Goal: Task Accomplishment & Management: Use online tool/utility

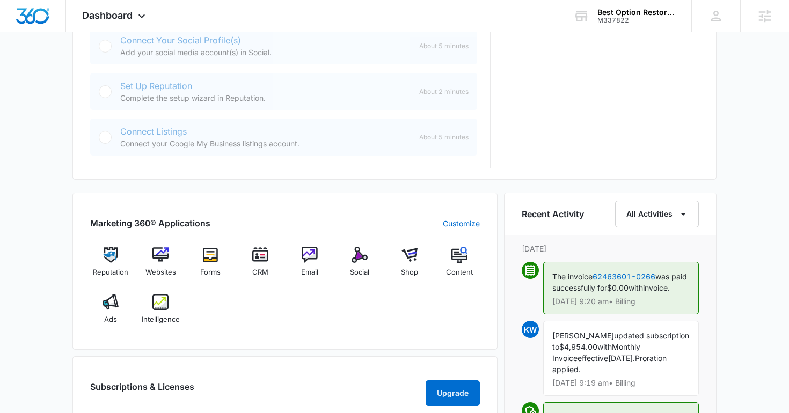
scroll to position [509, 0]
click at [104, 11] on span "Dashboard" at bounding box center [107, 15] width 50 height 11
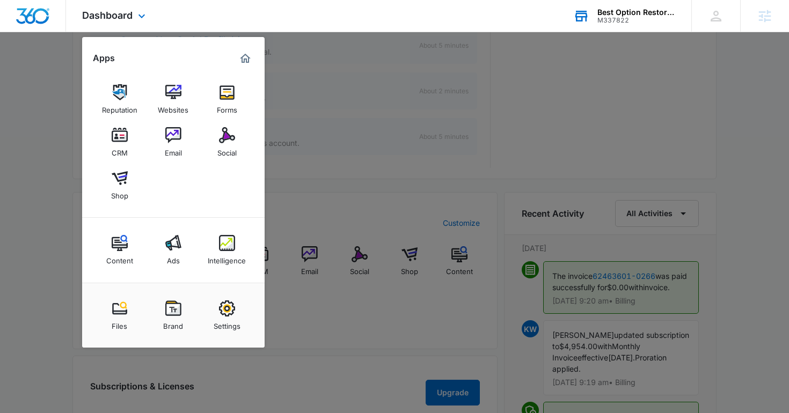
click at [591, 8] on div "Best Option Restoration Franchise Marketing M337822 Your Accounts View All" at bounding box center [624, 16] width 134 height 32
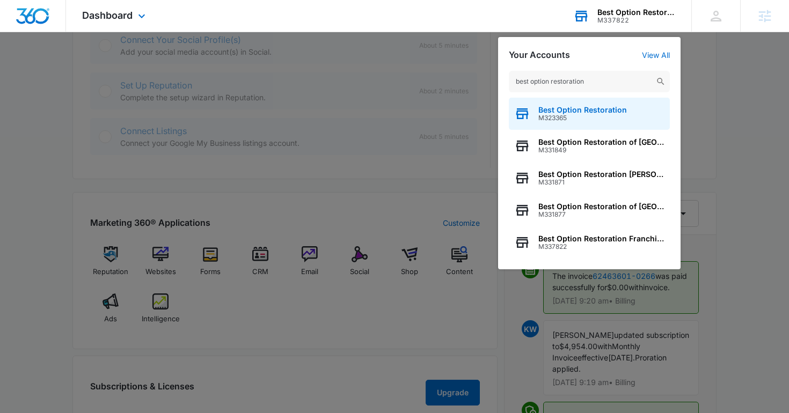
type input "best option restoration"
click at [576, 113] on span "Best Option Restoration" at bounding box center [582, 110] width 89 height 9
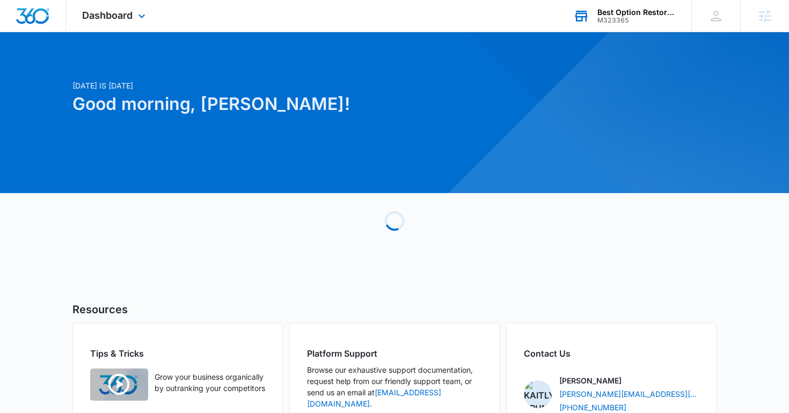
click at [113, 24] on div "Dashboard Apps Reputation Forms CRM Email Social Content Ads Intelligence Files…" at bounding box center [115, 16] width 98 height 32
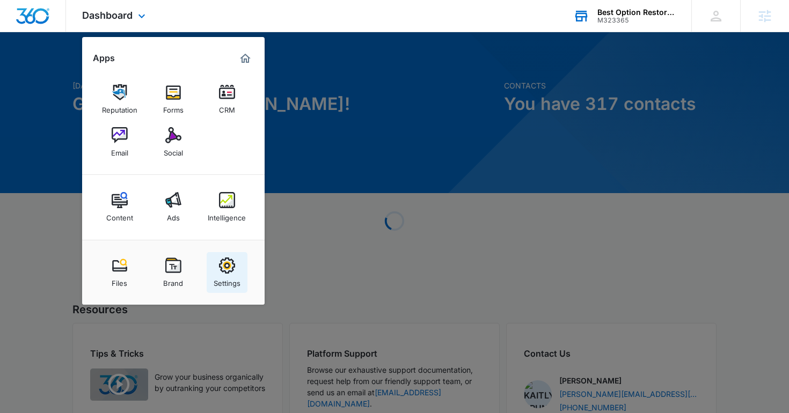
click at [230, 264] on img at bounding box center [227, 265] width 16 height 16
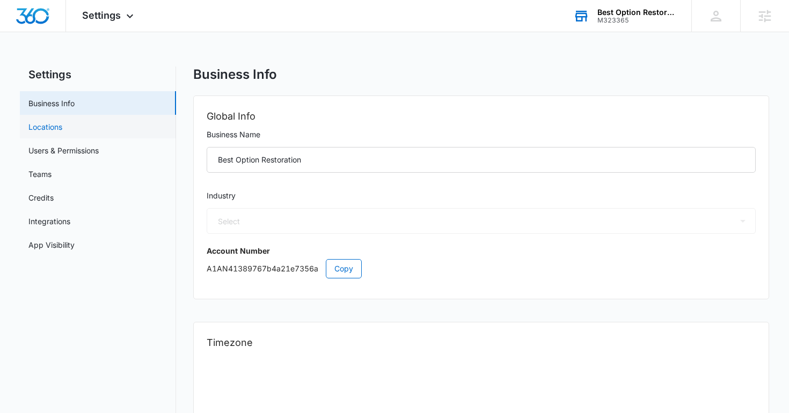
select select "4"
select select "US"
select select "America/Denver"
click at [99, 145] on link "Users & Permissions" at bounding box center [63, 150] width 70 height 11
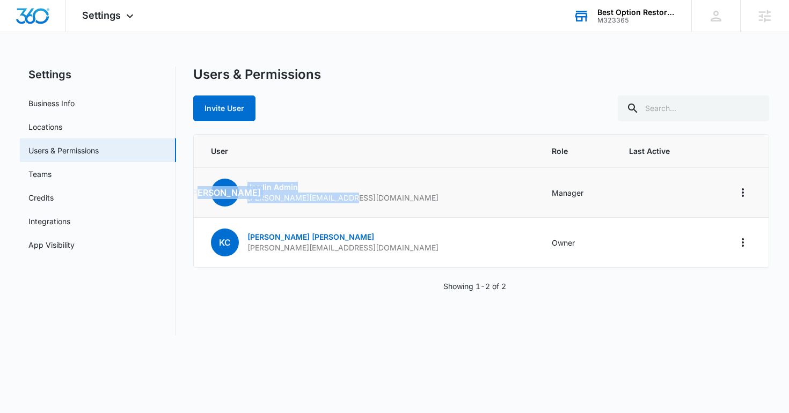
drag, startPoint x: 346, startPoint y: 199, endPoint x: 241, endPoint y: 199, distance: 105.1
click at [241, 199] on td "JA Jordin Admin jordin@borestoration.com" at bounding box center [366, 193] width 345 height 50
click at [257, 199] on p "jordin@borestoration.com" at bounding box center [342, 198] width 191 height 11
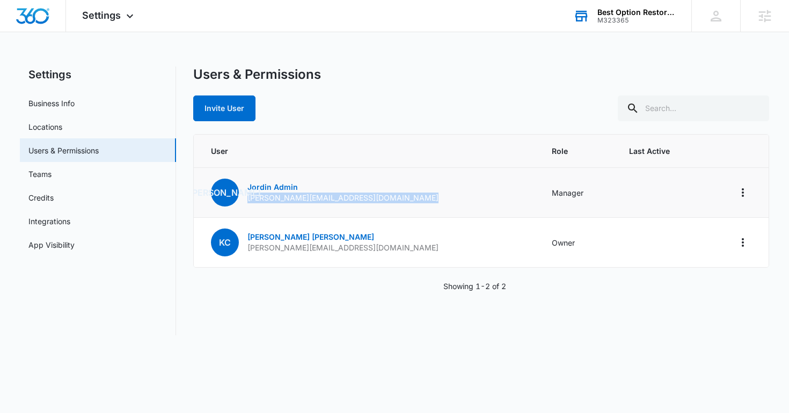
copy p "jordin@borestoration.com"
click at [628, 4] on div "Best Option Restoration M323365 Your Accounts View All" at bounding box center [624, 16] width 134 height 32
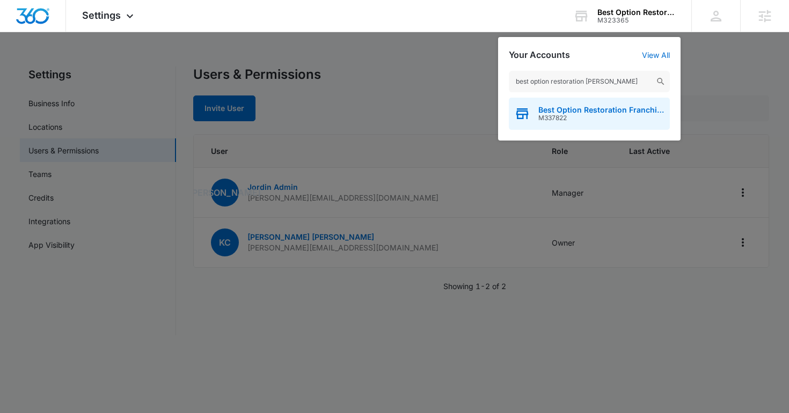
type input "best option restoration fran"
click at [579, 106] on span "Best Option Restoration Franchise Marketing" at bounding box center [601, 110] width 126 height 9
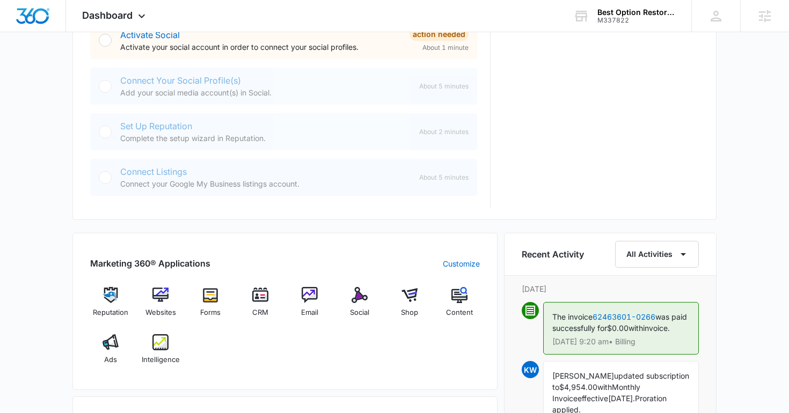
scroll to position [602, 0]
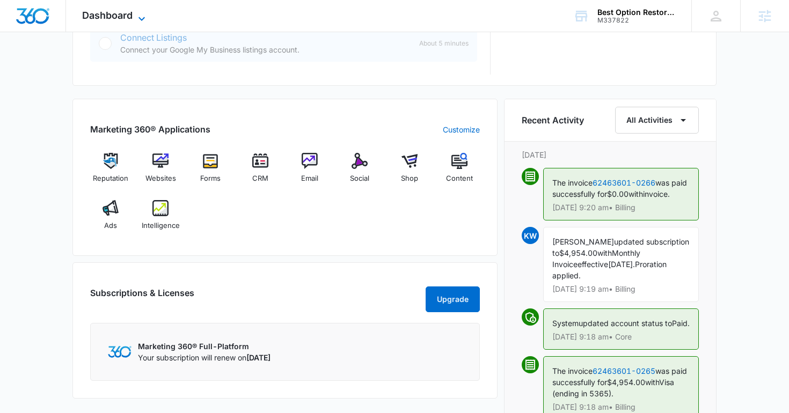
click at [113, 14] on span "Dashboard" at bounding box center [107, 15] width 50 height 11
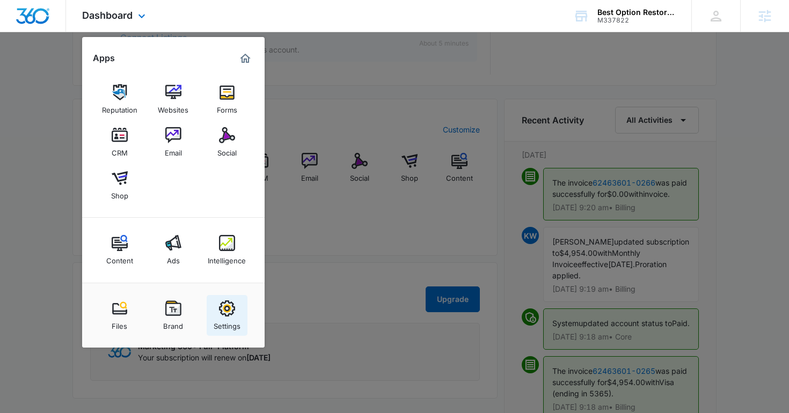
click at [229, 323] on div "Settings" at bounding box center [226, 323] width 27 height 14
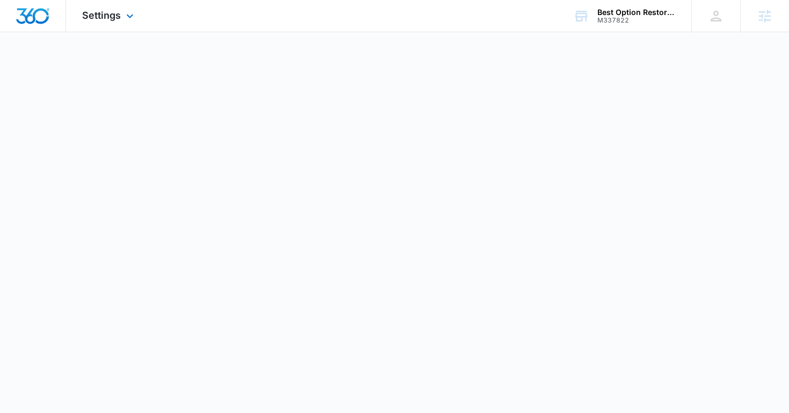
select select "4"
select select "US"
select select "America/Denver"
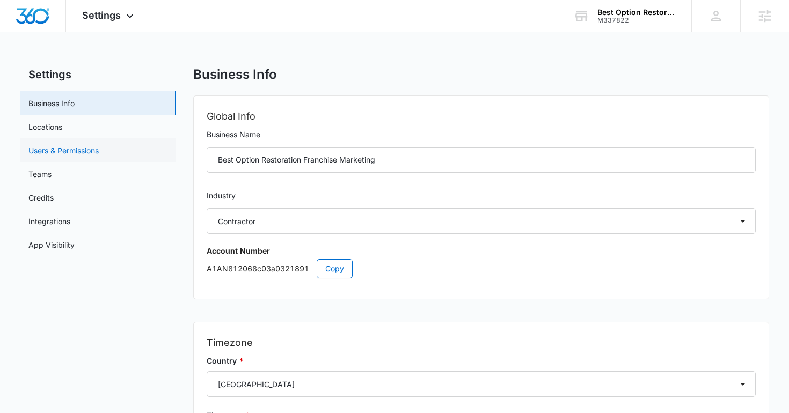
click at [79, 153] on link "Users & Permissions" at bounding box center [63, 150] width 70 height 11
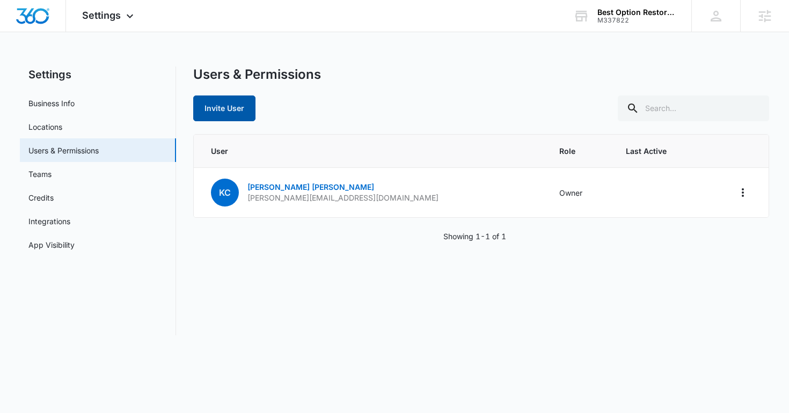
click at [215, 109] on button "Invite User" at bounding box center [224, 108] width 62 height 26
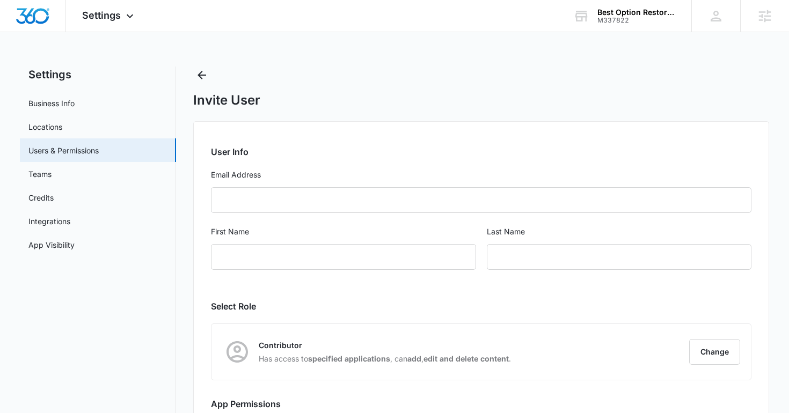
click at [274, 186] on form "User Info Email Address First Name Last Name" at bounding box center [481, 213] width 541 height 137
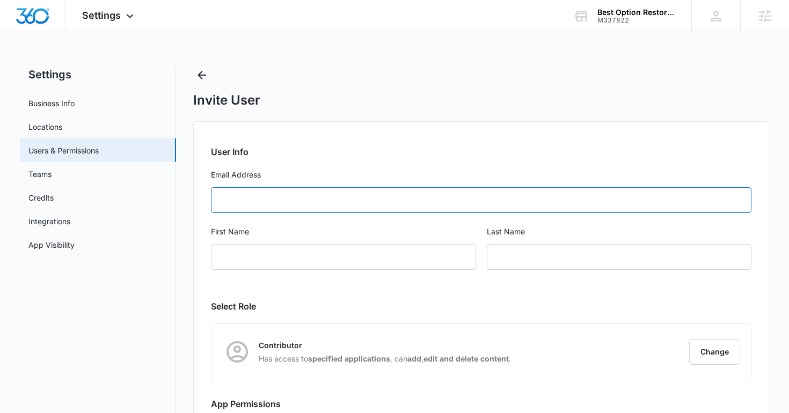
click at [272, 204] on input "Email Address" at bounding box center [481, 200] width 541 height 26
paste input "jordin@borestoration.com"
type input "jordin@borestoration.com"
type input "Jordin"
type input "Admin"
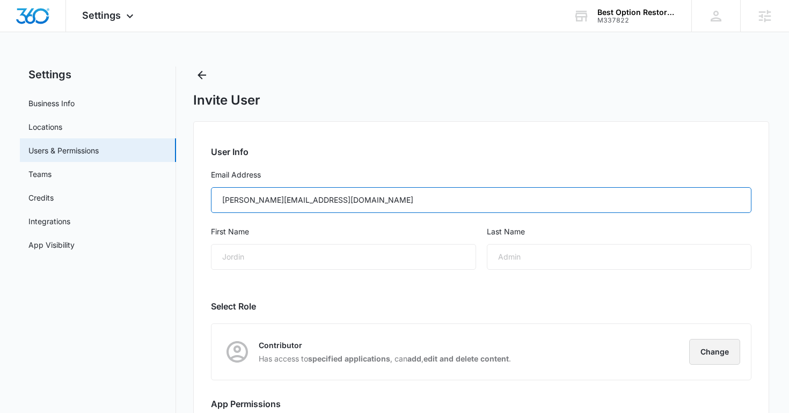
type input "jordin@borestoration.com"
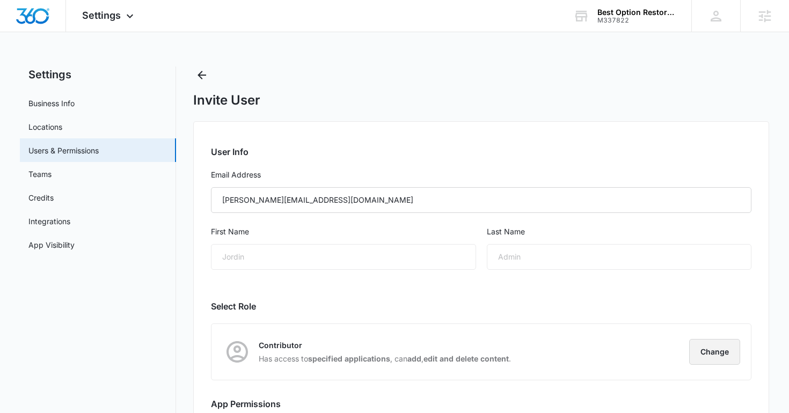
click at [712, 356] on button "Change" at bounding box center [714, 352] width 51 height 26
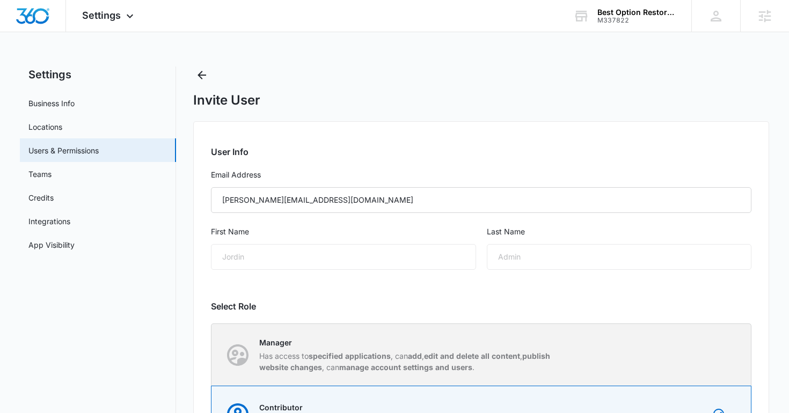
click at [576, 326] on div "Manager Has access to specified applications , can add , edit and delete all co…" at bounding box center [481, 355] width 539 height 62
click at [212, 355] on input "Manager Has access to specified applications , can add , edit and delete all co…" at bounding box center [211, 355] width 1 height 1
radio input "true"
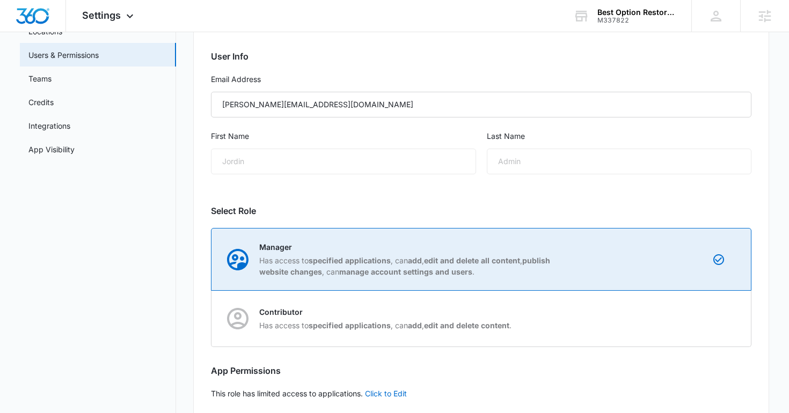
scroll to position [153, 0]
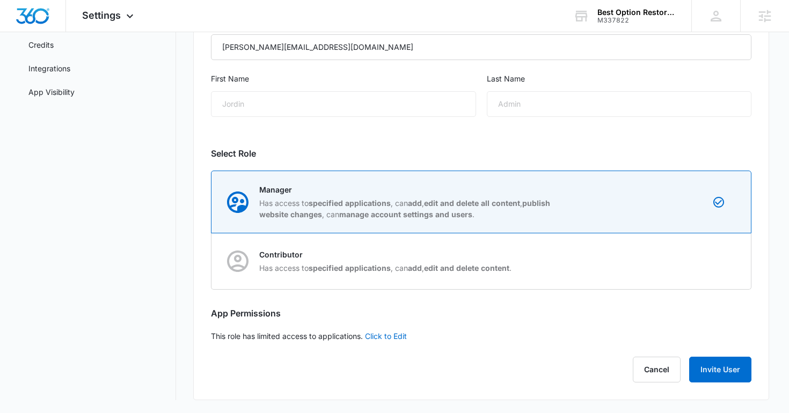
click at [717, 355] on div "User Info Email Address jordin@borestoration.com First Name Jordin Last Name Ad…" at bounding box center [481, 184] width 576 height 432
click at [717, 365] on button "Invite User" at bounding box center [720, 370] width 62 height 26
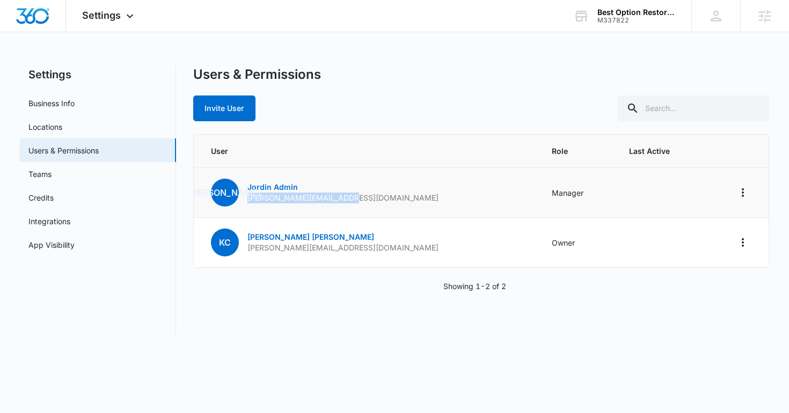
drag, startPoint x: 347, startPoint y: 199, endPoint x: 245, endPoint y: 198, distance: 101.4
click at [245, 199] on td "JA Jordin Admin jordin@borestoration.com" at bounding box center [366, 193] width 345 height 50
copy p "jordin@borestoration.com"
click at [600, 20] on div "M337822" at bounding box center [636, 21] width 78 height 8
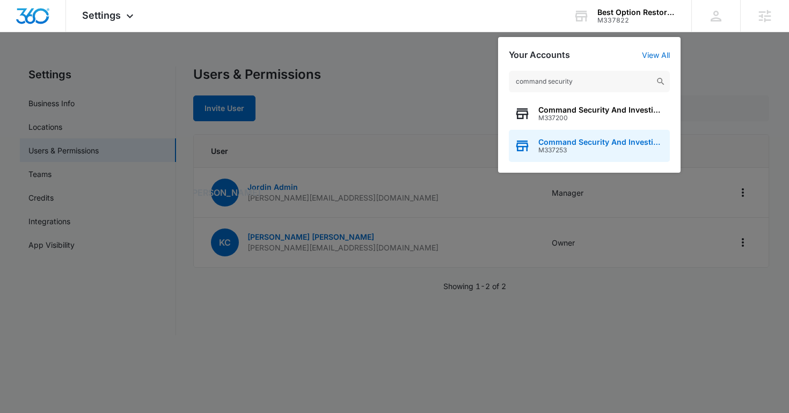
type input "command security"
click at [579, 138] on span "Command Security And Investigations" at bounding box center [601, 142] width 126 height 9
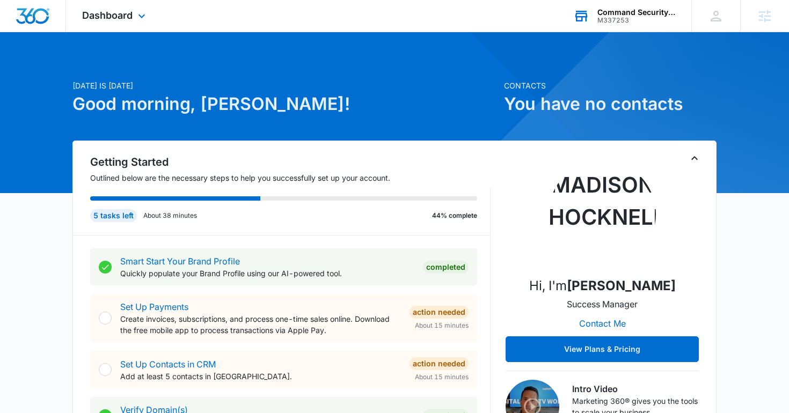
click at [613, 11] on div "Command Security And Investigations" at bounding box center [636, 12] width 78 height 9
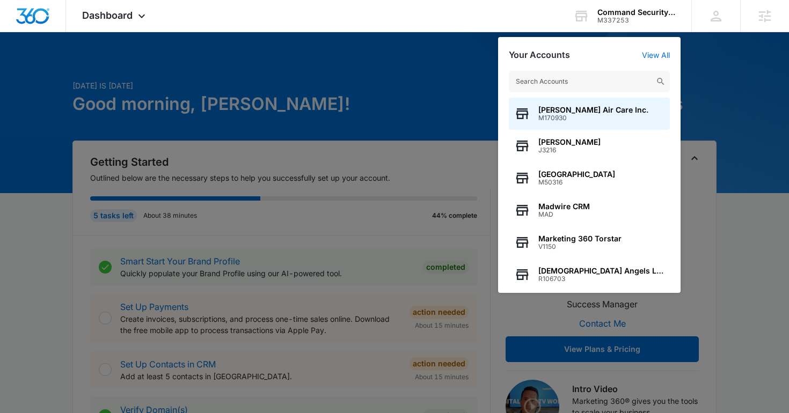
click at [159, 125] on div at bounding box center [394, 206] width 789 height 413
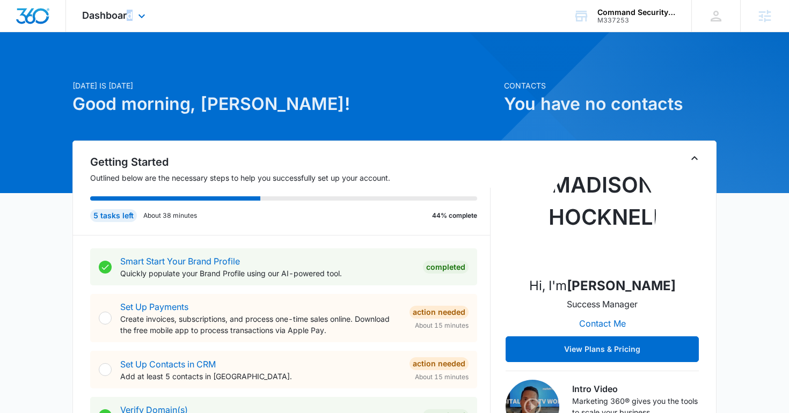
click at [128, 21] on div "Dashboard Apps Reputation Websites Forms CRM Email Social Shop Content Ads Inte…" at bounding box center [115, 16] width 98 height 32
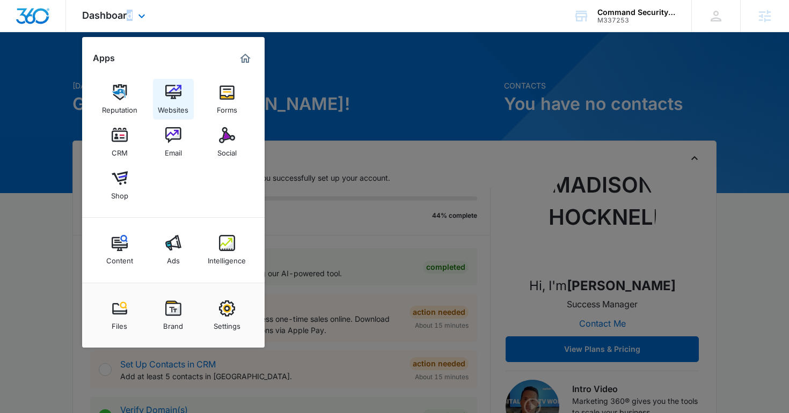
click at [170, 100] on img at bounding box center [173, 92] width 16 height 16
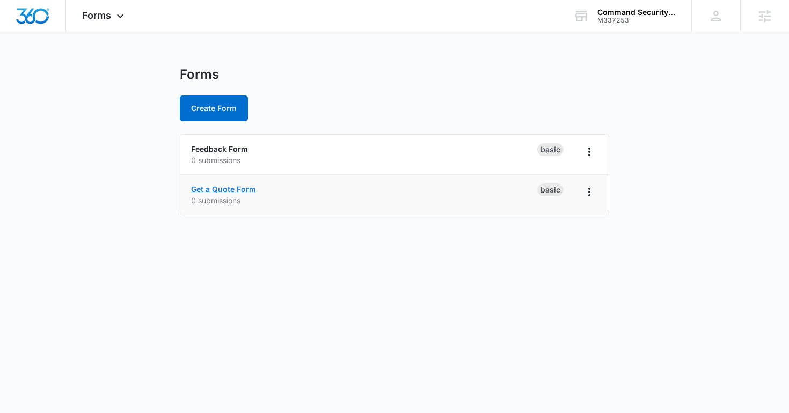
click at [218, 186] on link "Get a Quote Form" at bounding box center [223, 189] width 65 height 9
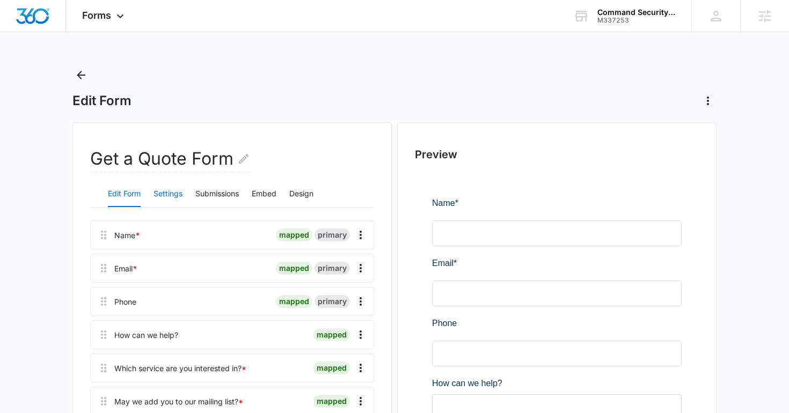
click at [163, 195] on button "Settings" at bounding box center [167, 194] width 29 height 26
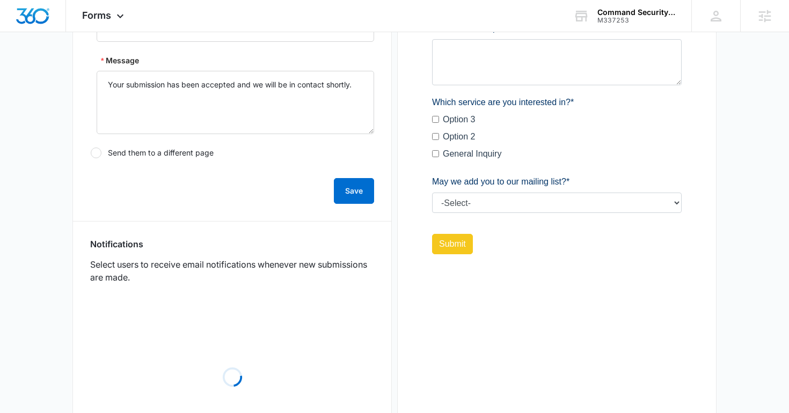
scroll to position [444, 0]
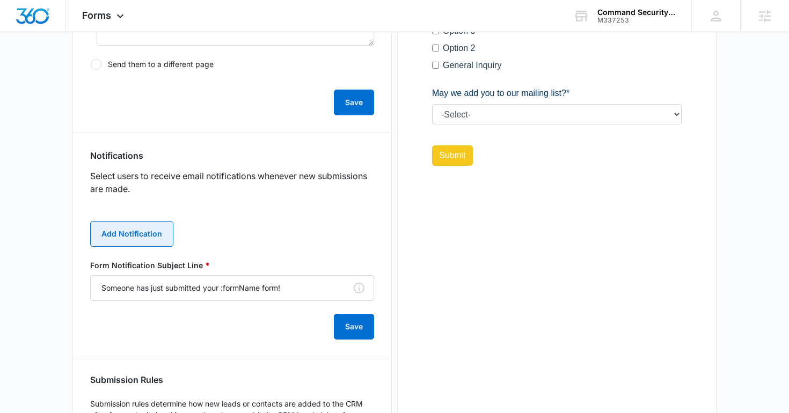
click at [164, 240] on button "Add Notification" at bounding box center [131, 234] width 83 height 26
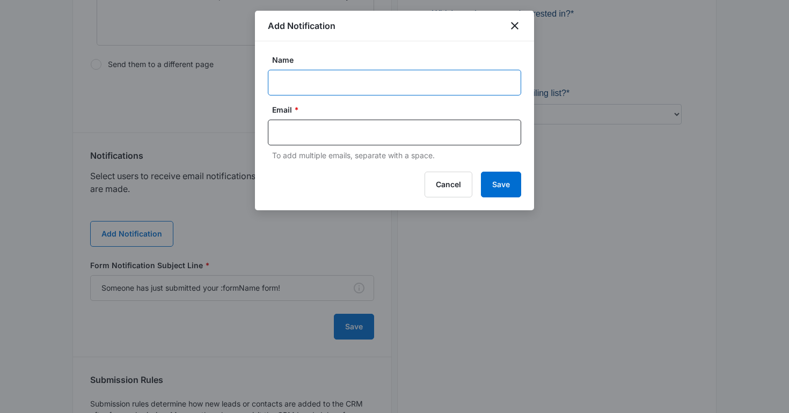
click at [314, 82] on input "Name" at bounding box center [394, 83] width 253 height 26
type input "Client Notification"
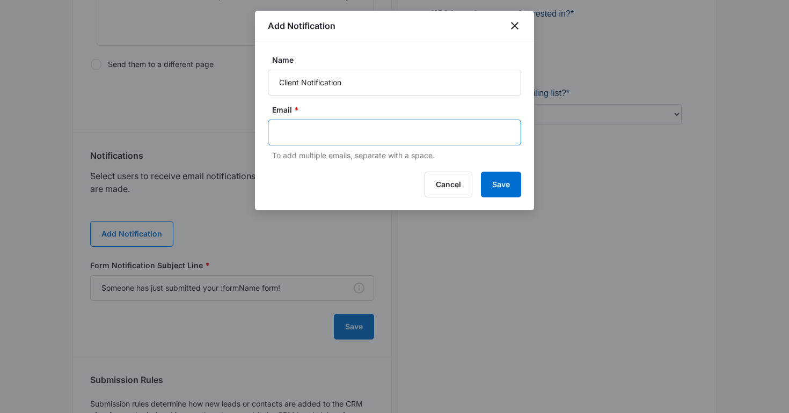
click at [320, 138] on input "text" at bounding box center [395, 132] width 233 height 16
paste input "[EMAIL_ADDRESS][DOMAIN_NAME]"
type input "[EMAIL_ADDRESS][DOMAIN_NAME]"
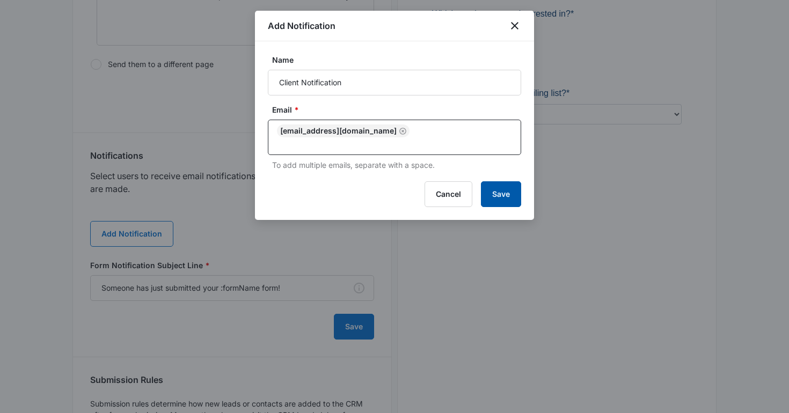
click at [516, 187] on button "Save" at bounding box center [501, 194] width 40 height 26
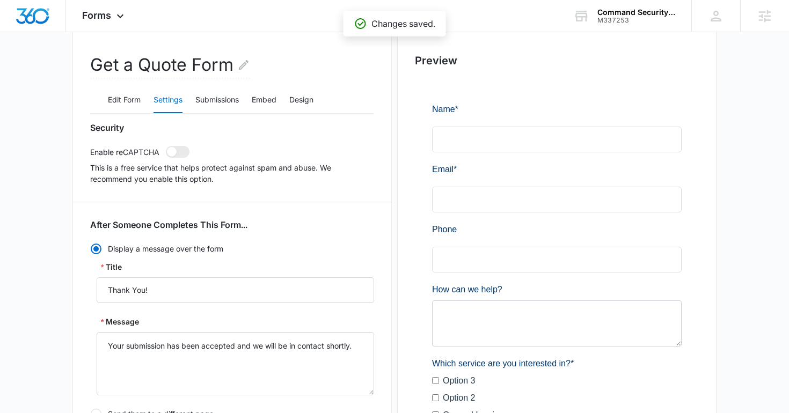
scroll to position [0, 0]
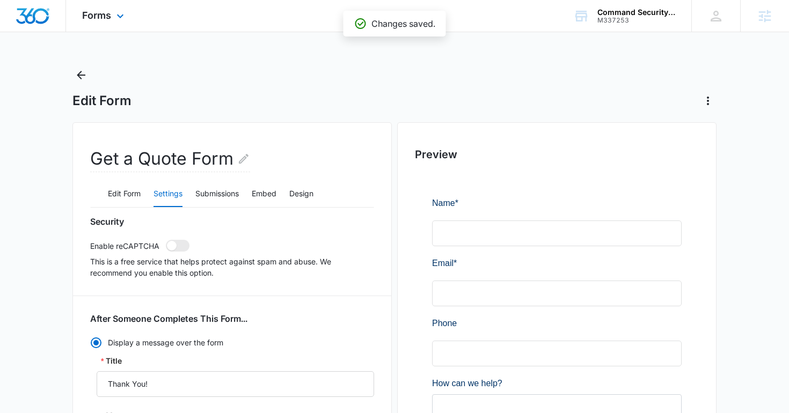
click at [34, 15] on img "Dashboard" at bounding box center [33, 16] width 34 height 16
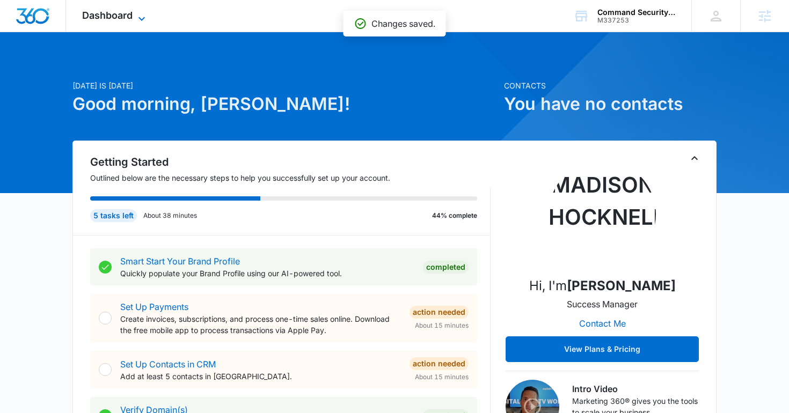
click at [117, 18] on span "Dashboard" at bounding box center [107, 15] width 50 height 11
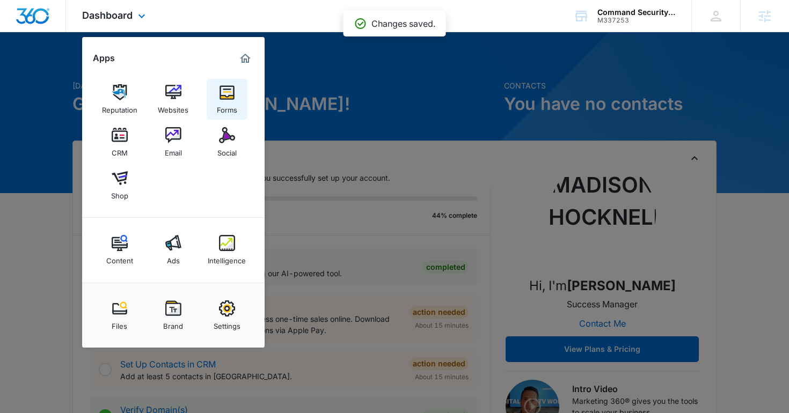
click at [229, 98] on img at bounding box center [227, 92] width 16 height 16
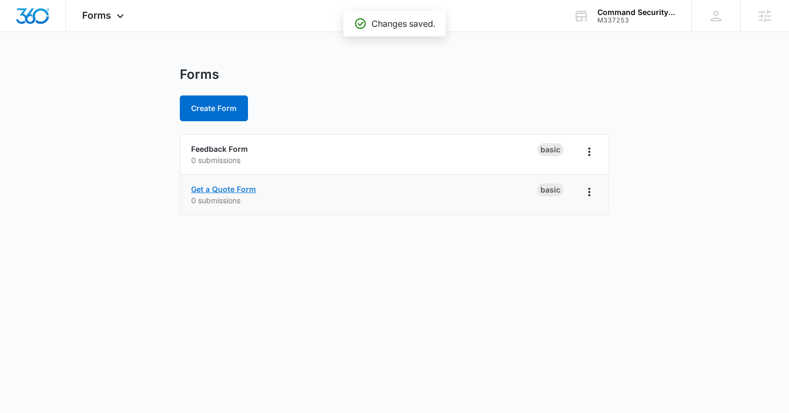
click at [220, 187] on link "Get a Quote Form" at bounding box center [223, 189] width 65 height 9
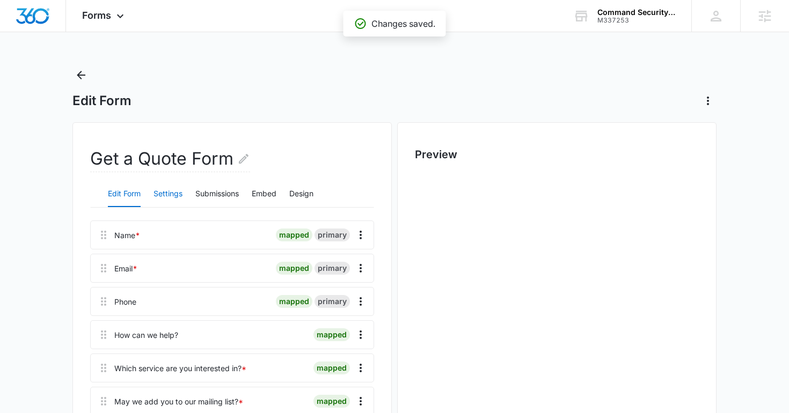
click at [178, 194] on button "Settings" at bounding box center [167, 194] width 29 height 26
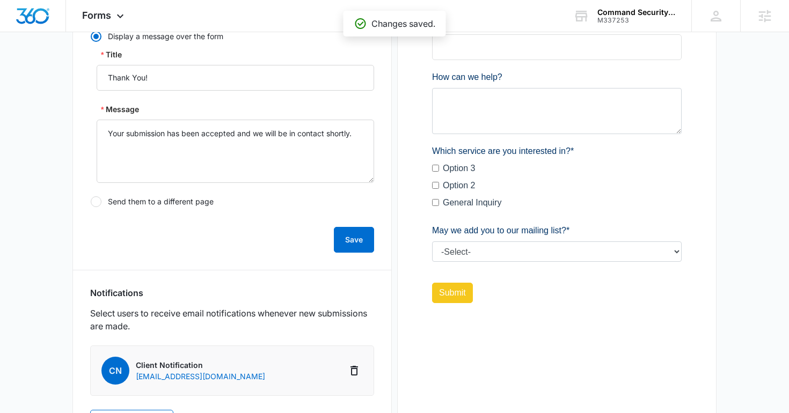
scroll to position [362, 0]
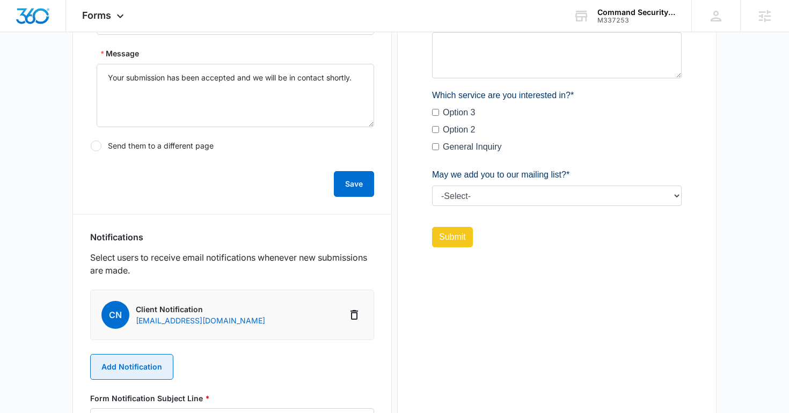
click at [137, 363] on button "Add Notification" at bounding box center [131, 367] width 83 height 26
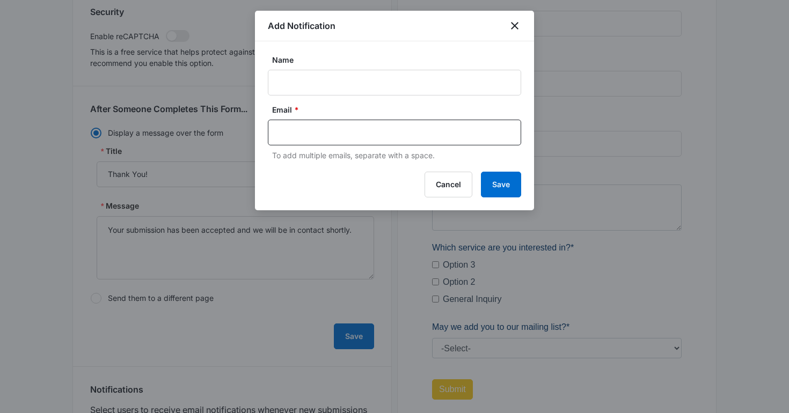
scroll to position [0, 0]
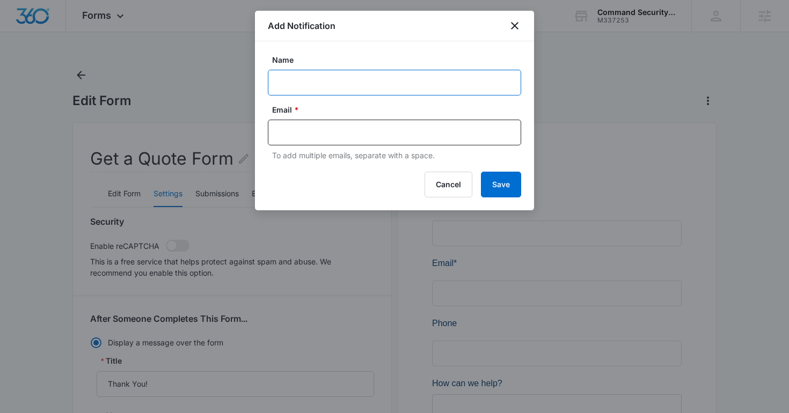
click at [307, 90] on input "Name" at bounding box center [394, 83] width 253 height 26
type input "MSM Notificaiton - M337253 Command Security and Investigations"
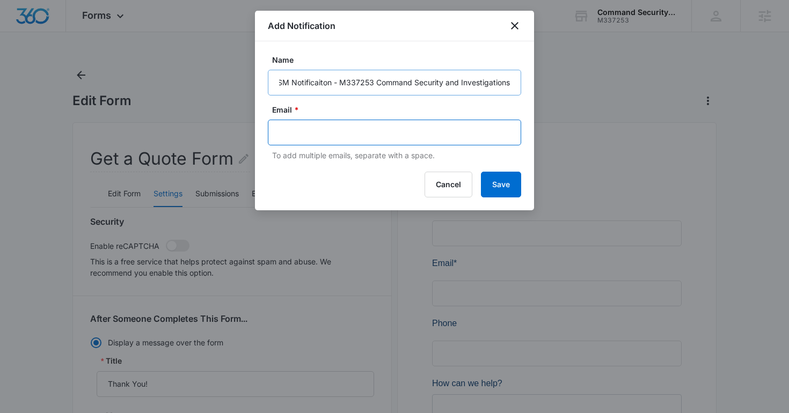
scroll to position [0, 0]
type input "madison.hocknell@madwire.com"
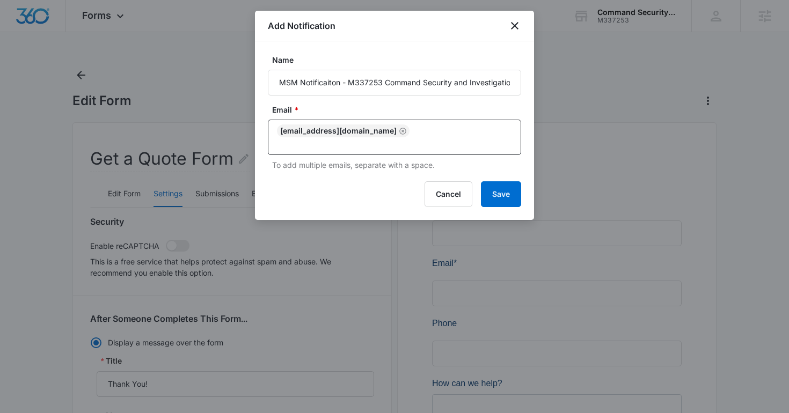
click at [476, 170] on div "Add Notification Name MSM Notificaiton - M337253 Command Security and Investiga…" at bounding box center [394, 115] width 279 height 209
click at [502, 187] on button "Save" at bounding box center [501, 194] width 40 height 26
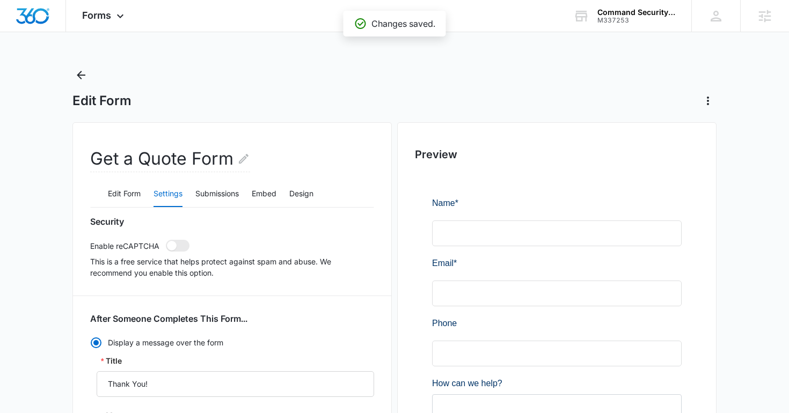
scroll to position [548, 0]
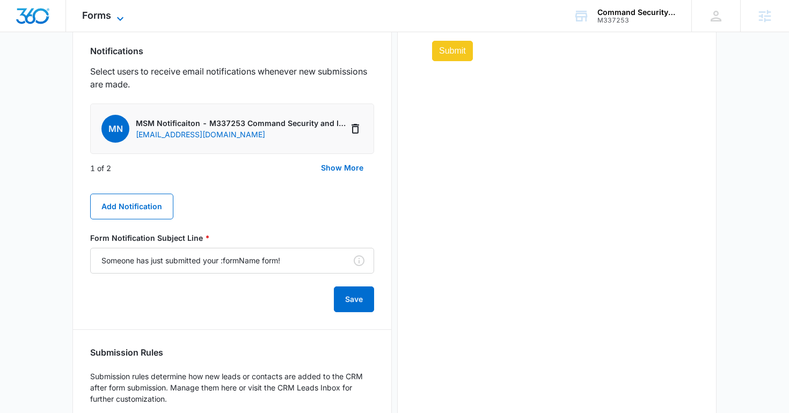
click at [93, 20] on span "Forms" at bounding box center [96, 15] width 29 height 11
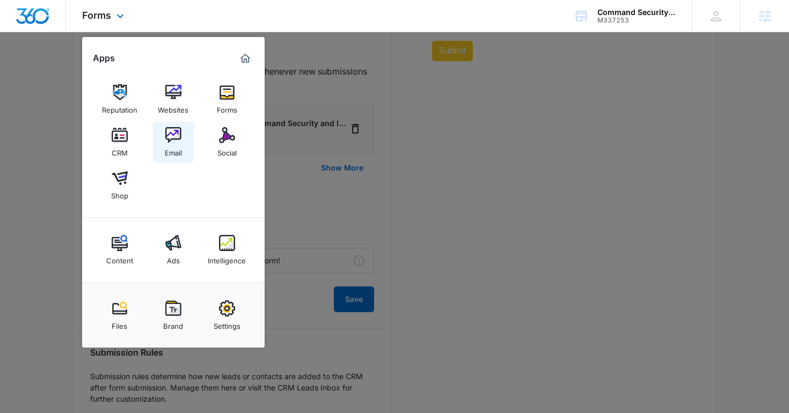
click at [183, 145] on link "Email" at bounding box center [173, 142] width 41 height 41
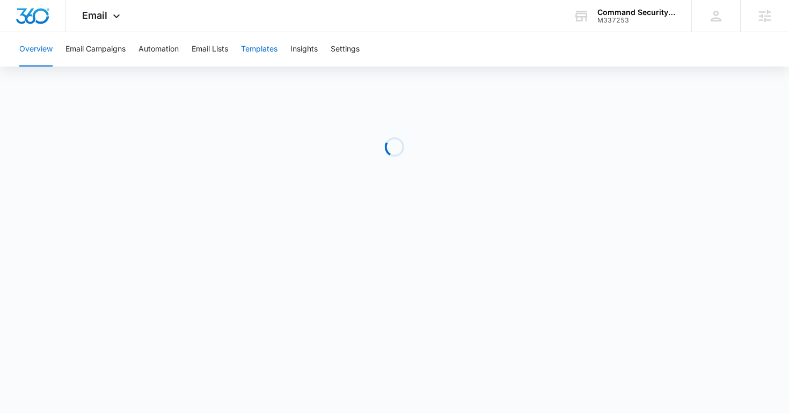
click at [267, 54] on button "Templates" at bounding box center [259, 49] width 36 height 34
click at [87, 13] on span "Email" at bounding box center [94, 15] width 25 height 11
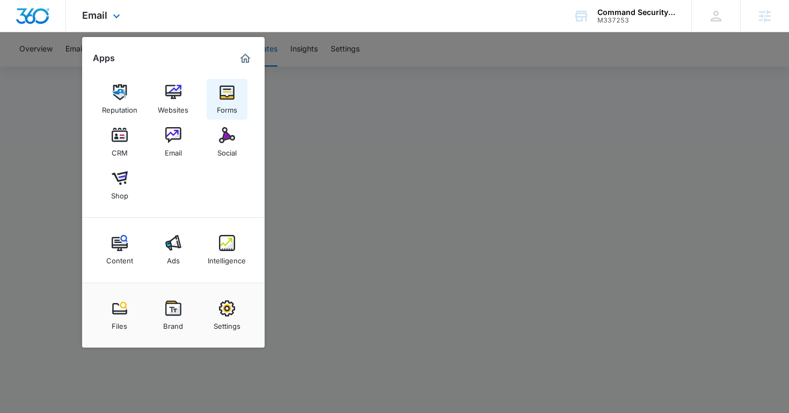
click at [222, 90] on img at bounding box center [227, 92] width 16 height 16
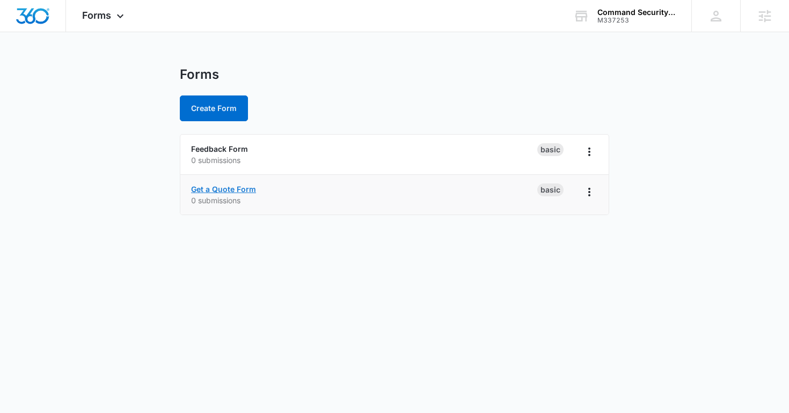
click at [230, 186] on link "Get a Quote Form" at bounding box center [223, 189] width 65 height 9
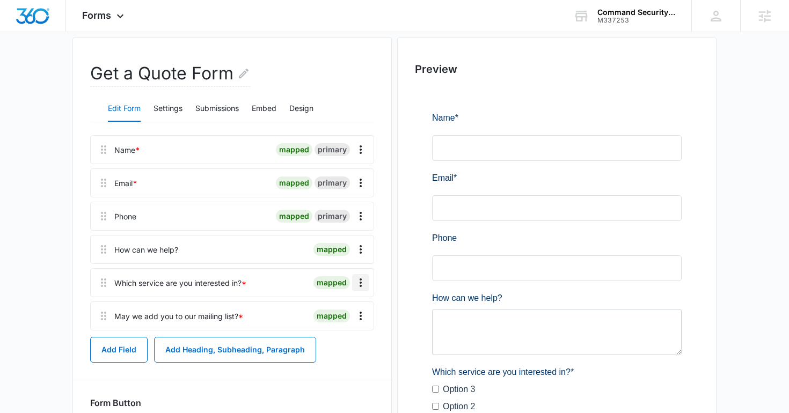
click at [365, 284] on icon "Overflow Menu" at bounding box center [360, 282] width 13 height 13
click at [354, 334] on button "Delete" at bounding box center [337, 329] width 61 height 16
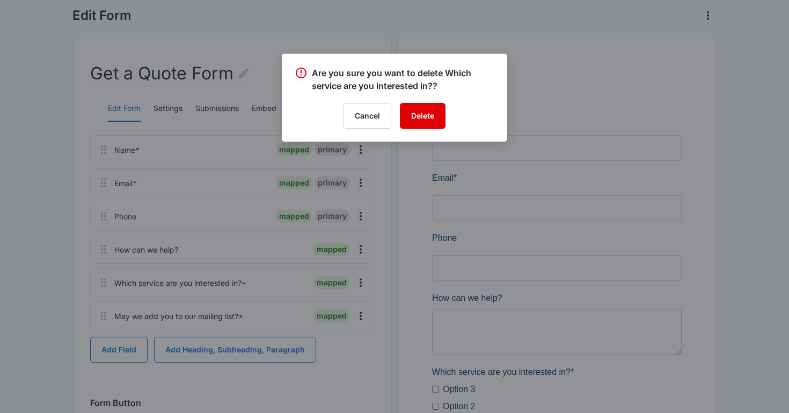
click at [425, 116] on button "Delete" at bounding box center [423, 116] width 46 height 26
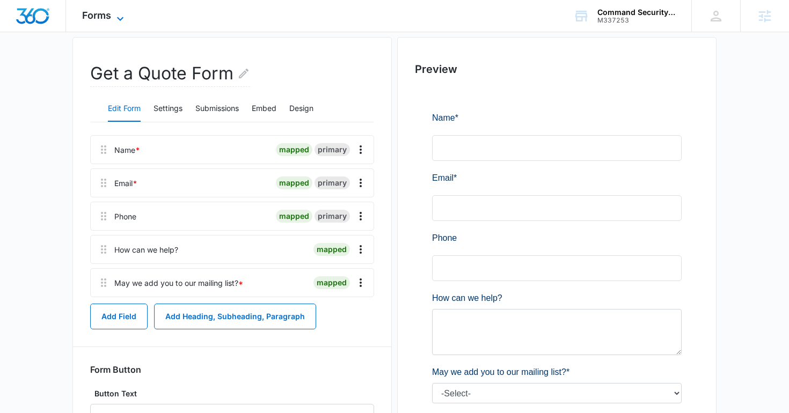
click at [98, 19] on span "Forms" at bounding box center [96, 15] width 29 height 11
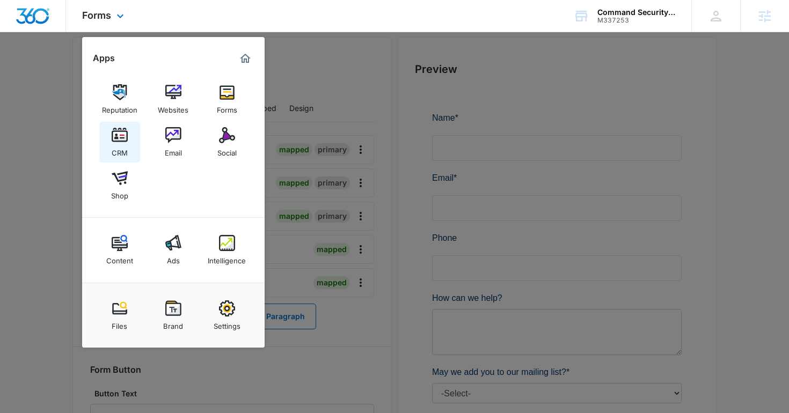
click at [113, 148] on div "CRM" at bounding box center [120, 150] width 16 height 14
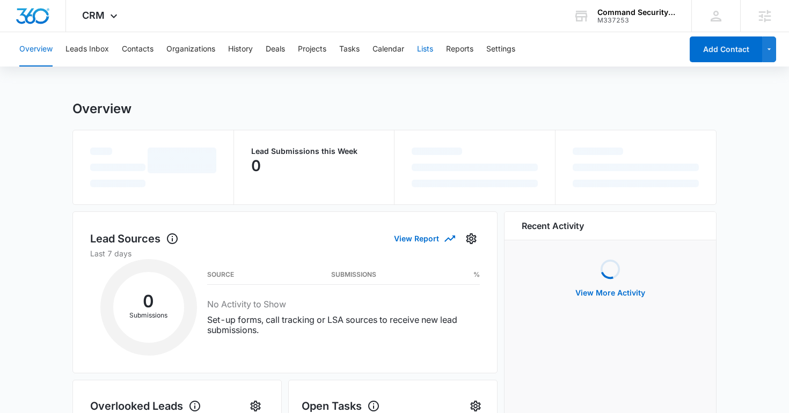
click at [430, 57] on button "Lists" at bounding box center [425, 49] width 16 height 34
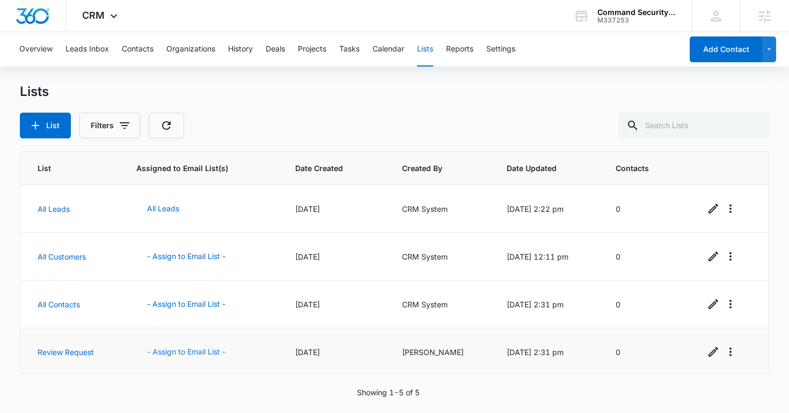
click at [197, 348] on button "- Assign to Email List -" at bounding box center [186, 352] width 100 height 26
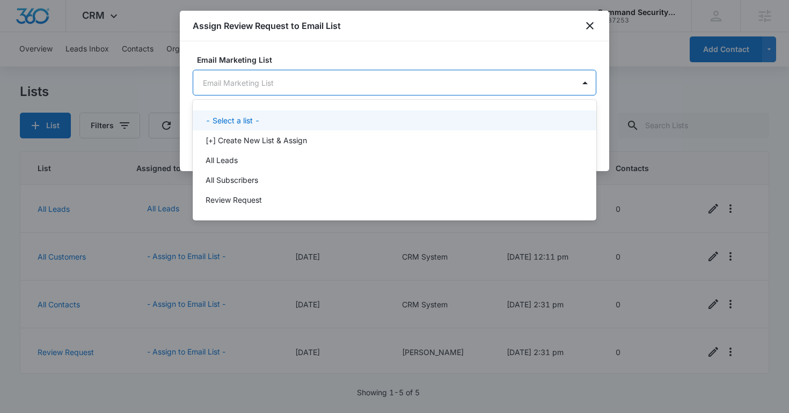
click at [351, 83] on body "CRM Apps Reputation Websites Forms CRM Email Social Shop Content Ads Intelligen…" at bounding box center [394, 206] width 789 height 413
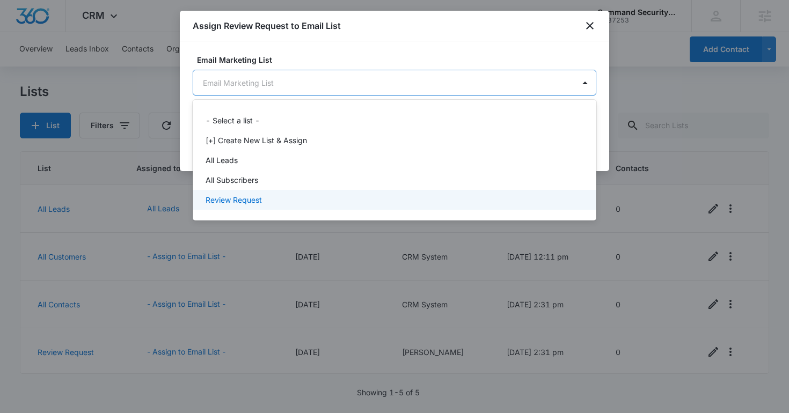
click at [336, 191] on div "Review Request" at bounding box center [394, 200] width 403 height 20
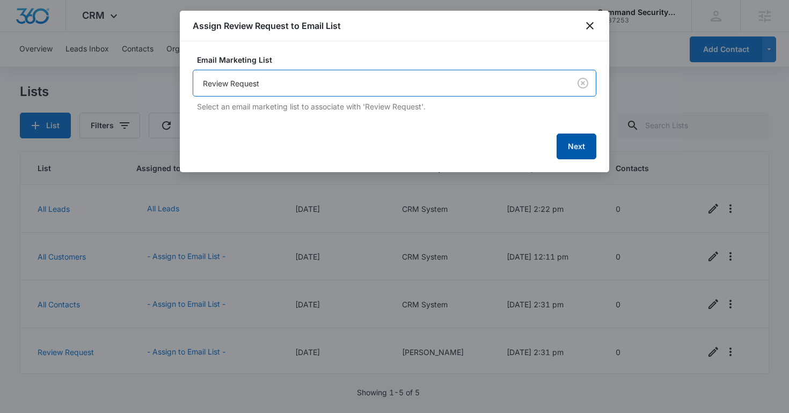
click at [571, 145] on button "Next" at bounding box center [576, 147] width 40 height 26
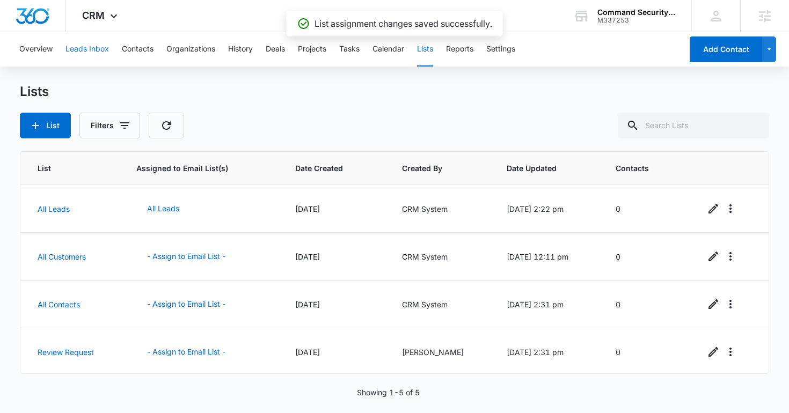
click at [96, 48] on button "Leads Inbox" at bounding box center [86, 49] width 43 height 34
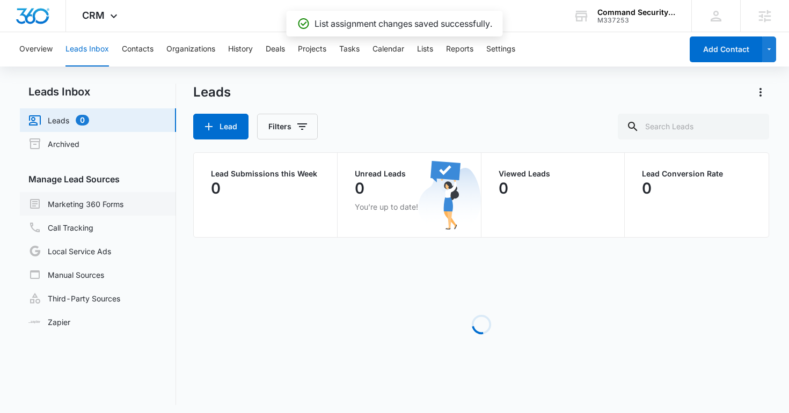
click at [79, 208] on link "Marketing 360 Forms" at bounding box center [75, 203] width 95 height 13
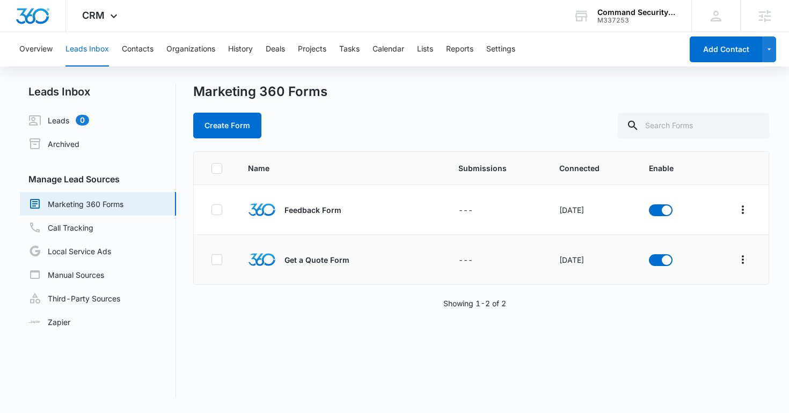
click at [728, 254] on td at bounding box center [736, 260] width 64 height 50
click at [752, 259] on td at bounding box center [736, 260] width 64 height 50
click at [746, 260] on icon "Overflow Menu" at bounding box center [742, 259] width 13 height 13
click at [708, 319] on div "Field Mapping" at bounding box center [695, 322] width 61 height 8
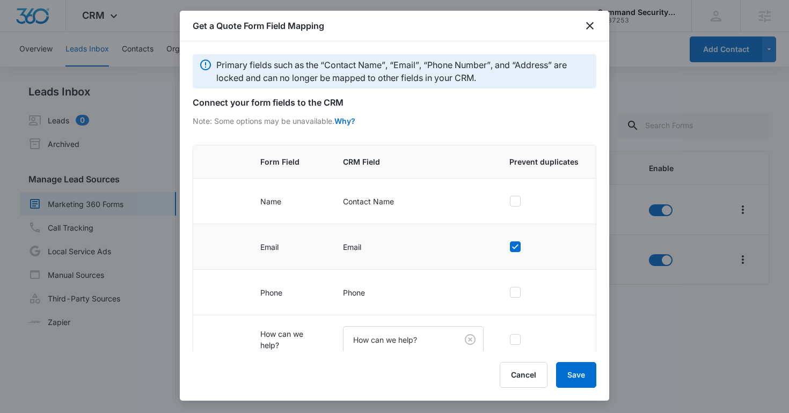
scroll to position [69, 0]
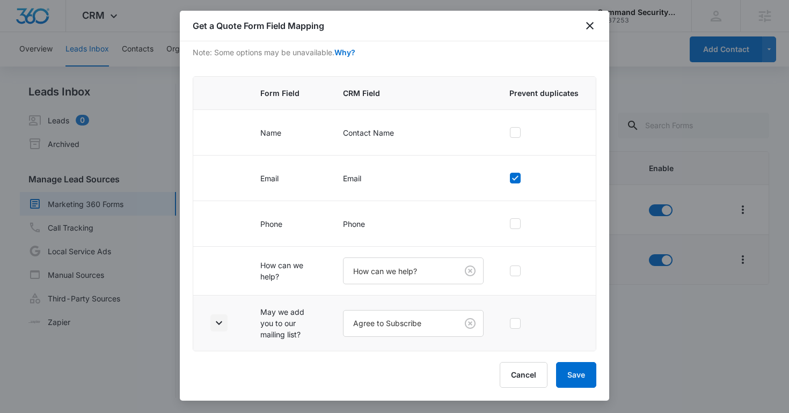
click at [219, 323] on icon "button" at bounding box center [219, 323] width 6 height 4
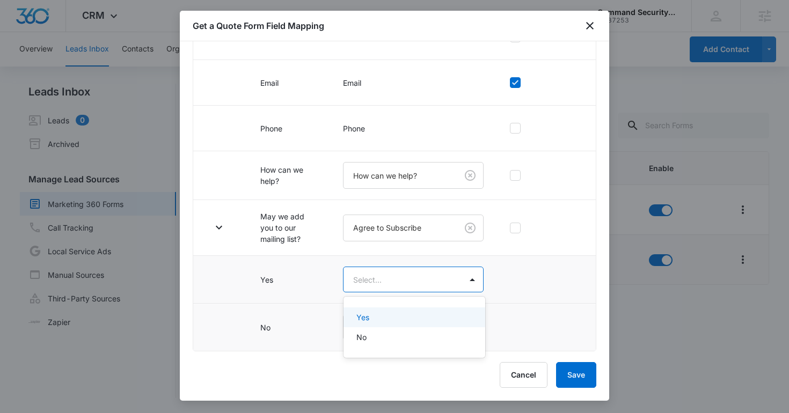
click at [385, 281] on body "CRM Apps Reputation Websites Forms CRM Email Social Shop Content Ads Intelligen…" at bounding box center [394, 206] width 789 height 413
click at [380, 306] on div "Yes No" at bounding box center [414, 327] width 142 height 44
click at [377, 314] on div "Yes" at bounding box center [413, 317] width 114 height 11
click at [377, 337] on body "CRM Apps Reputation Websites Forms CRM Email Social Shop Content Ads Intelligen…" at bounding box center [394, 206] width 789 height 413
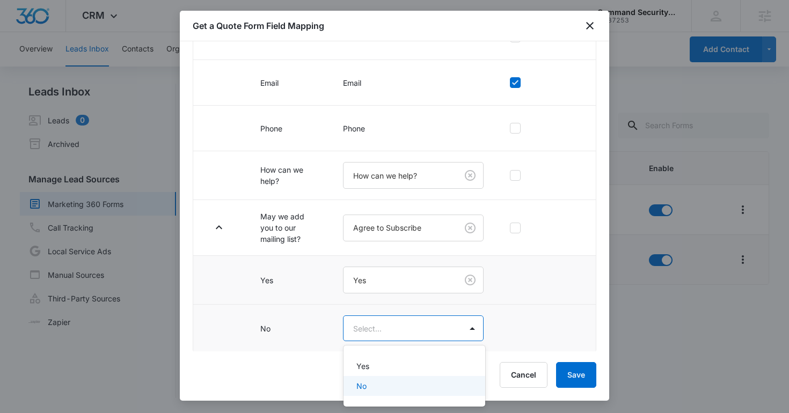
click at [377, 385] on div "No" at bounding box center [413, 385] width 114 height 11
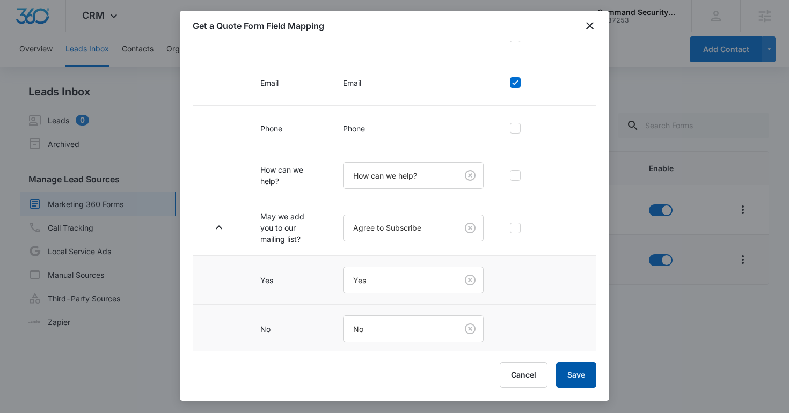
click at [573, 375] on button "Save" at bounding box center [576, 375] width 40 height 26
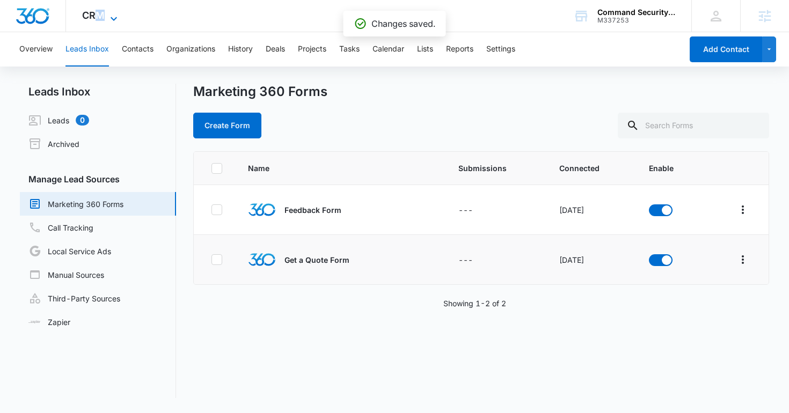
click at [100, 13] on span "CRM" at bounding box center [93, 15] width 23 height 11
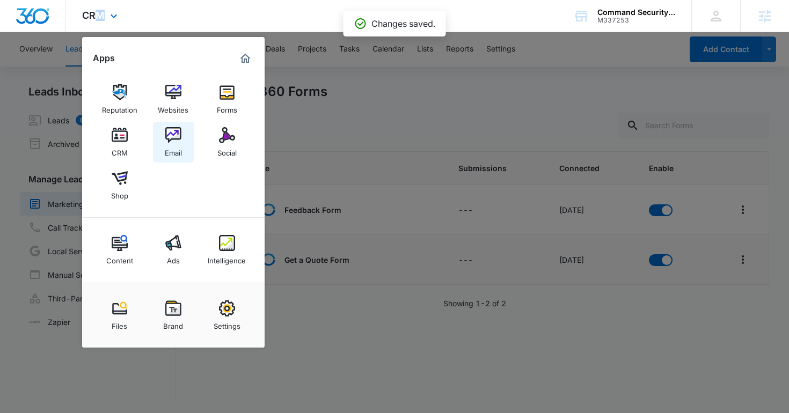
click at [177, 142] on img at bounding box center [173, 135] width 16 height 16
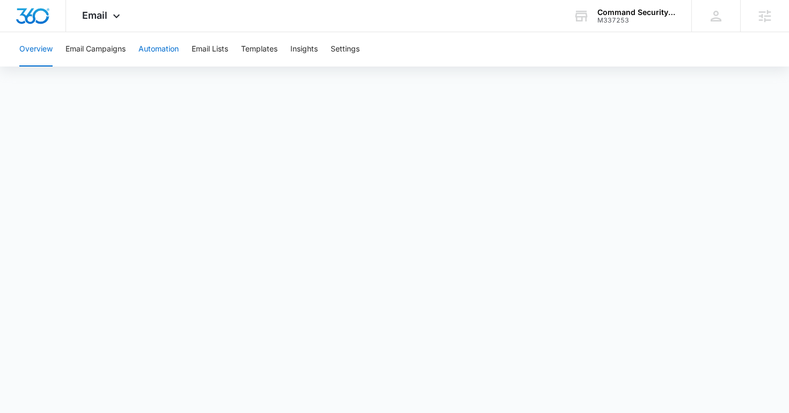
click at [174, 42] on button "Automation" at bounding box center [158, 49] width 40 height 34
click at [264, 46] on button "Templates" at bounding box center [259, 49] width 36 height 34
click at [105, 11] on span "Email" at bounding box center [94, 15] width 25 height 11
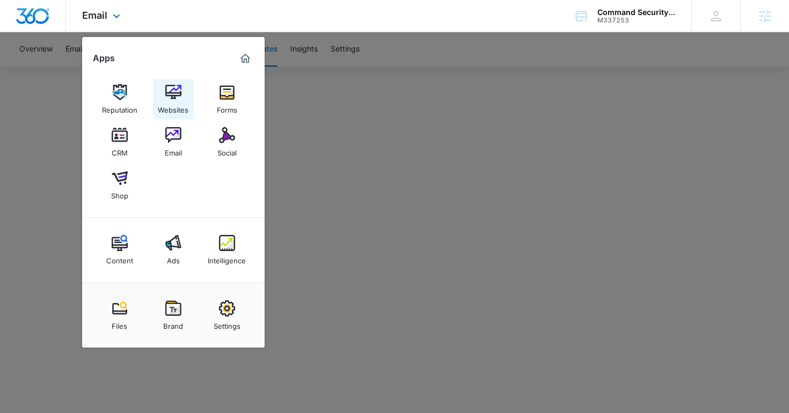
click at [158, 79] on link "Websites" at bounding box center [173, 99] width 41 height 41
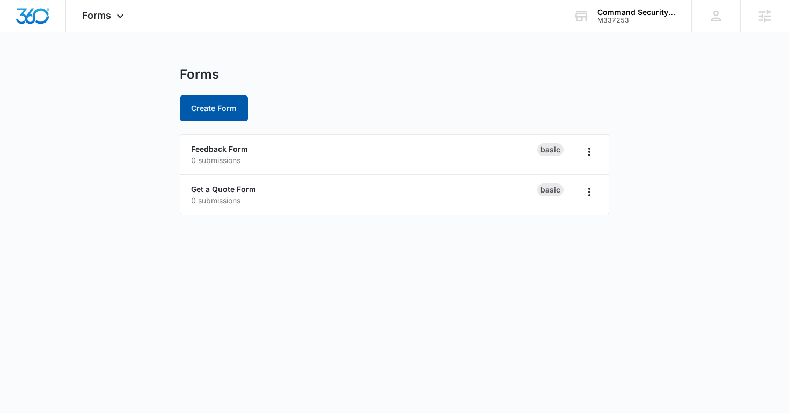
click at [219, 108] on button "Create Form" at bounding box center [214, 108] width 68 height 26
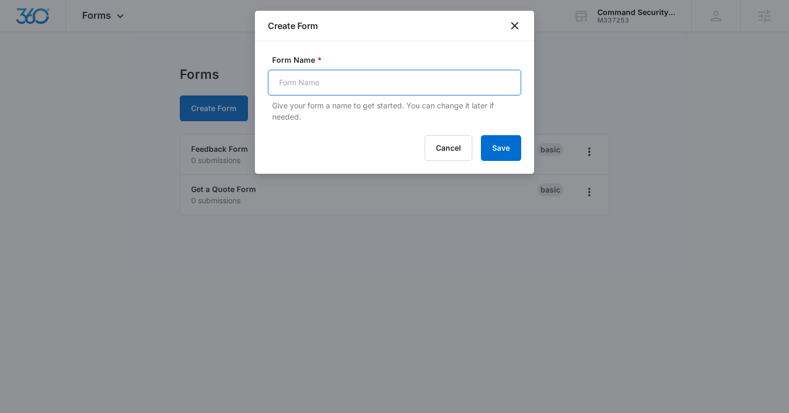
click at [301, 70] on input "Form Name *" at bounding box center [394, 83] width 253 height 26
type input "Careers Form"
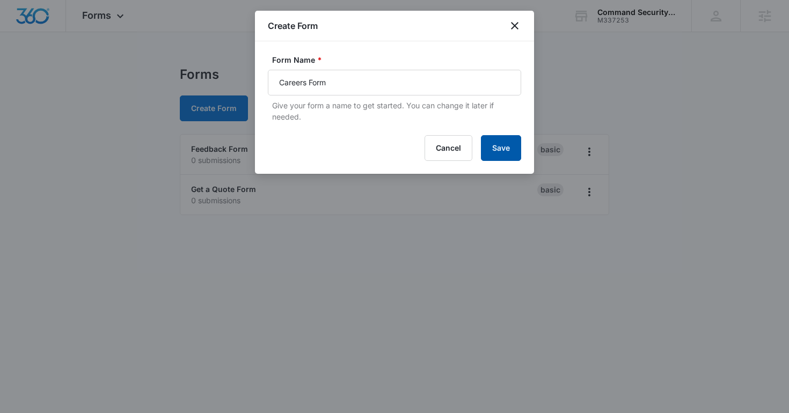
click at [498, 150] on button "Save" at bounding box center [501, 148] width 40 height 26
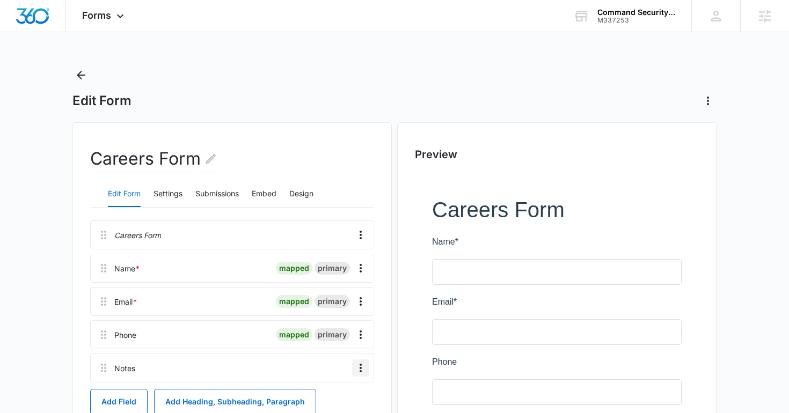
click at [361, 365] on icon "Overflow Menu" at bounding box center [360, 368] width 13 height 13
click at [338, 319] on div "Edit" at bounding box center [331, 322] width 23 height 8
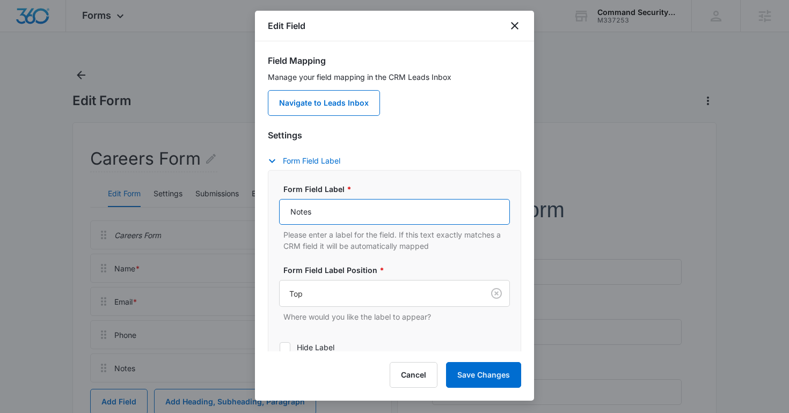
click at [347, 211] on input "Notes" at bounding box center [394, 212] width 231 height 26
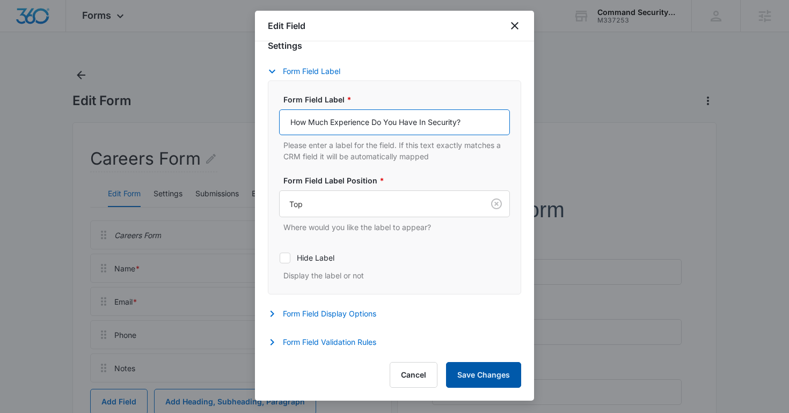
type input "How Much Experience Do You Have In Security?"
click at [474, 364] on button "Save Changes" at bounding box center [483, 375] width 75 height 26
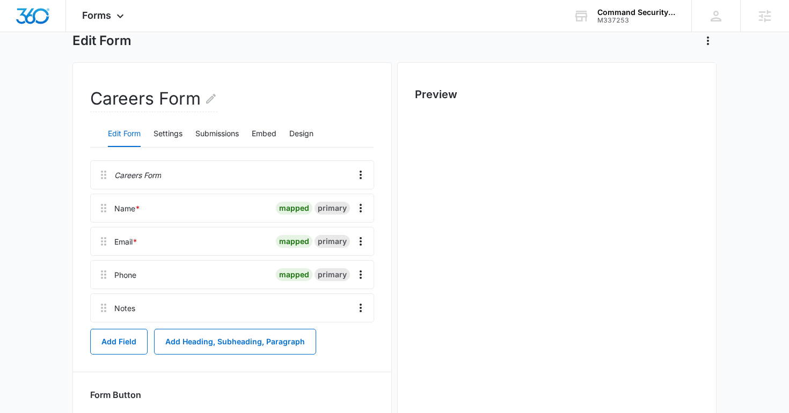
scroll to position [105, 0]
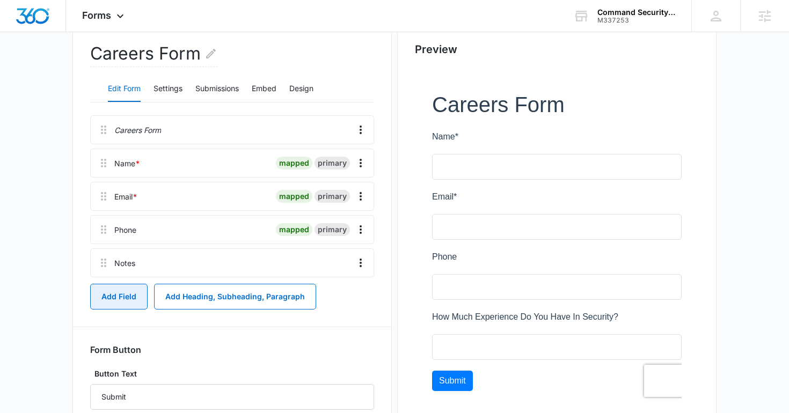
click at [132, 299] on button "Add Field" at bounding box center [118, 297] width 57 height 26
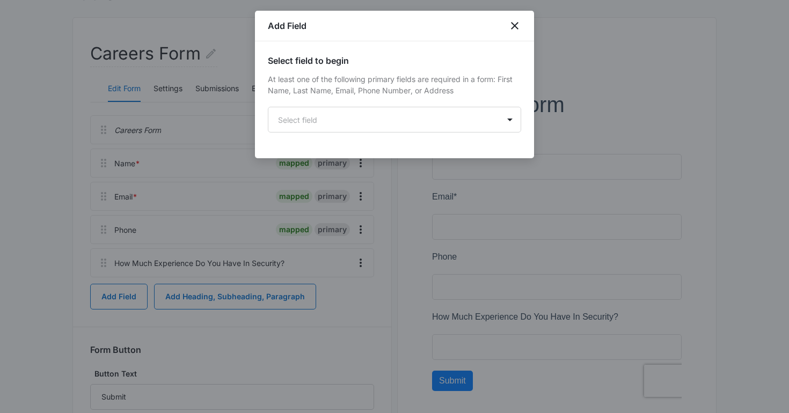
scroll to position [0, 0]
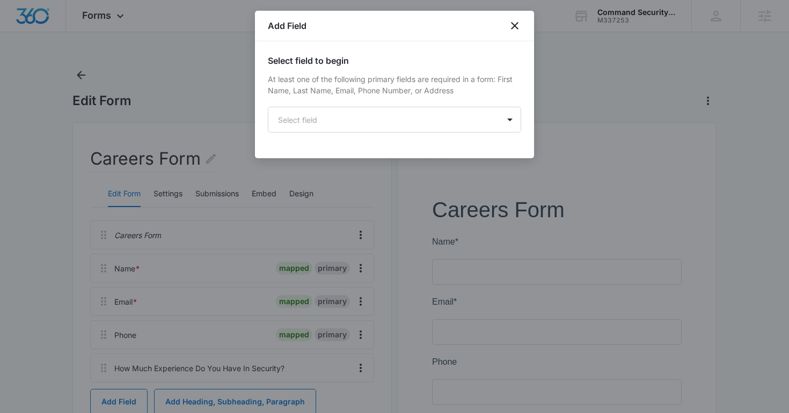
click at [359, 127] on body "Forms Apps Reputation Websites Forms CRM Email Social Shop Content Ads Intellig…" at bounding box center [394, 296] width 789 height 593
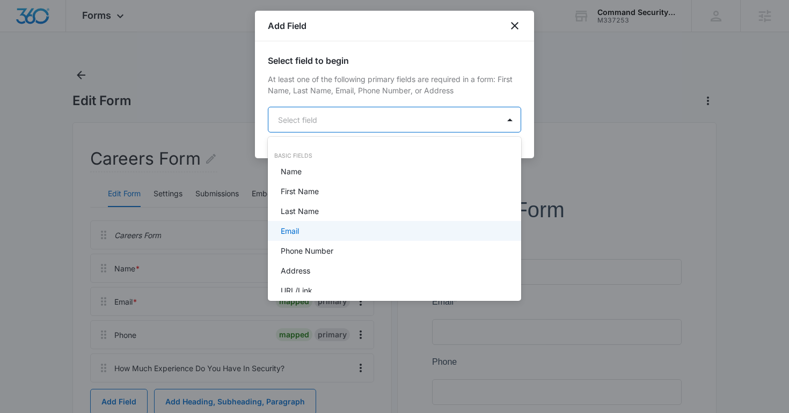
scroll to position [271, 0]
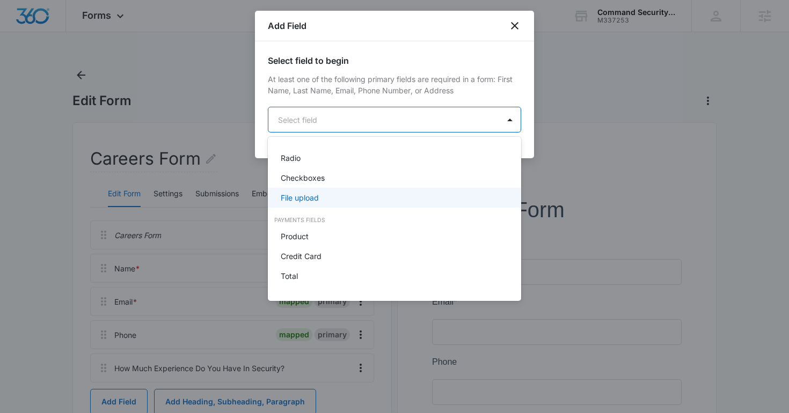
click at [324, 201] on div "File upload" at bounding box center [393, 197] width 225 height 11
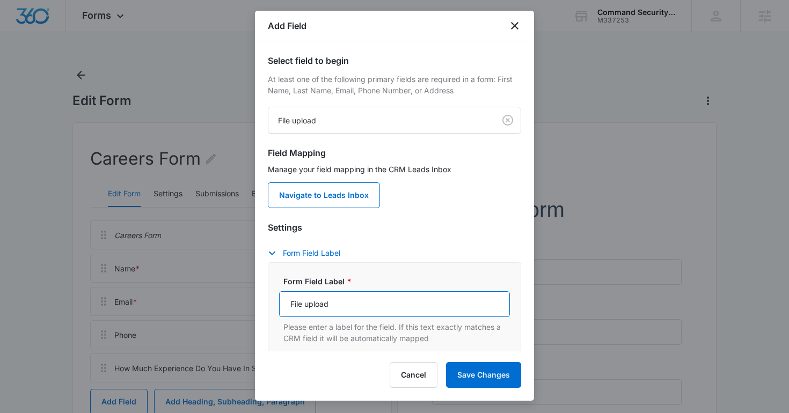
click at [364, 317] on input "File upload" at bounding box center [394, 304] width 231 height 26
type input "Please Upload Your Resume"
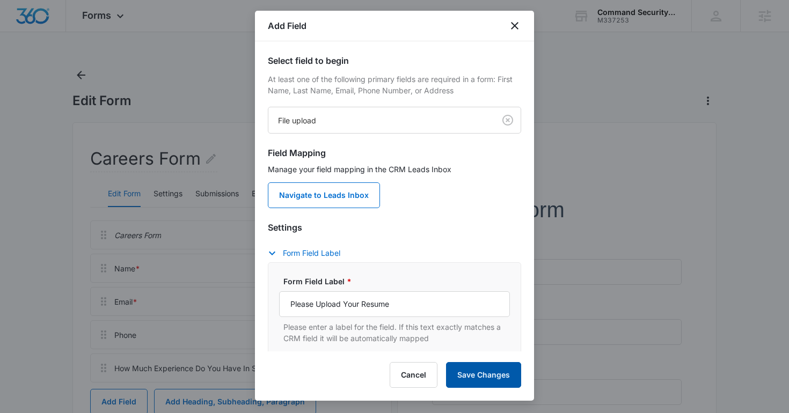
click at [500, 373] on button "Save Changes" at bounding box center [483, 375] width 75 height 26
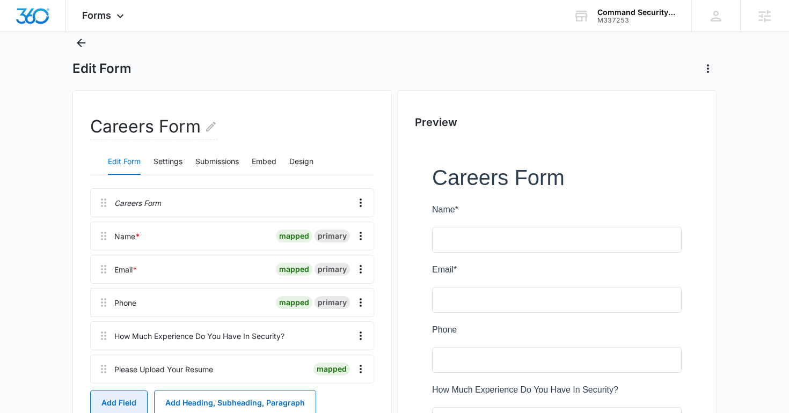
scroll to position [0, 0]
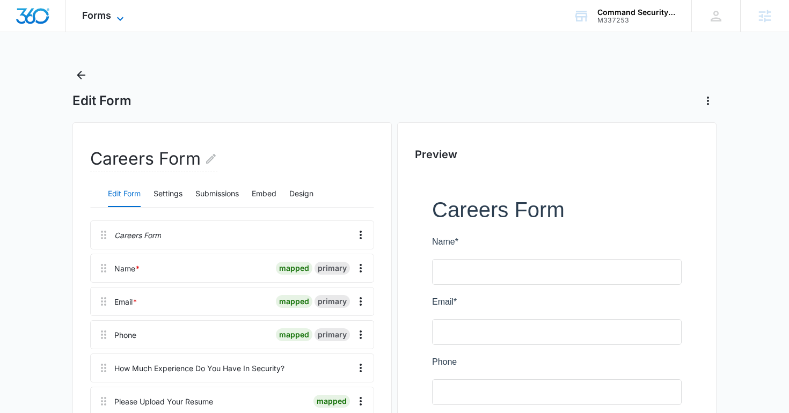
click at [100, 10] on span "Forms" at bounding box center [96, 15] width 29 height 11
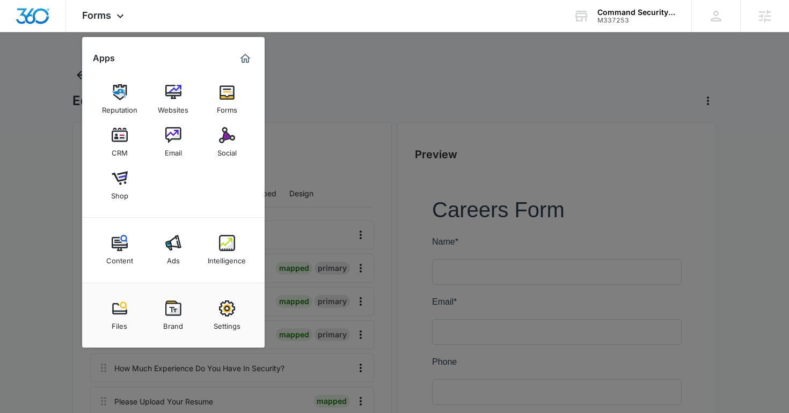
click at [63, 129] on div at bounding box center [394, 206] width 789 height 413
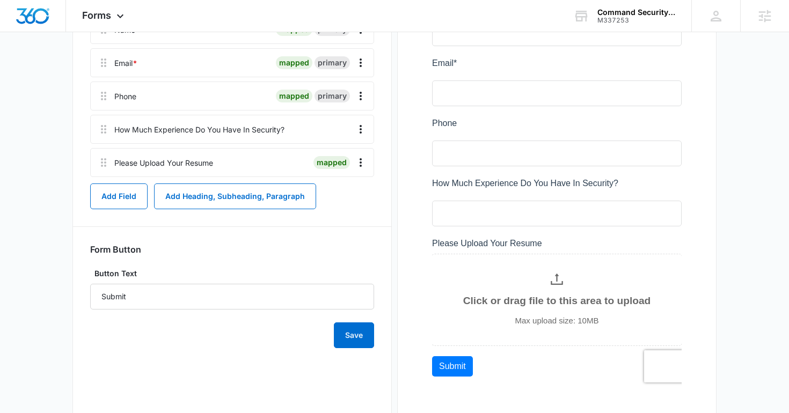
scroll to position [224, 0]
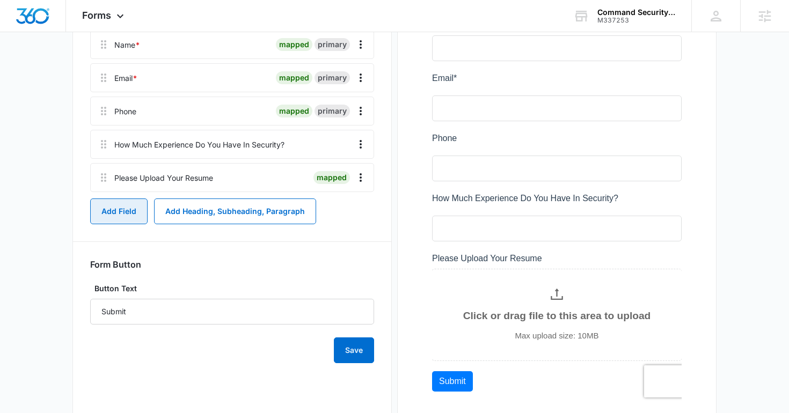
click at [125, 213] on button "Add Field" at bounding box center [118, 211] width 57 height 26
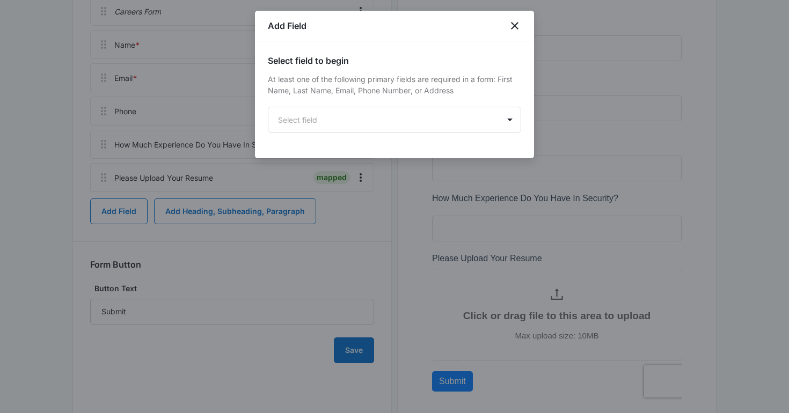
click at [364, 106] on div "Select field to begin At least one of the following primary fields are required…" at bounding box center [394, 93] width 253 height 78
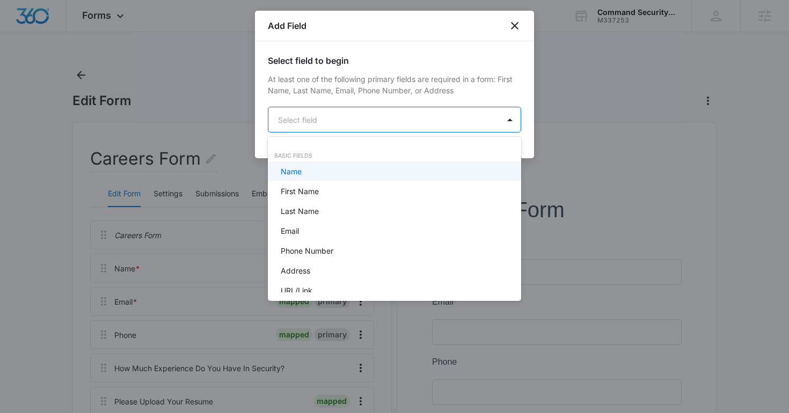
click at [359, 120] on body "Forms Apps Reputation Websites Forms CRM Email Social Shop Content Ads Intellig…" at bounding box center [394, 206] width 789 height 413
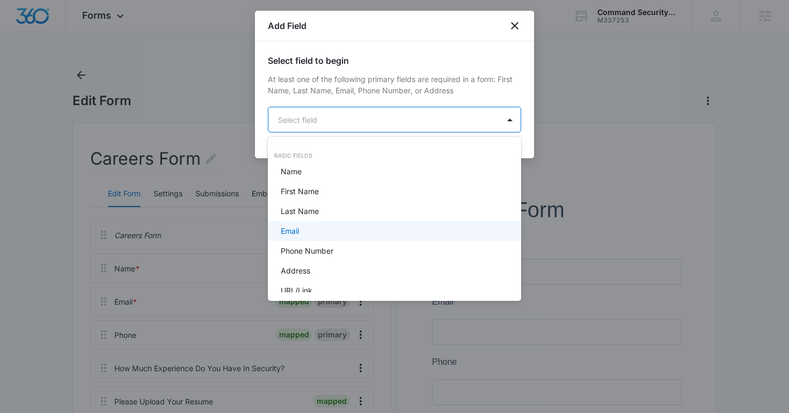
scroll to position [252, 0]
click at [346, 208] on div "Basic Fields Name First Name Last Name Email Phone Number Address URL/Link Text…" at bounding box center [394, 54] width 253 height 316
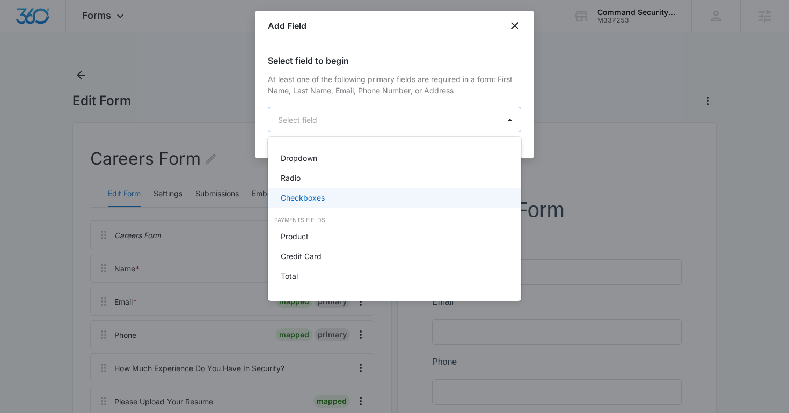
click at [306, 204] on div "Checkboxes" at bounding box center [394, 198] width 253 height 20
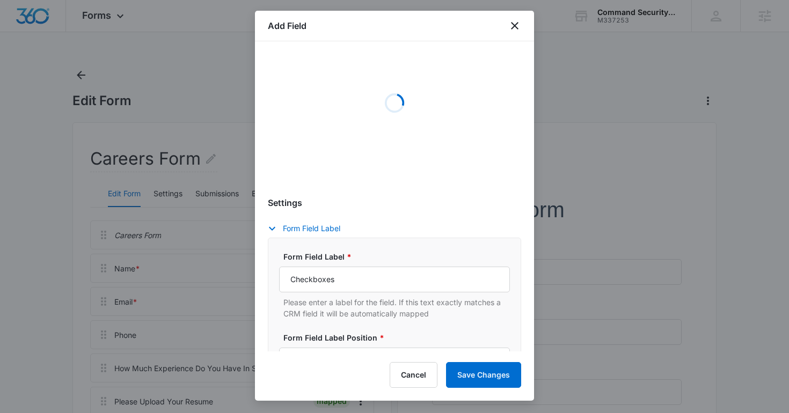
scroll to position [142, 0]
click at [350, 270] on input "Checkboxes" at bounding box center [394, 279] width 231 height 26
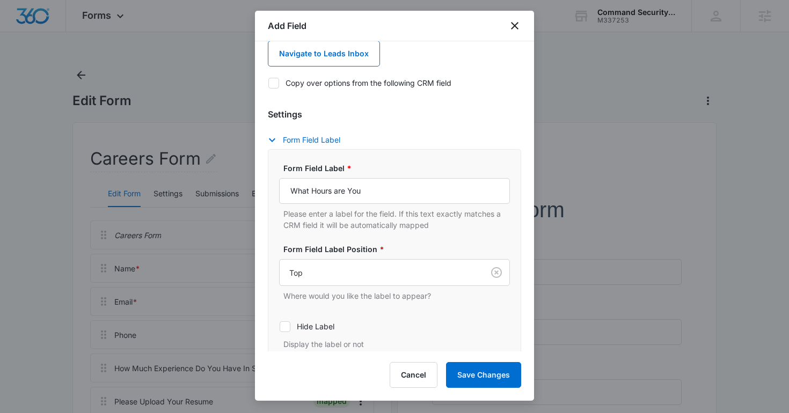
click at [336, 178] on div "Form Field Label * What Hours are You Please enter a label for the field. If th…" at bounding box center [394, 197] width 231 height 68
click at [336, 179] on input "What Hours are You" at bounding box center [394, 191] width 231 height 26
click at [336, 192] on input "What Hours are You" at bounding box center [394, 191] width 231 height 26
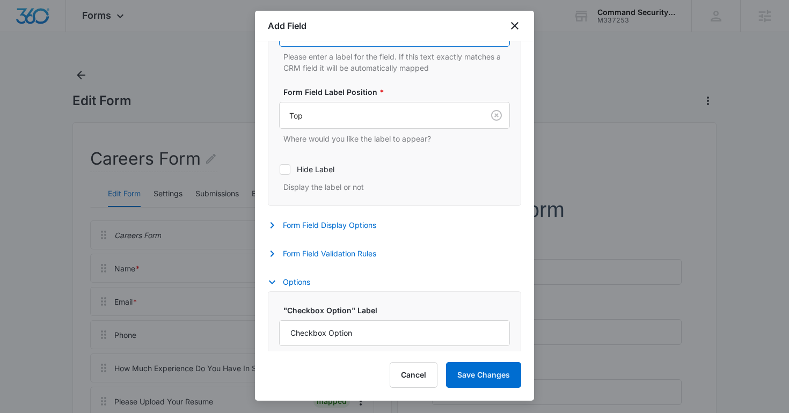
scroll to position [373, 0]
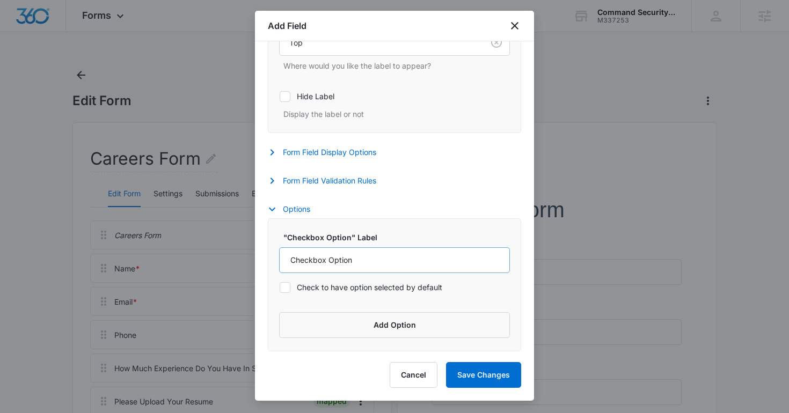
type input "Which Shift Would You Prefer?"
click at [310, 254] on input "Checkbox Option" at bounding box center [394, 260] width 231 height 26
type input "Daytime"
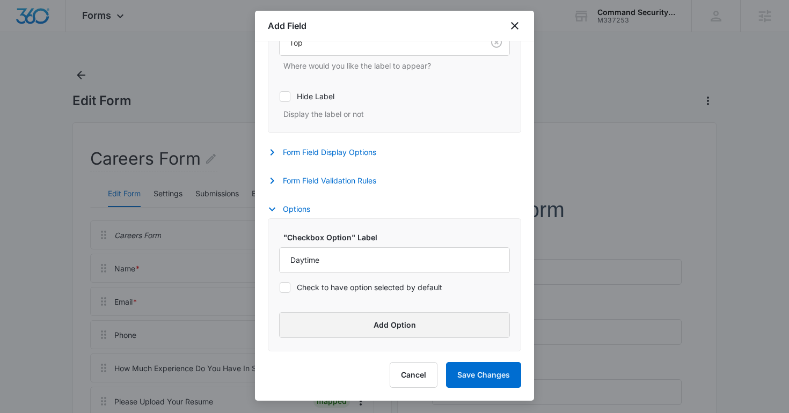
click at [346, 327] on button "Add Option" at bounding box center [394, 325] width 231 height 26
click at [346, 327] on div "Label" at bounding box center [384, 331] width 211 height 41
click at [345, 336] on input "Label" at bounding box center [384, 340] width 211 height 26
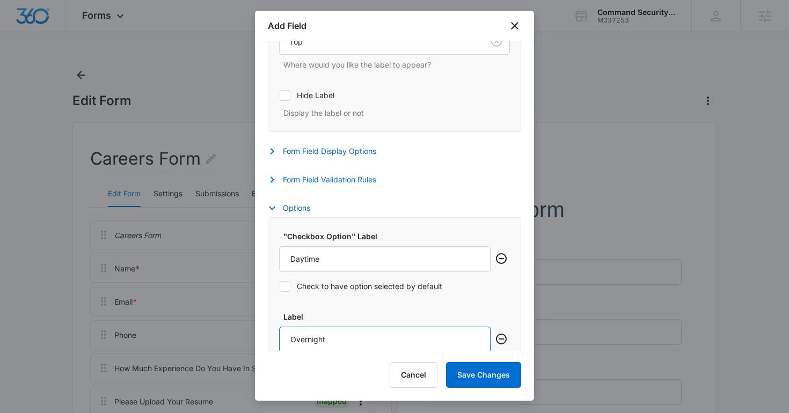
scroll to position [453, 0]
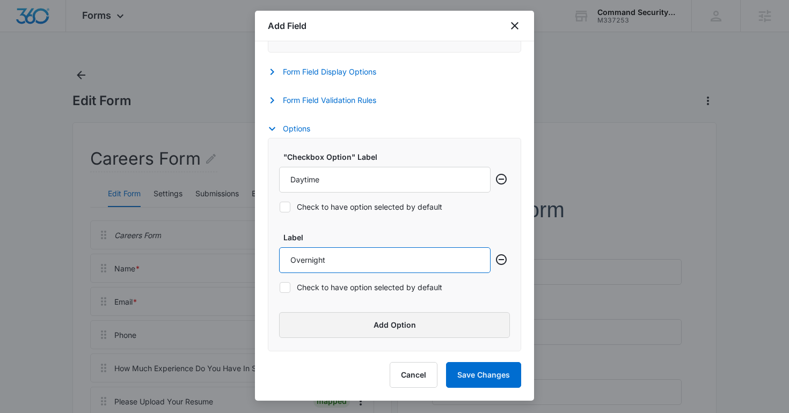
type input "Overnight"
click at [326, 328] on button "Add Option" at bounding box center [394, 325] width 231 height 26
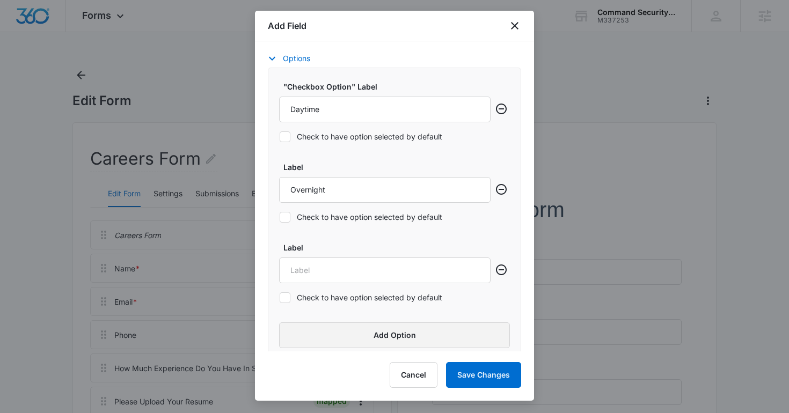
scroll to position [534, 0]
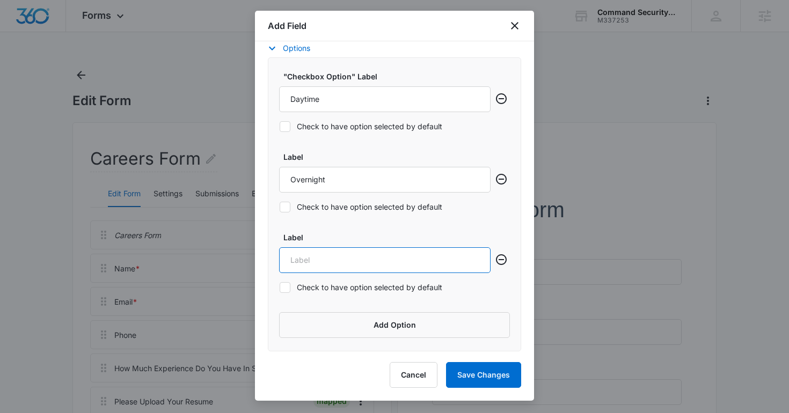
click at [309, 268] on input "Label" at bounding box center [384, 260] width 211 height 26
click at [499, 261] on icon "Remove row" at bounding box center [501, 259] width 13 height 13
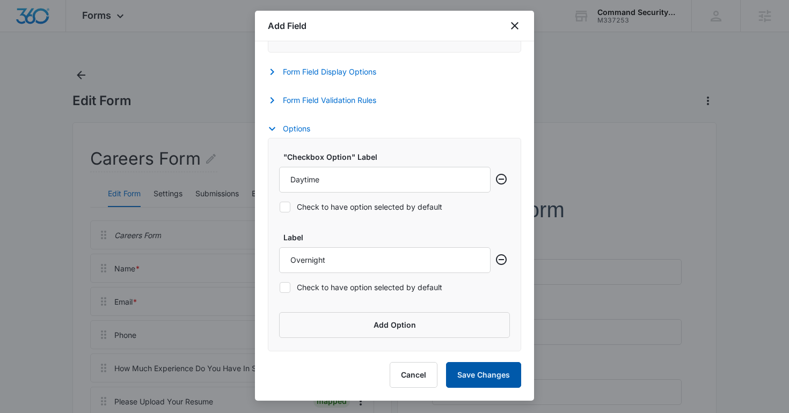
click at [488, 368] on button "Save Changes" at bounding box center [483, 375] width 75 height 26
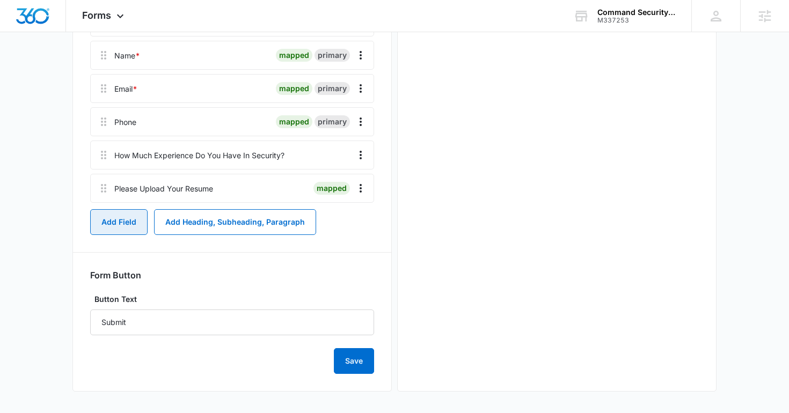
scroll to position [0, 0]
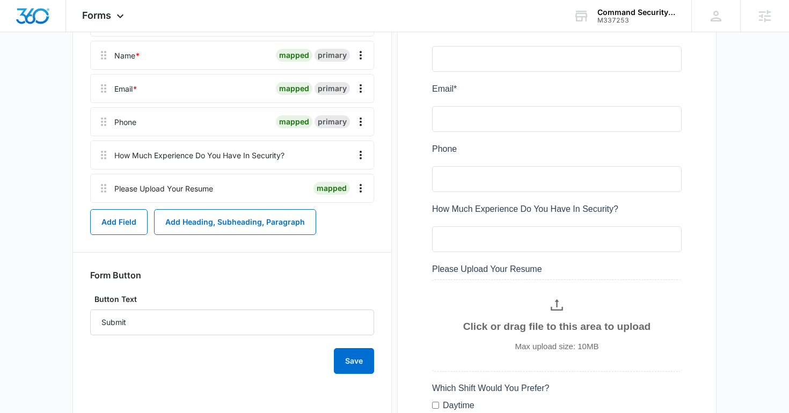
click at [89, 19] on span "Forms" at bounding box center [96, 15] width 29 height 11
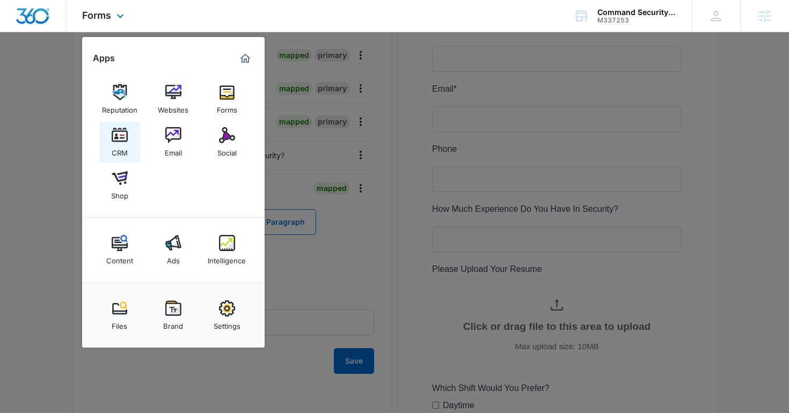
click at [115, 129] on img at bounding box center [120, 135] width 16 height 16
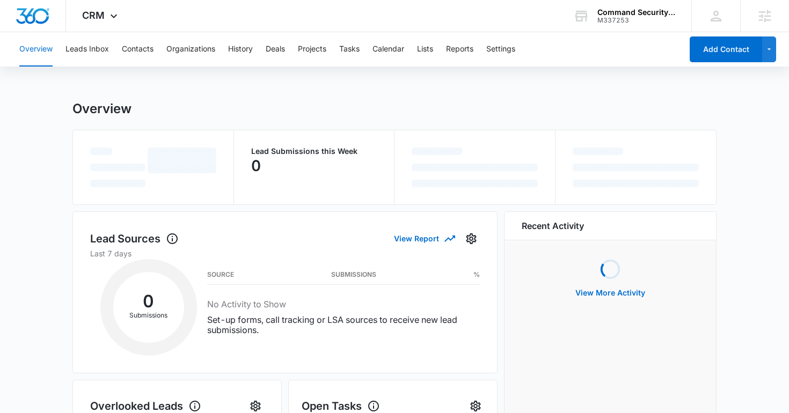
click at [519, 64] on div "Overview Leads Inbox Contacts Organizations History Deals Projects Tasks Calend…" at bounding box center [347, 49] width 669 height 34
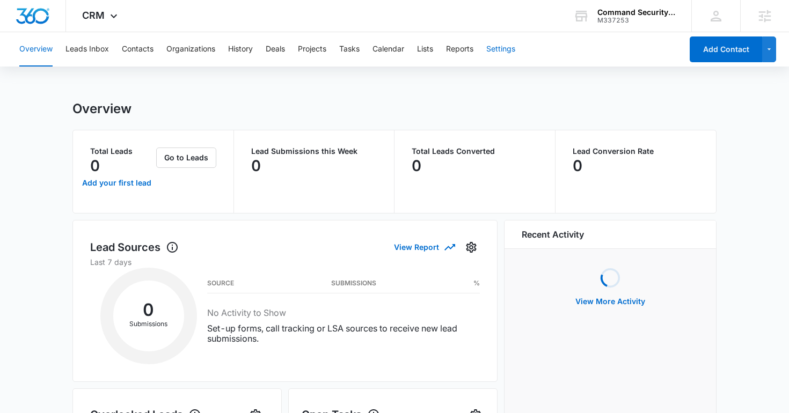
click at [501, 54] on button "Settings" at bounding box center [500, 49] width 29 height 34
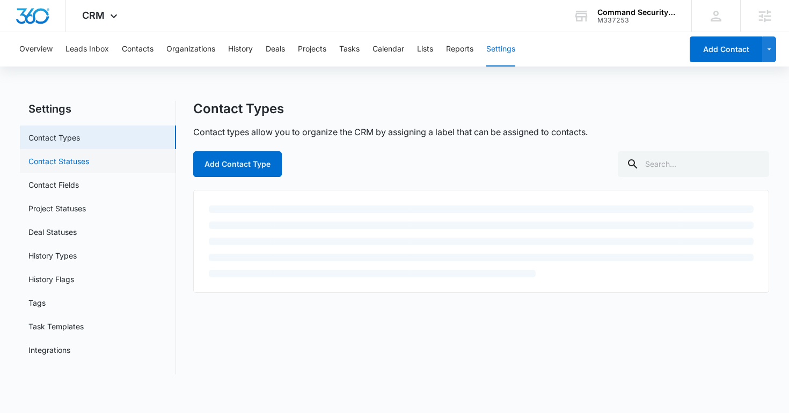
click at [73, 167] on link "Contact Statuses" at bounding box center [58, 161] width 61 height 11
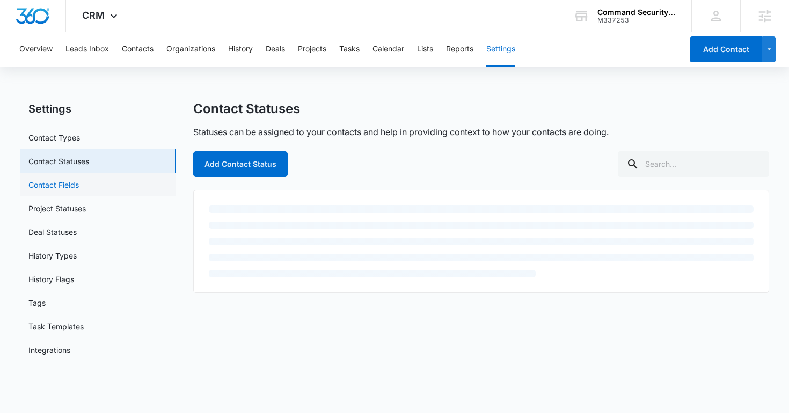
click at [72, 180] on link "Contact Fields" at bounding box center [53, 184] width 50 height 11
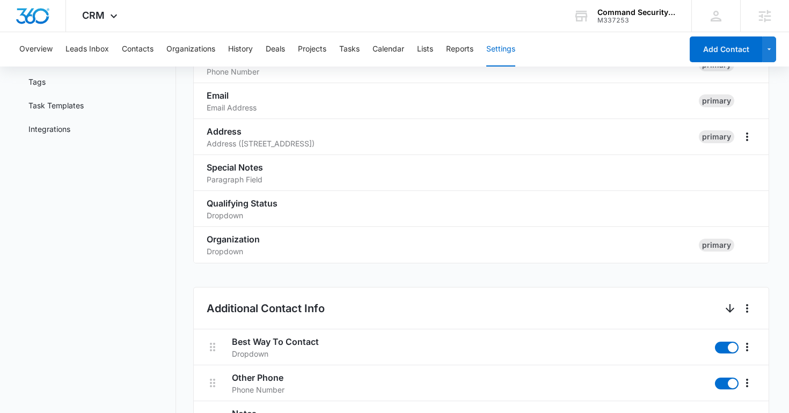
scroll to position [425, 0]
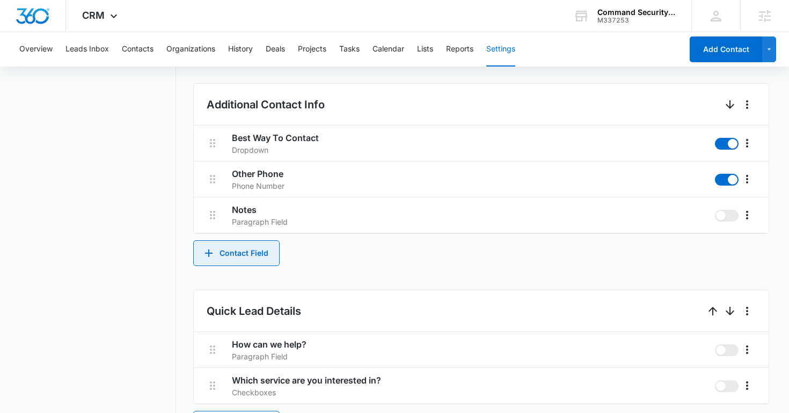
click at [230, 248] on button "Contact Field" at bounding box center [236, 253] width 86 height 26
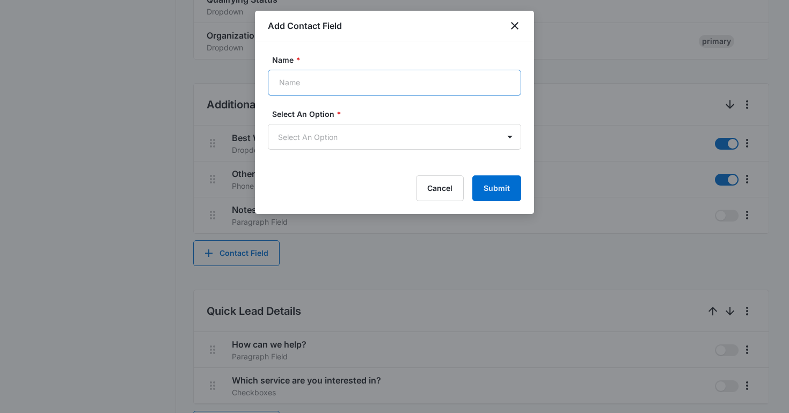
click at [323, 89] on input "Name *" at bounding box center [394, 83] width 253 height 26
type input "Which Shift Would You Prefer?"
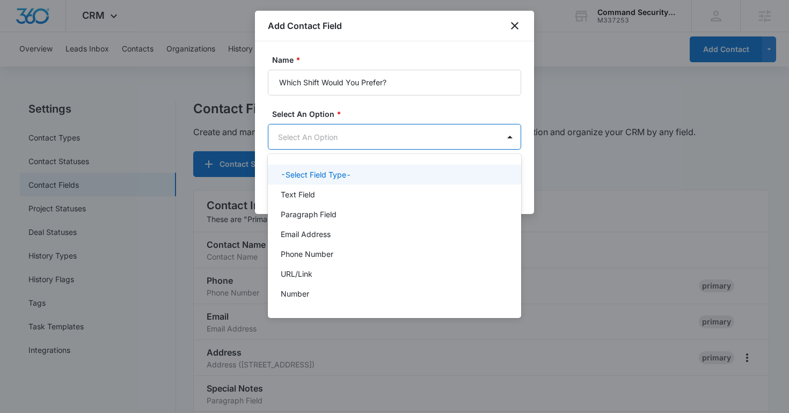
click at [344, 136] on body "CRM Apps Reputation Websites Forms CRM Email Social Shop Content Ads Intelligen…" at bounding box center [394, 206] width 789 height 413
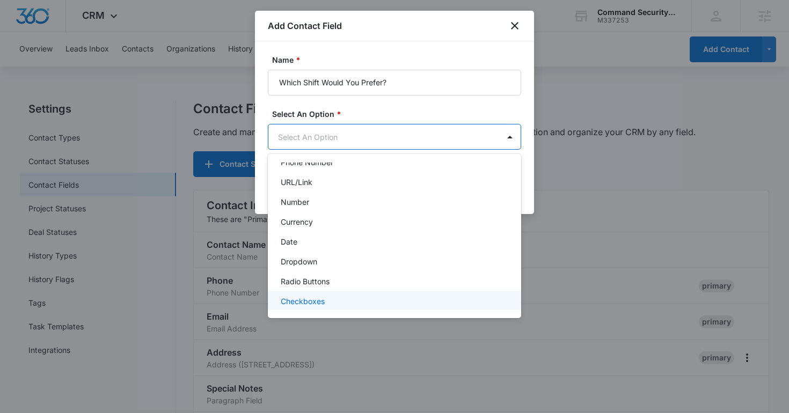
scroll to position [135, 0]
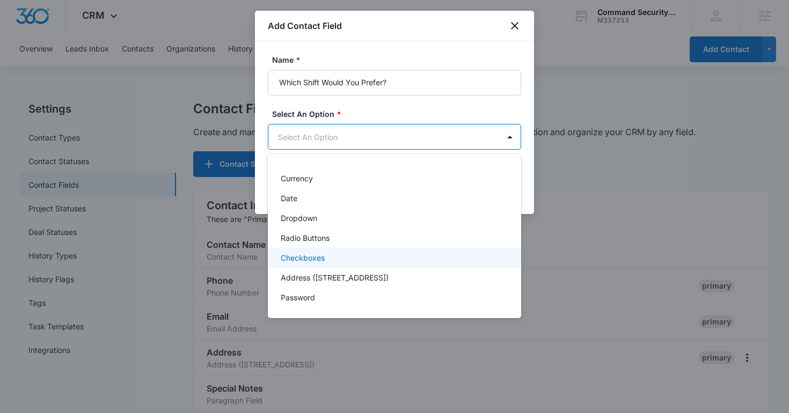
click at [336, 261] on div "Checkboxes" at bounding box center [393, 257] width 225 height 11
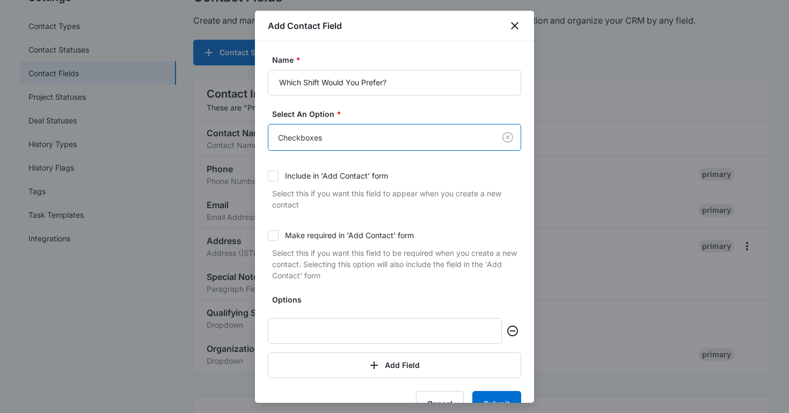
scroll to position [152, 0]
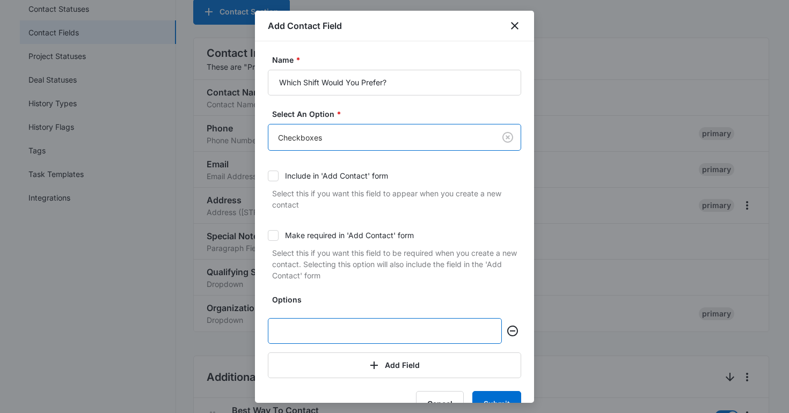
click at [322, 332] on input "text" at bounding box center [385, 331] width 234 height 26
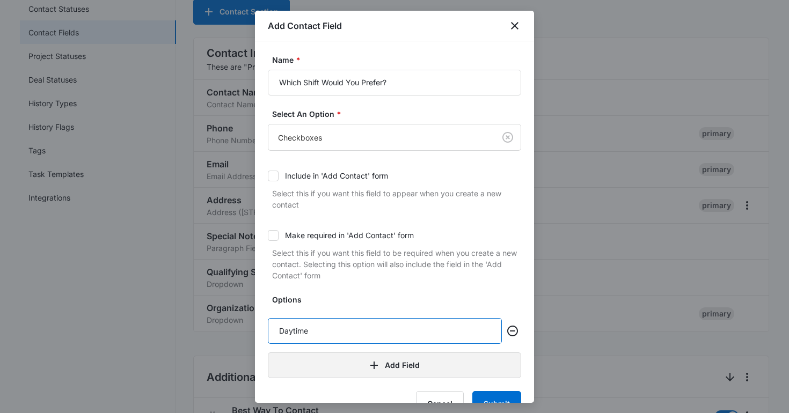
type input "Daytime"
click at [350, 353] on button "Add Field" at bounding box center [394, 365] width 253 height 26
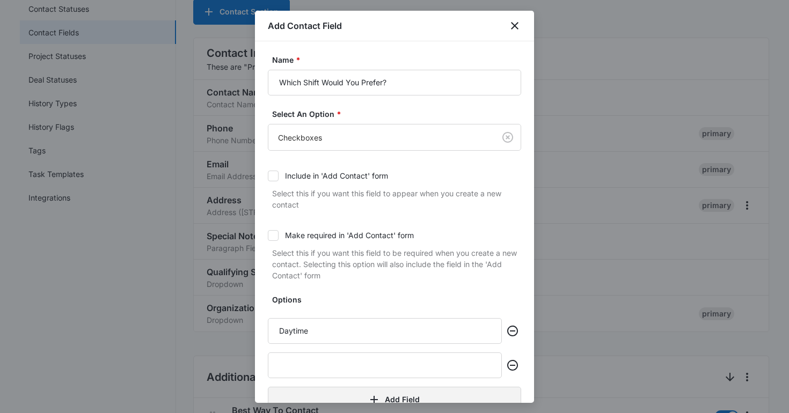
scroll to position [61, 0]
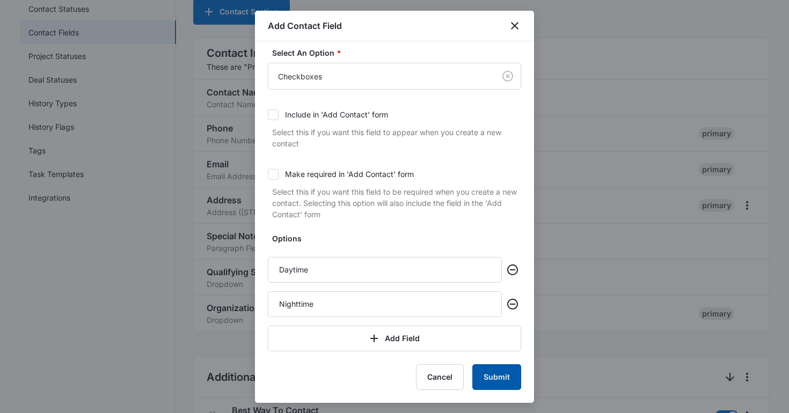
type input "Nighttime"
click at [493, 378] on button "Submit" at bounding box center [496, 377] width 49 height 26
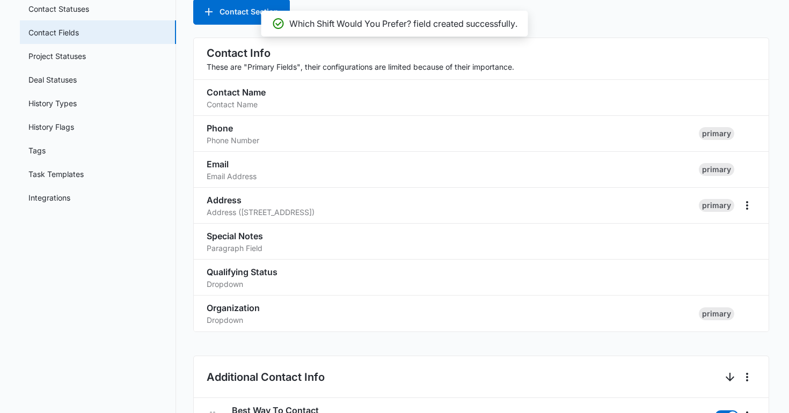
scroll to position [472, 0]
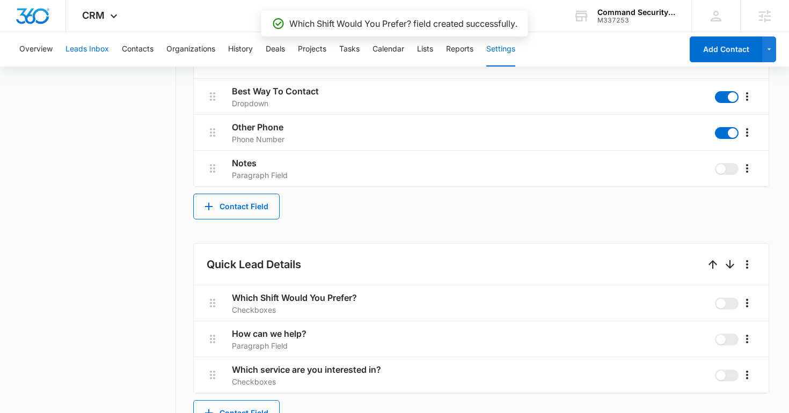
click at [90, 61] on button "Leads Inbox" at bounding box center [86, 49] width 43 height 34
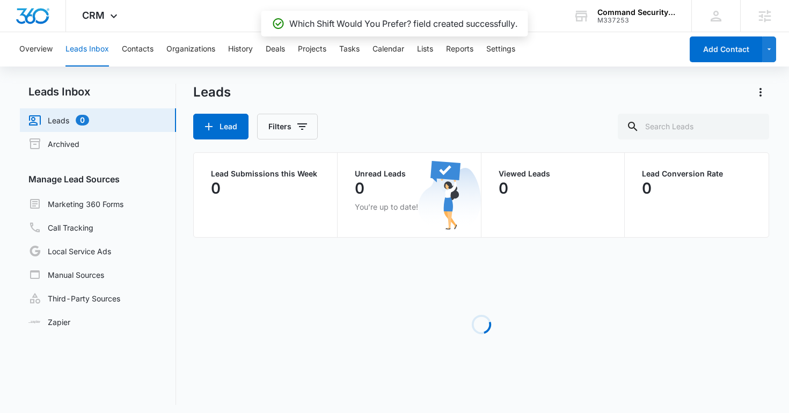
click at [88, 190] on div "Manage Lead Sources Marketing 360 Forms Call Tracking Local Service Ads Manual …" at bounding box center [98, 253] width 156 height 161
click at [88, 205] on link "Marketing 360 Forms" at bounding box center [75, 203] width 95 height 13
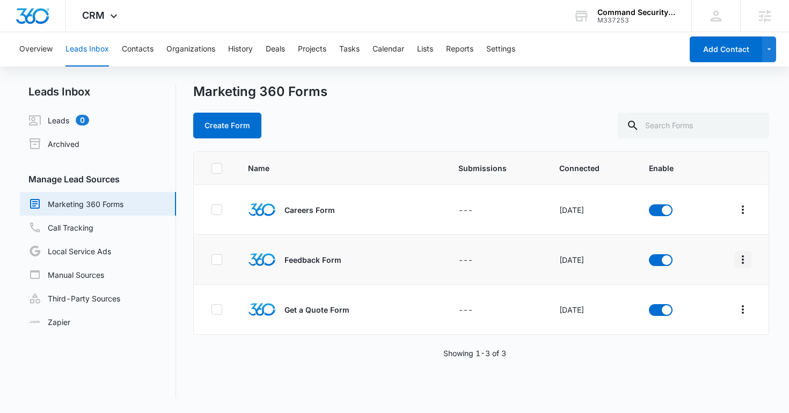
click at [744, 252] on button "Overflow Menu" at bounding box center [742, 259] width 17 height 17
click at [747, 204] on icon "Overflow Menu" at bounding box center [742, 209] width 13 height 13
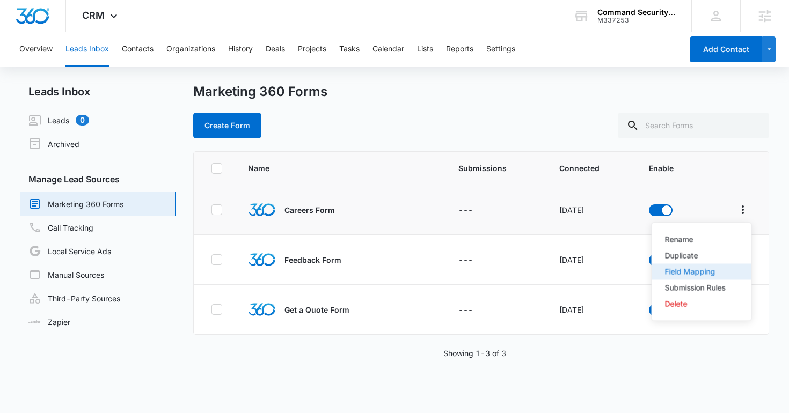
click at [712, 271] on div "Field Mapping" at bounding box center [695, 272] width 61 height 8
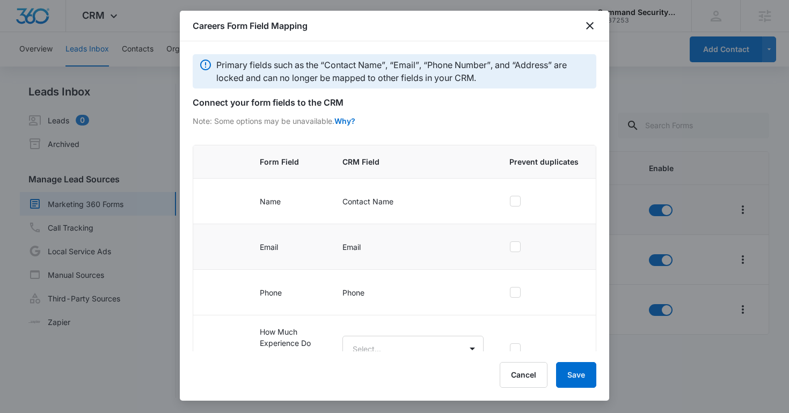
scroll to position [136, 0]
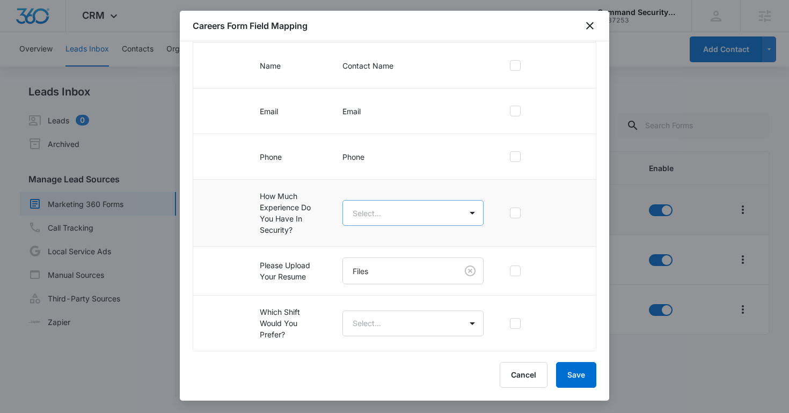
click at [374, 209] on body "CRM Apps Reputation Websites Forms CRM Email Social Shop Content Ads Intelligen…" at bounding box center [394, 206] width 789 height 413
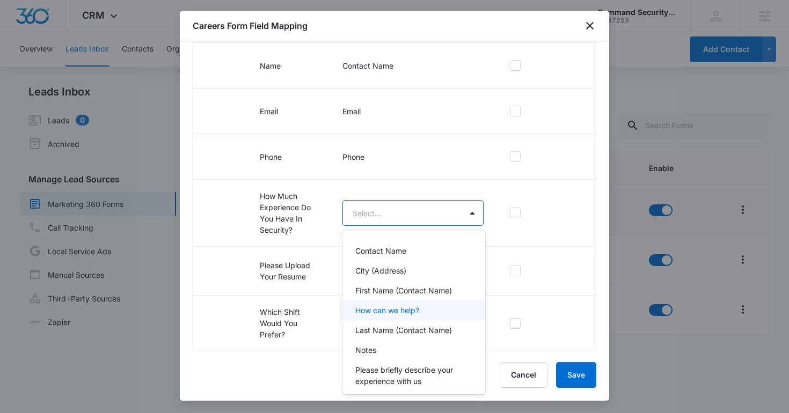
scroll to position [87, 0]
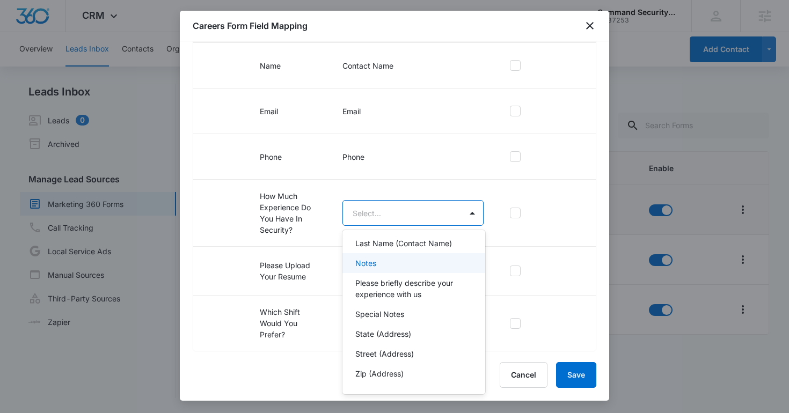
click at [384, 258] on div "Notes" at bounding box center [412, 262] width 114 height 11
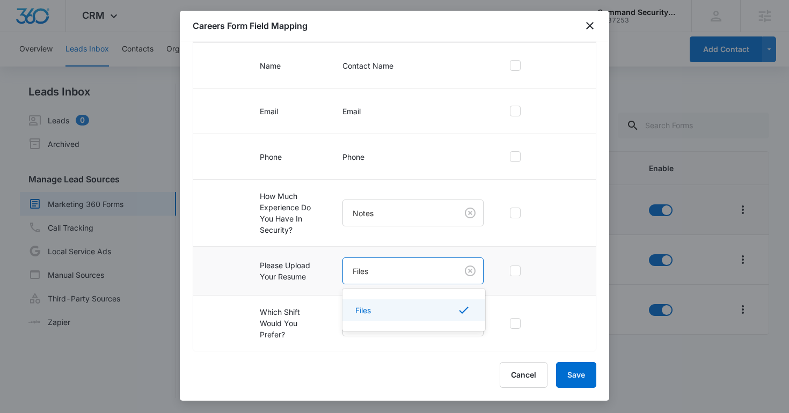
click at [389, 273] on body "CRM Apps Reputation Websites Forms CRM Email Social Shop Content Ads Intelligen…" at bounding box center [394, 206] width 789 height 413
click at [389, 273] on div at bounding box center [394, 206] width 789 height 413
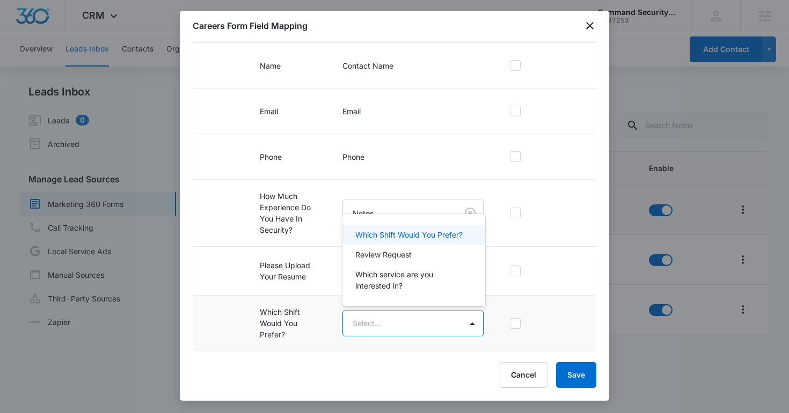
click at [384, 326] on body "CRM Apps Reputation Websites Forms CRM Email Social Shop Content Ads Intelligen…" at bounding box center [394, 206] width 789 height 413
click at [386, 233] on p "Which Shift Would You Prefer?" at bounding box center [408, 234] width 107 height 11
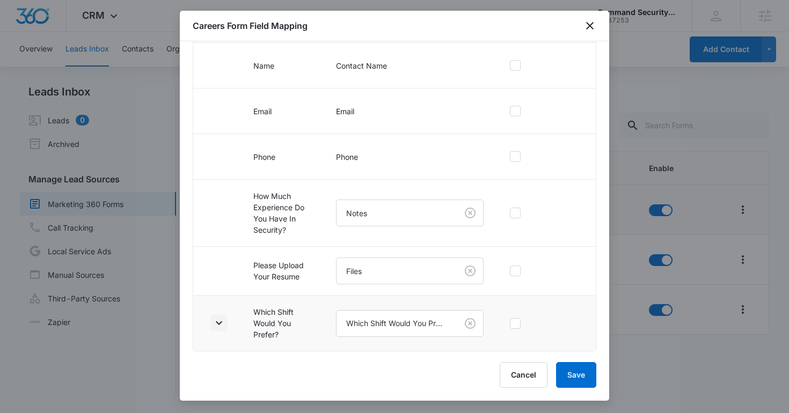
click at [218, 320] on icon "button" at bounding box center [218, 322] width 13 height 13
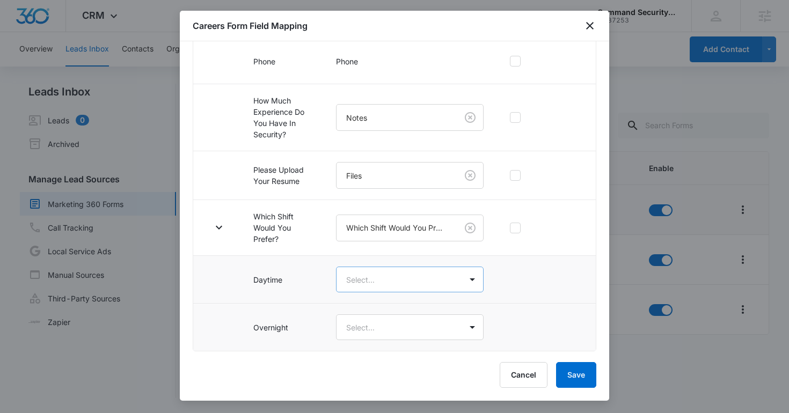
click at [365, 282] on body "CRM Apps Reputation Websites Forms CRM Email Social Shop Content Ads Intelligen…" at bounding box center [394, 206] width 789 height 413
click at [367, 311] on div "Daytime" at bounding box center [410, 317] width 149 height 20
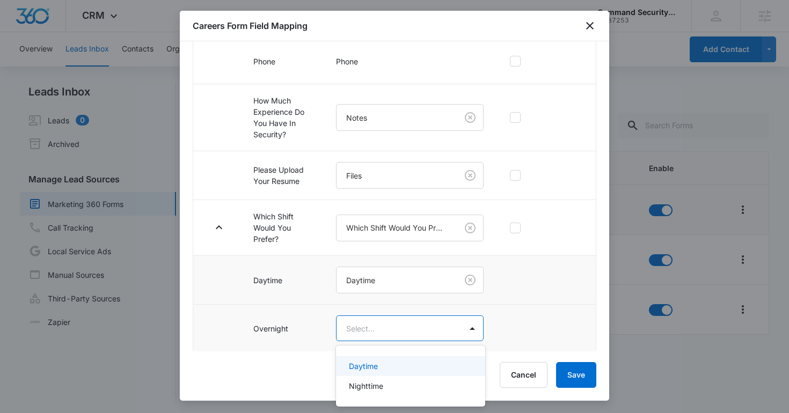
click at [367, 326] on body "CRM Apps Reputation Websites Forms CRM Email Social Shop Content Ads Intelligen…" at bounding box center [394, 206] width 789 height 413
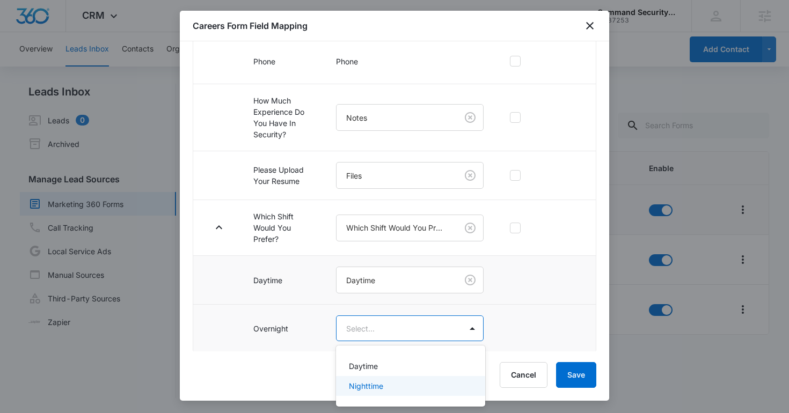
click at [371, 377] on div "Nighttime" at bounding box center [410, 386] width 149 height 20
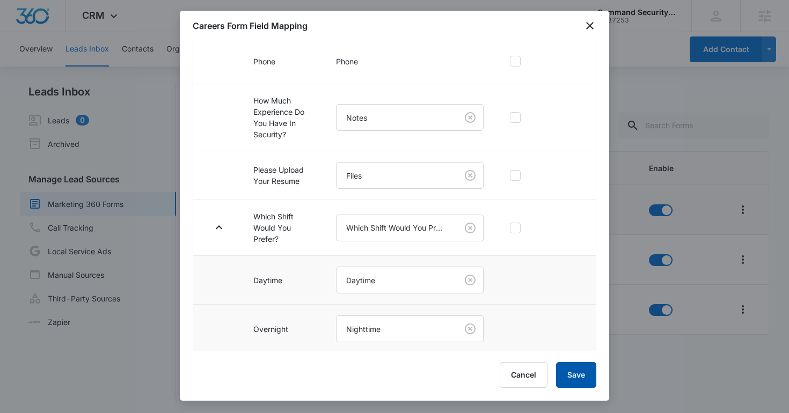
click at [593, 374] on button "Save" at bounding box center [576, 375] width 40 height 26
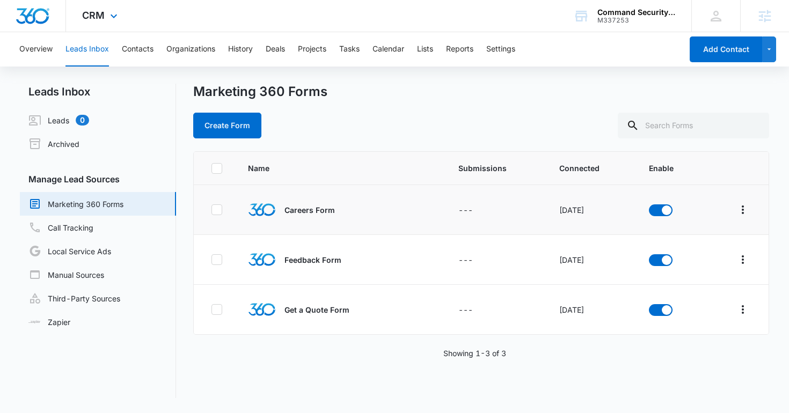
click at [83, 5] on div "CRM Apps Reputation Websites Forms CRM Email Social Shop Content Ads Intelligen…" at bounding box center [101, 16] width 70 height 32
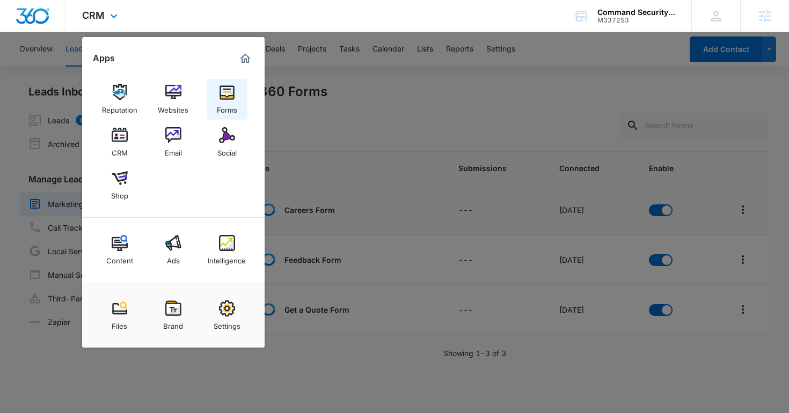
click at [223, 91] on img at bounding box center [227, 92] width 16 height 16
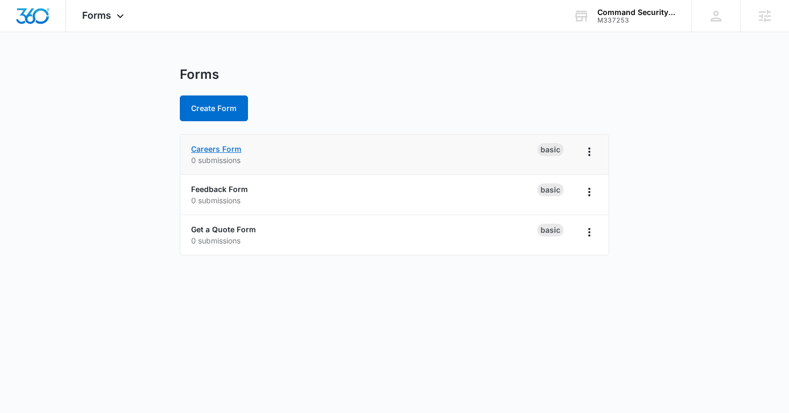
click at [226, 152] on link "Careers Form" at bounding box center [216, 148] width 50 height 9
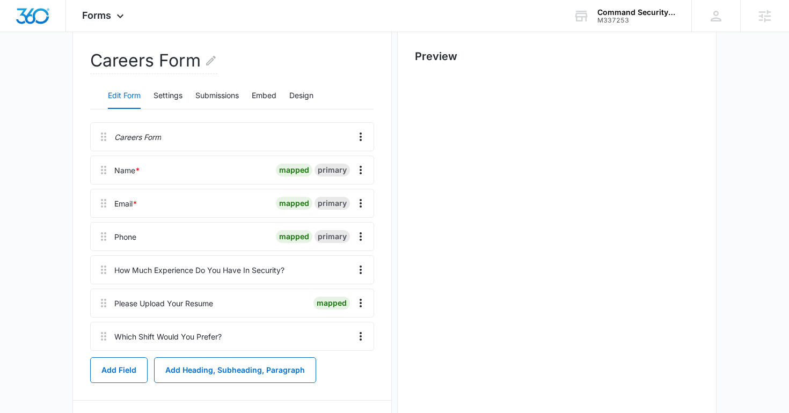
scroll to position [246, 0]
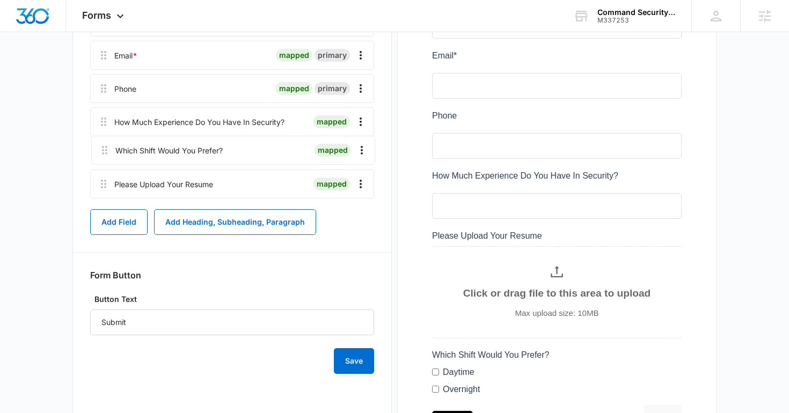
drag, startPoint x: 102, startPoint y: 185, endPoint x: 103, endPoint y: 137, distance: 47.8
click at [103, 137] on div "Careers Form Name * mapped primary Email * mapped primary Phone mapped primary …" at bounding box center [232, 88] width 284 height 229
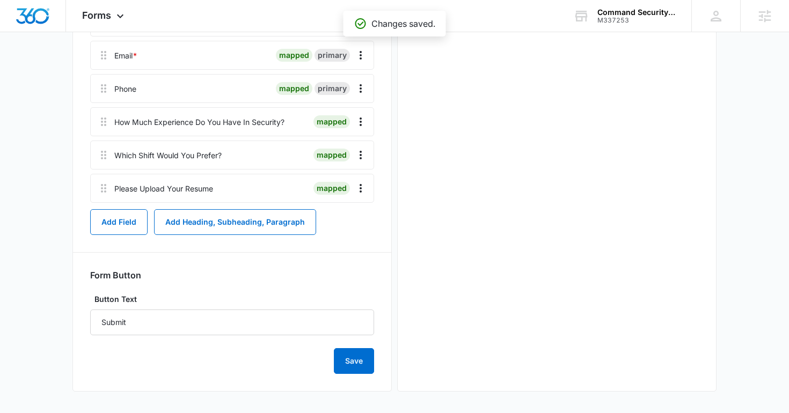
scroll to position [0, 0]
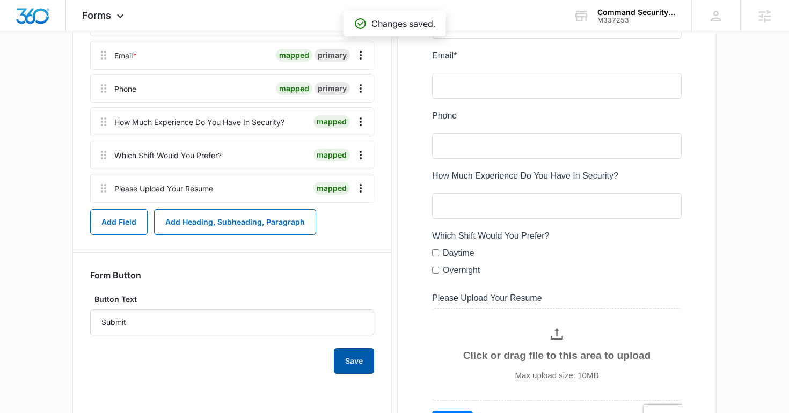
click at [356, 365] on button "Save" at bounding box center [354, 361] width 40 height 26
click at [106, 11] on span "Forms" at bounding box center [96, 15] width 29 height 11
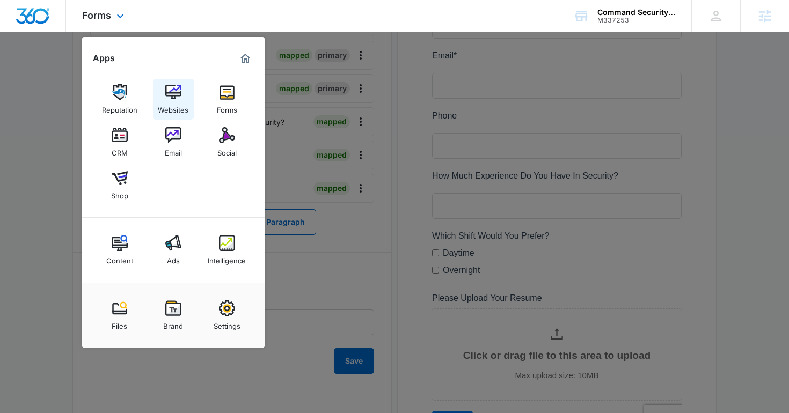
click at [188, 95] on link "Websites" at bounding box center [173, 99] width 41 height 41
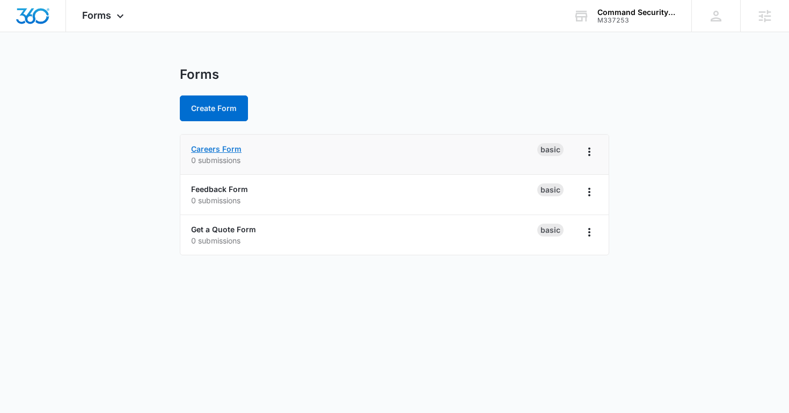
click at [215, 145] on link "Careers Form" at bounding box center [216, 148] width 50 height 9
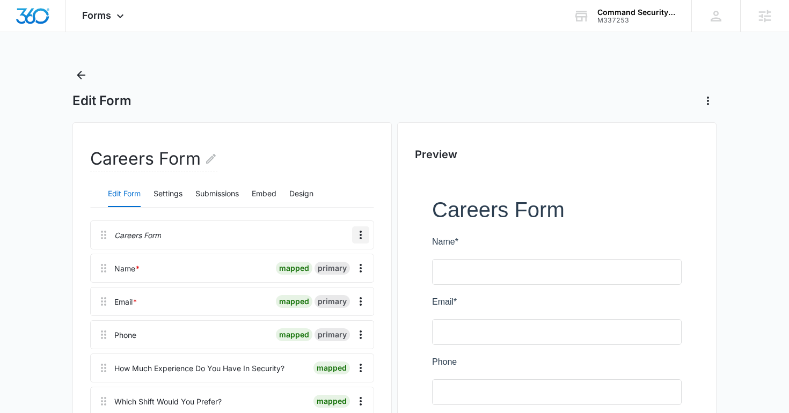
click at [364, 236] on icon "Overflow Menu" at bounding box center [360, 235] width 13 height 13
click at [358, 282] on button "Delete" at bounding box center [337, 281] width 61 height 16
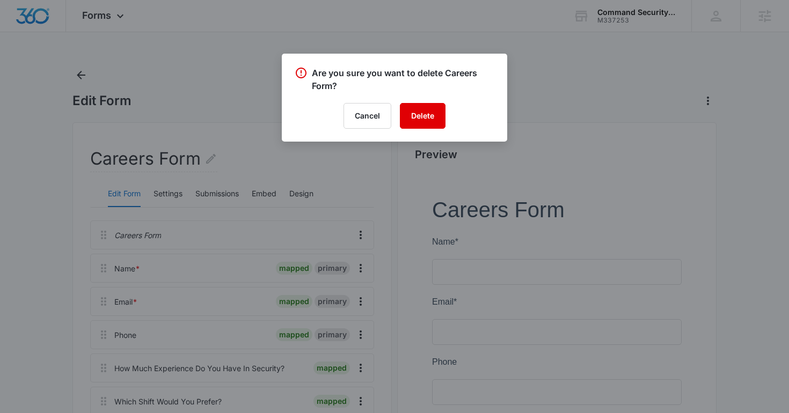
click at [413, 128] on div "Are you sure you want to delete Careers Form? Cancel Delete" at bounding box center [394, 98] width 225 height 88
click at [413, 128] on button "Delete" at bounding box center [423, 116] width 46 height 26
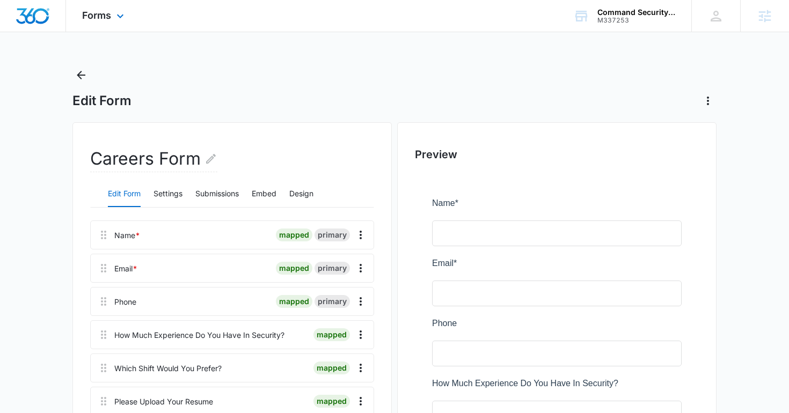
click at [101, 32] on div "Forms Apps Reputation Websites Forms CRM Email Social Shop Content Ads Intellig…" at bounding box center [394, 16] width 789 height 32
click at [114, 11] on div "Forms Apps Reputation Websites Forms CRM Email Social Shop Content Ads Intellig…" at bounding box center [104, 16] width 77 height 32
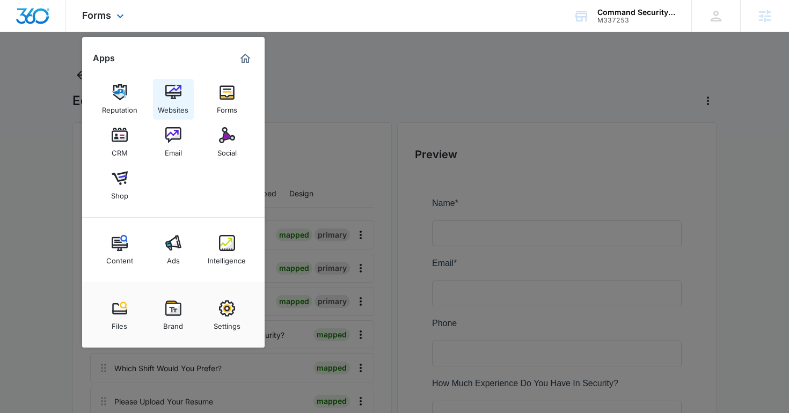
click at [191, 103] on link "Websites" at bounding box center [173, 99] width 41 height 41
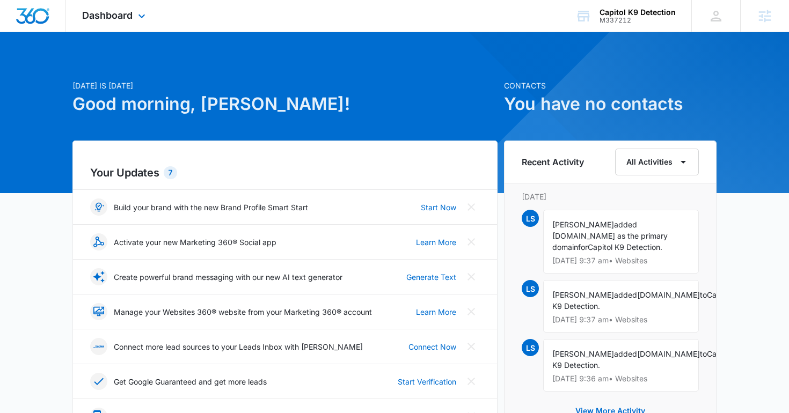
click at [126, 26] on div "Dashboard Apps Reputation Websites Forms CRM Email Social Content Ads Intellige…" at bounding box center [115, 16] width 98 height 32
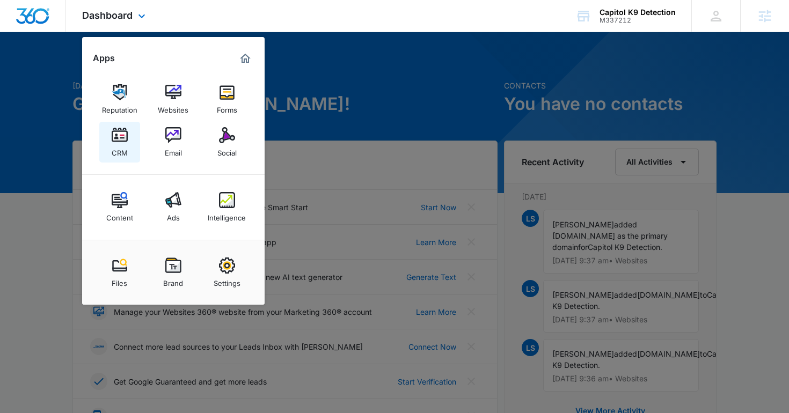
click at [121, 153] on div "CRM" at bounding box center [120, 150] width 16 height 14
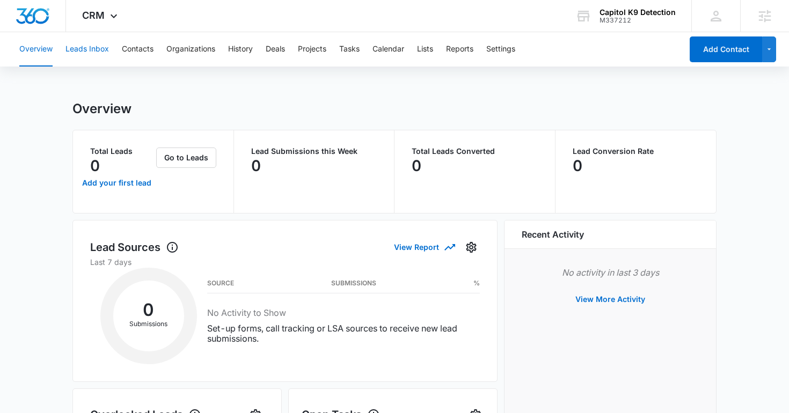
click at [98, 52] on button "Leads Inbox" at bounding box center [86, 49] width 43 height 34
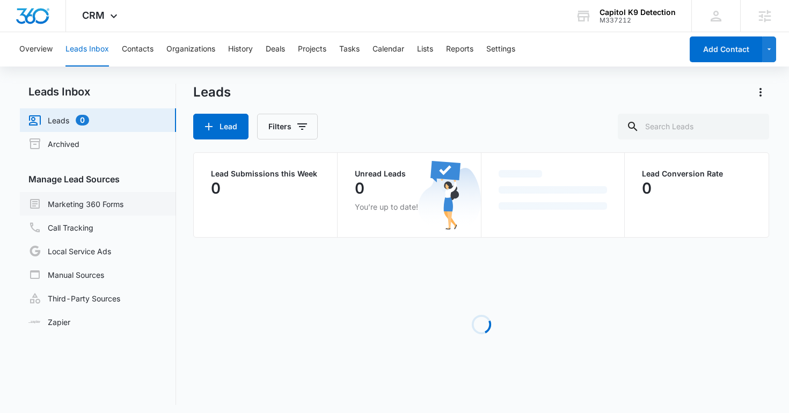
click at [47, 210] on link "Marketing 360 Forms" at bounding box center [75, 203] width 95 height 13
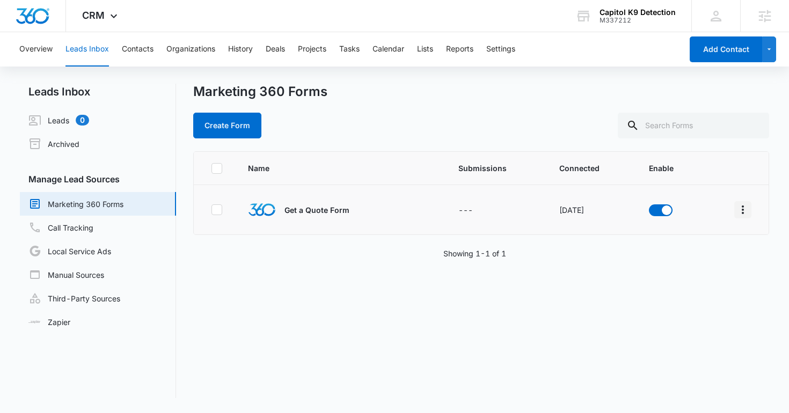
click at [743, 207] on icon "Overflow Menu" at bounding box center [742, 209] width 13 height 13
click at [698, 279] on button "Field Mapping" at bounding box center [701, 272] width 99 height 16
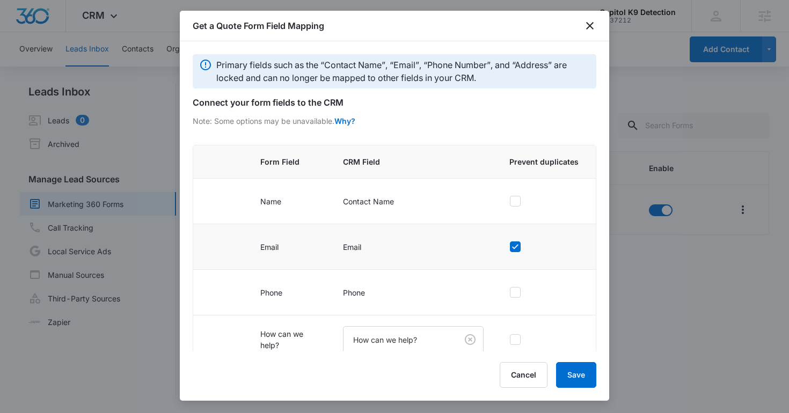
scroll to position [69, 0]
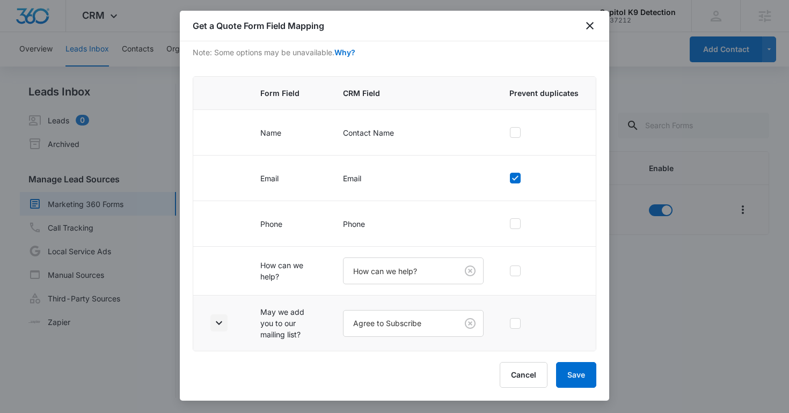
click at [223, 322] on icon "button" at bounding box center [218, 322] width 13 height 13
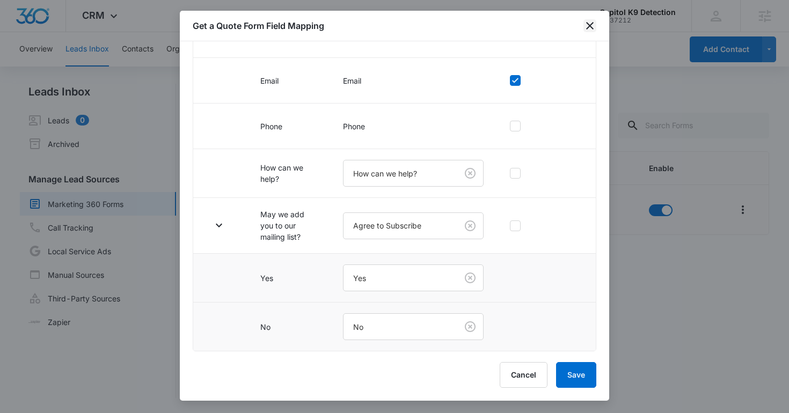
click at [588, 27] on icon "close" at bounding box center [589, 25] width 13 height 13
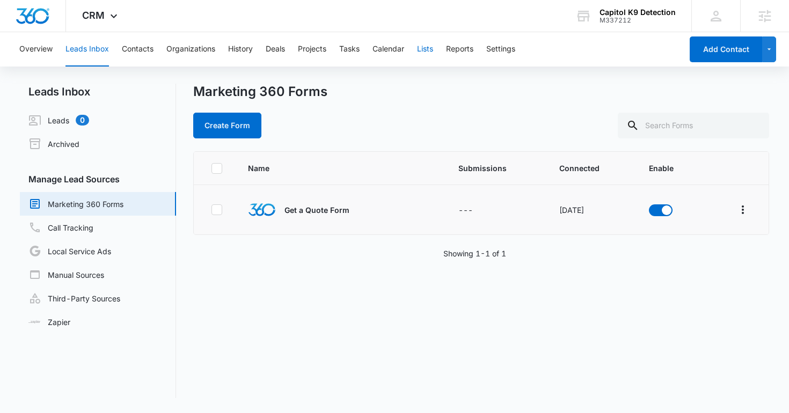
click at [422, 49] on button "Lists" at bounding box center [425, 49] width 16 height 34
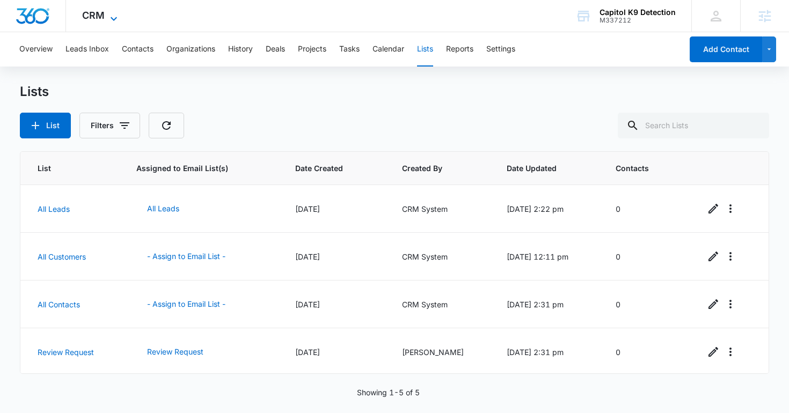
click at [90, 11] on span "CRM" at bounding box center [93, 15] width 23 height 11
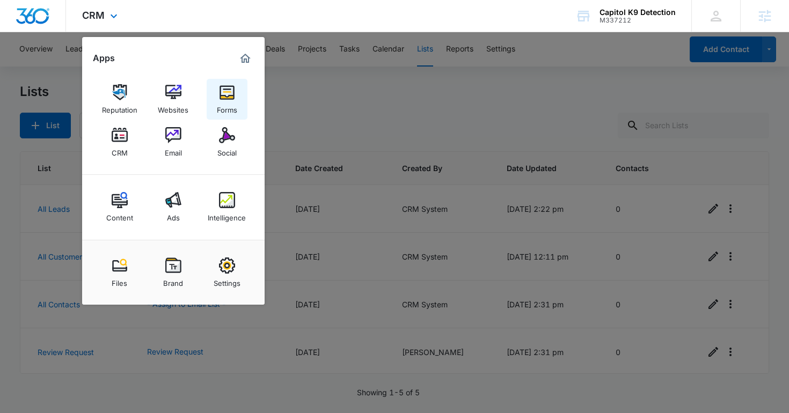
click at [222, 102] on div "Forms" at bounding box center [227, 107] width 20 height 14
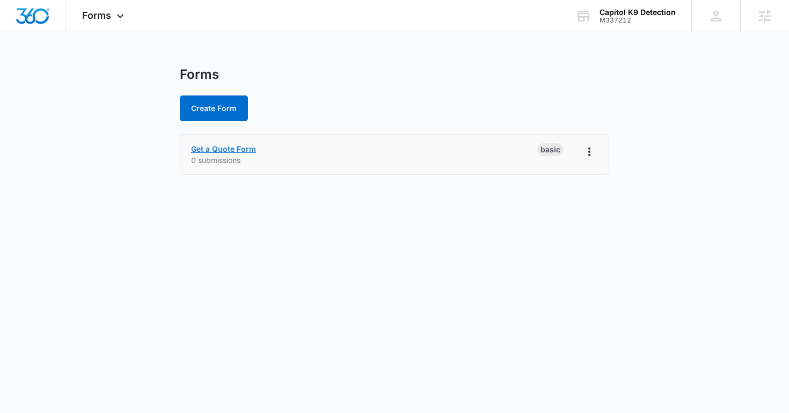
click at [226, 148] on link "Get a Quote Form" at bounding box center [223, 148] width 65 height 9
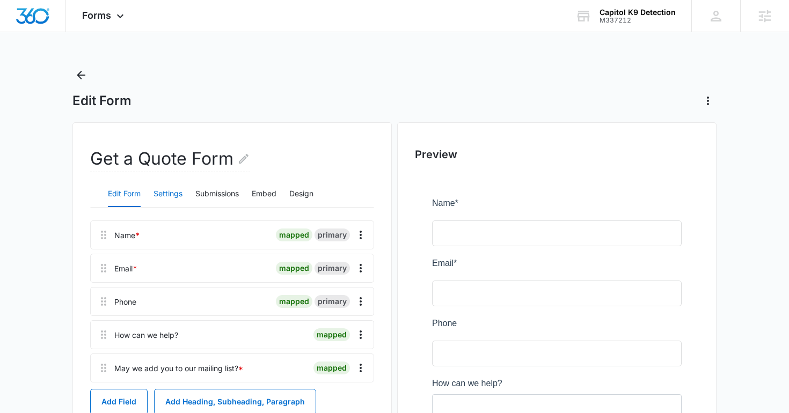
click at [172, 192] on button "Settings" at bounding box center [167, 194] width 29 height 26
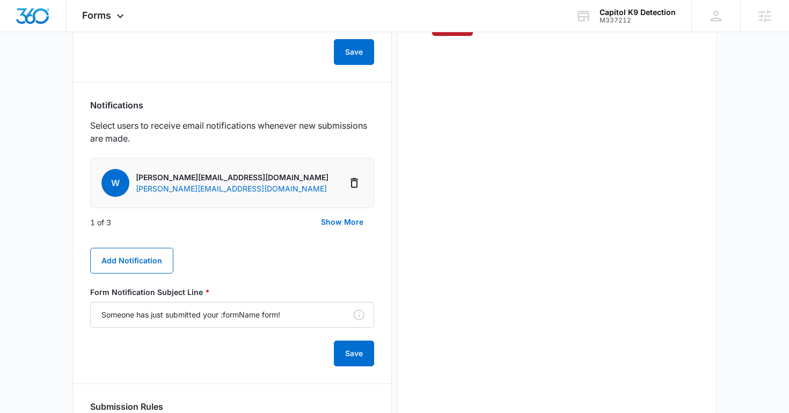
scroll to position [495, 0]
click at [343, 222] on button "Show More" at bounding box center [342, 221] width 64 height 26
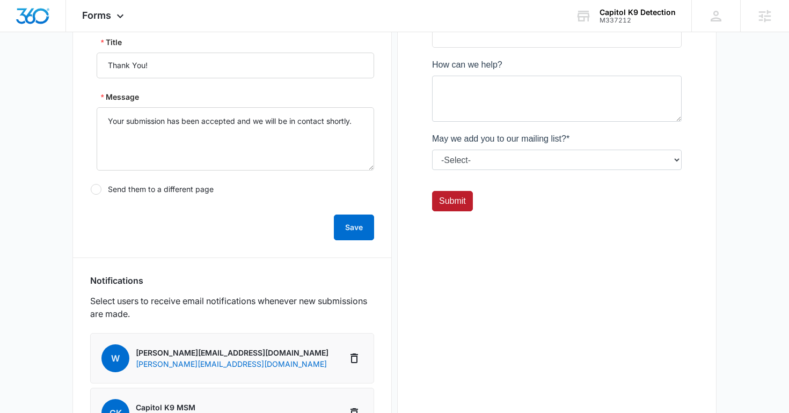
scroll to position [240, 0]
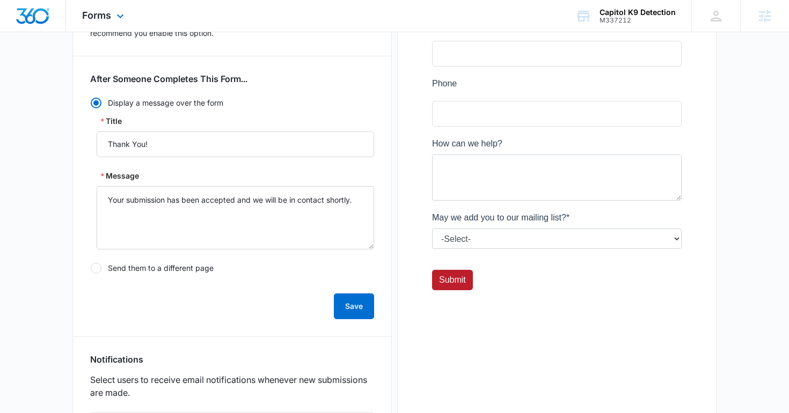
click at [108, 23] on div "Forms Apps Reputation Websites Forms CRM Email Social Content Ads Intelligence …" at bounding box center [104, 16] width 77 height 32
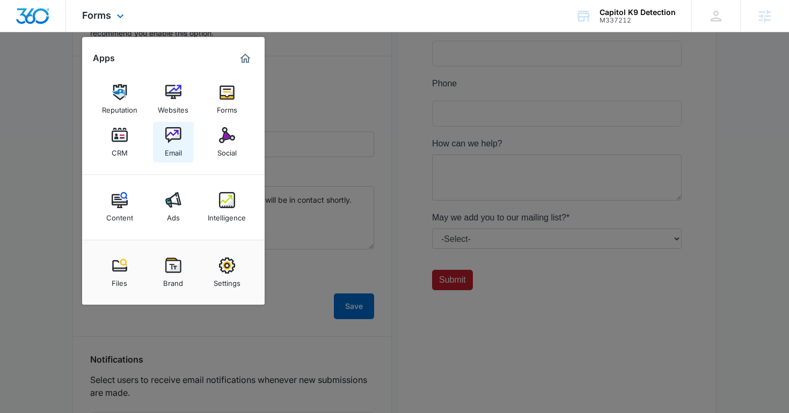
click at [176, 142] on img at bounding box center [173, 135] width 16 height 16
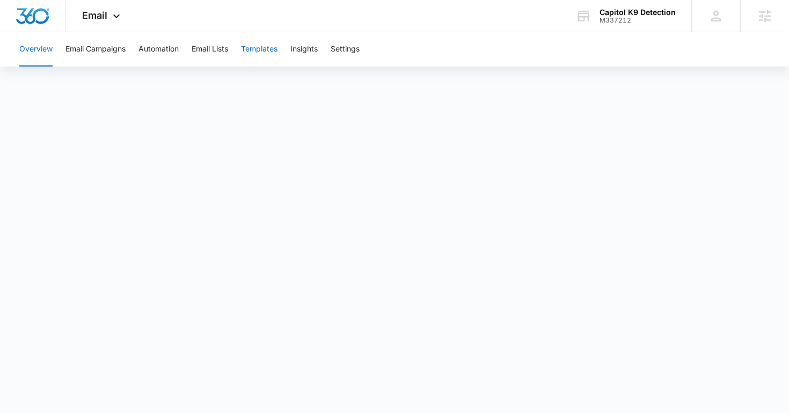
click at [271, 54] on button "Templates" at bounding box center [259, 49] width 36 height 34
click at [157, 59] on button "Automation" at bounding box center [158, 49] width 40 height 34
click at [44, 19] on img "Dashboard" at bounding box center [33, 16] width 34 height 16
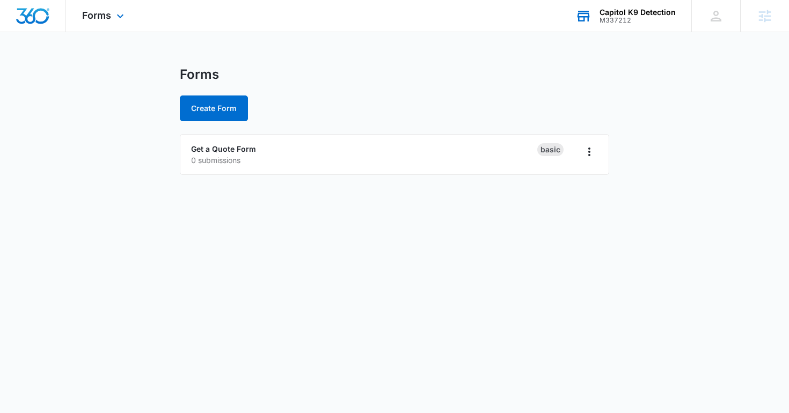
click at [607, 13] on div "Capitol K9 Detection" at bounding box center [637, 12] width 76 height 9
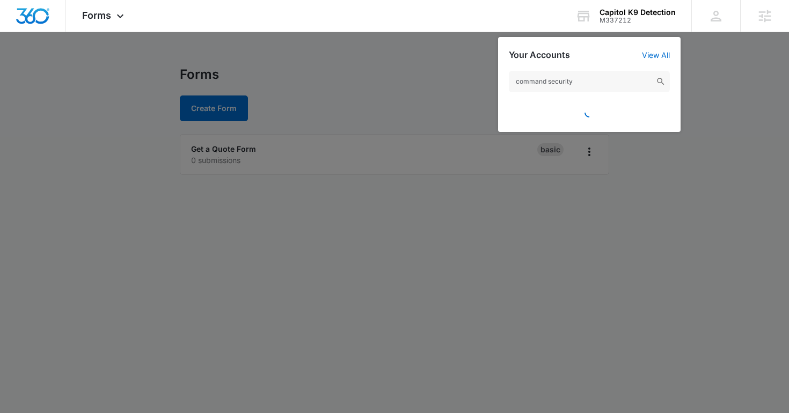
type input "command security"
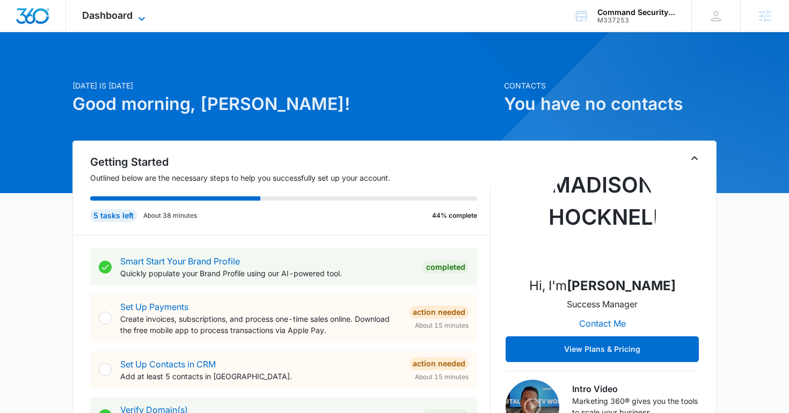
click at [128, 13] on span "Dashboard" at bounding box center [107, 15] width 50 height 11
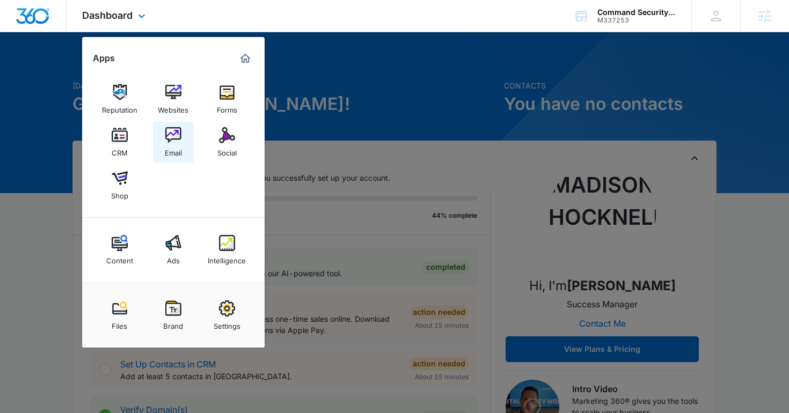
click at [177, 146] on div "Email" at bounding box center [173, 150] width 17 height 14
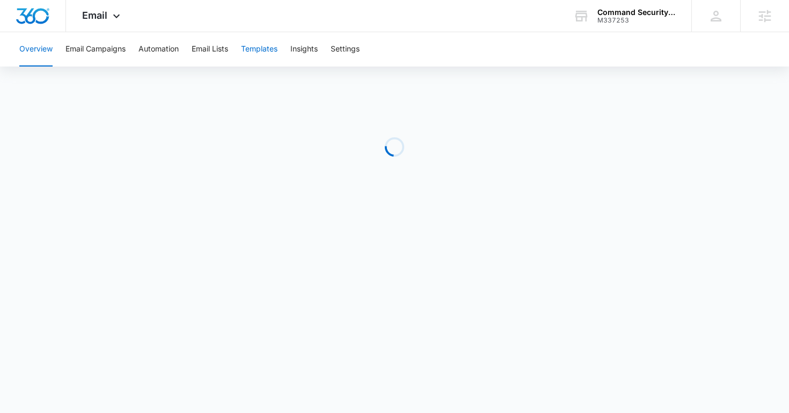
click at [259, 55] on button "Templates" at bounding box center [259, 49] width 36 height 34
click at [154, 53] on button "Automation" at bounding box center [158, 49] width 40 height 34
click at [64, 11] on div at bounding box center [33, 16] width 66 height 32
click at [100, 11] on span "Email" at bounding box center [94, 15] width 25 height 11
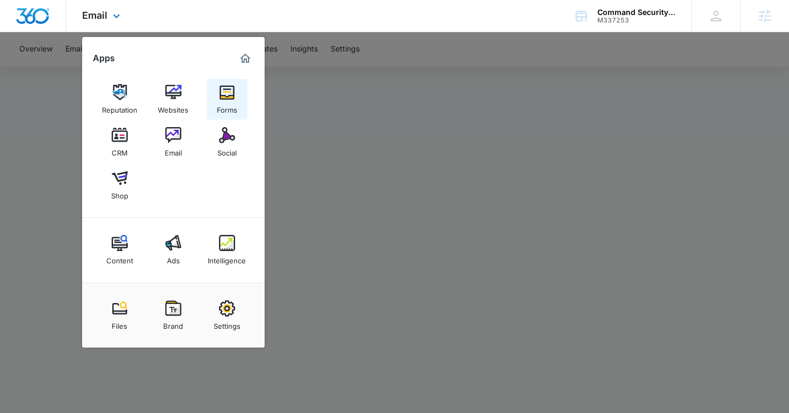
click at [217, 95] on link "Forms" at bounding box center [227, 99] width 41 height 41
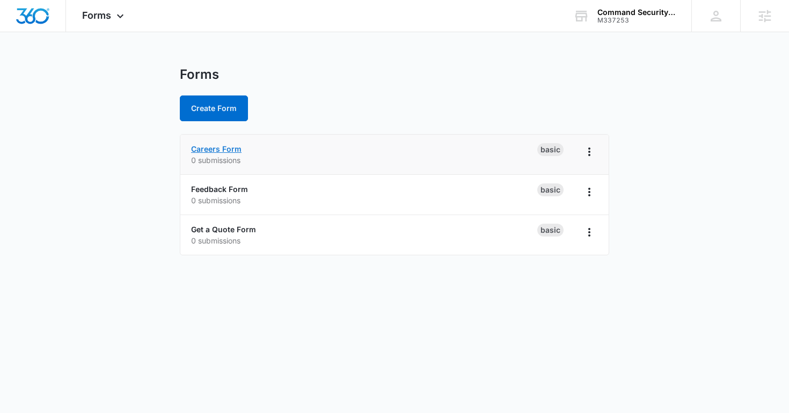
click at [220, 148] on link "Careers Form" at bounding box center [216, 148] width 50 height 9
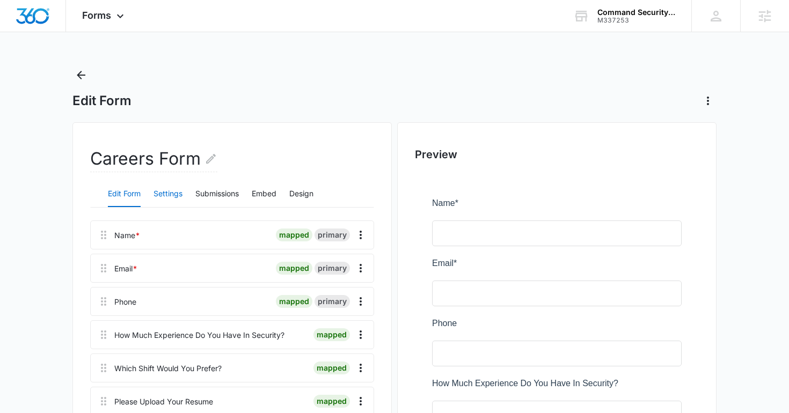
click at [162, 189] on button "Settings" at bounding box center [167, 194] width 29 height 26
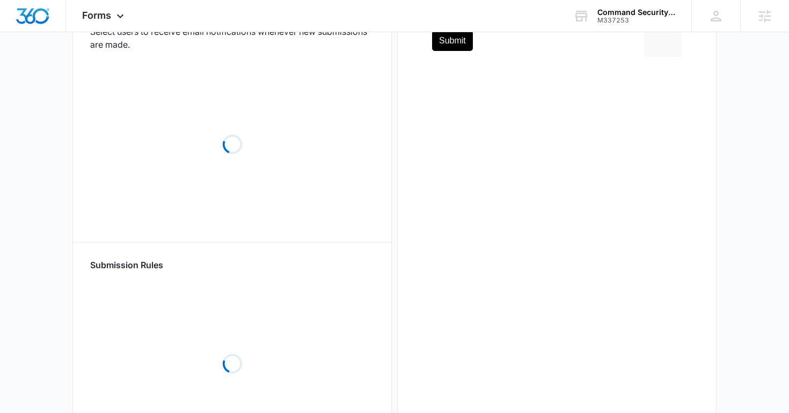
scroll to position [540, 0]
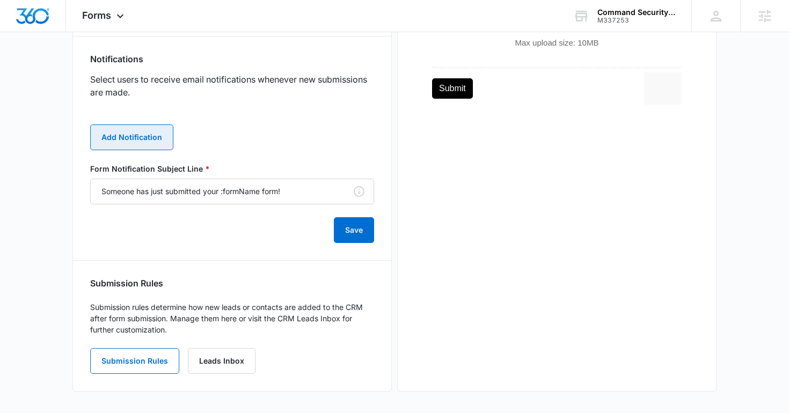
click at [143, 136] on button "Add Notification" at bounding box center [131, 137] width 83 height 26
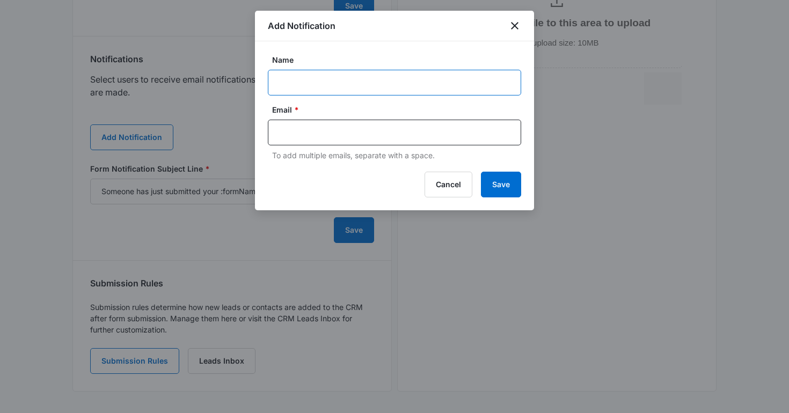
click at [287, 90] on input "Name" at bounding box center [394, 83] width 253 height 26
type input "Review Request"
click at [337, 75] on input "Review Request" at bounding box center [394, 83] width 253 height 26
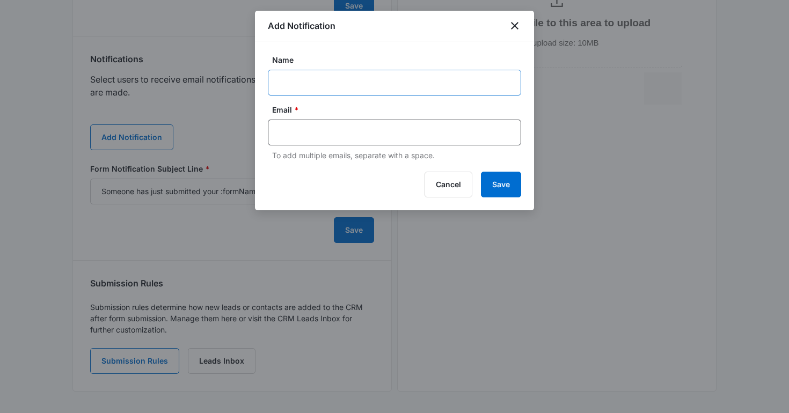
click at [338, 82] on input "Name" at bounding box center [394, 83] width 253 height 26
type input "Client Notification"
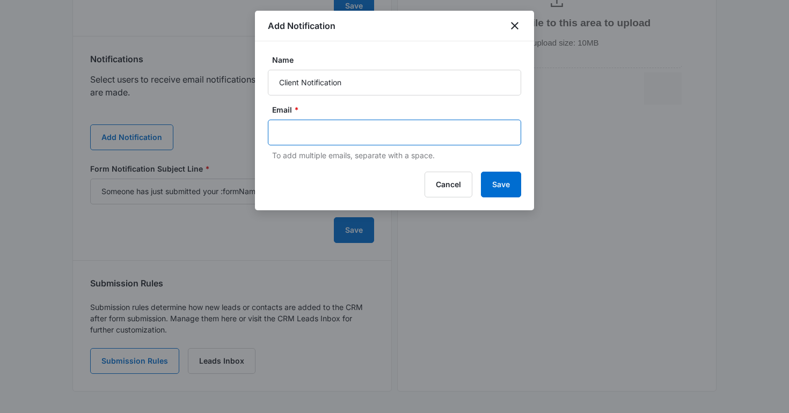
click at [331, 130] on input "text" at bounding box center [395, 132] width 233 height 16
type input "paguard"
click at [316, 135] on icon "Remove" at bounding box center [317, 133] width 8 height 8
click at [316, 135] on input "text" at bounding box center [395, 132] width 233 height 16
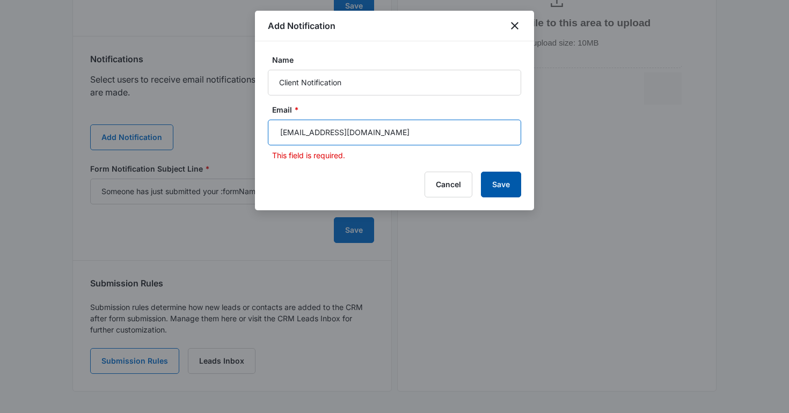
type input "[EMAIL_ADDRESS][DOMAIN_NAME]"
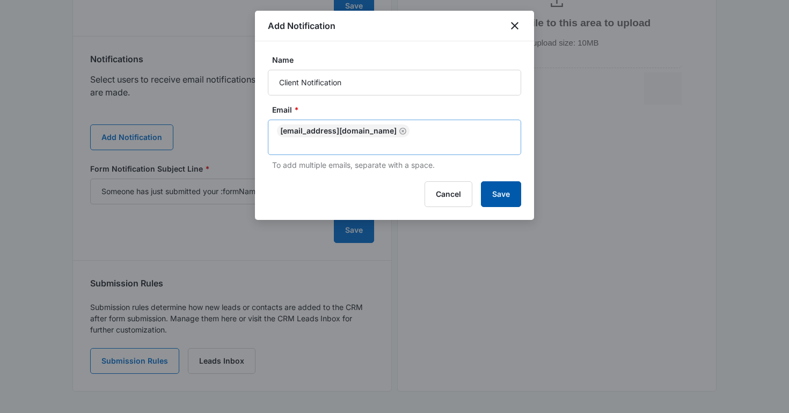
click at [502, 184] on button "Save" at bounding box center [501, 194] width 40 height 26
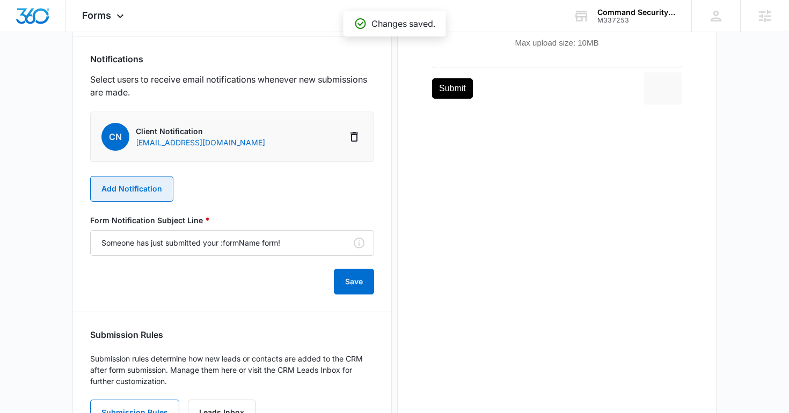
click at [145, 187] on button "Add Notification" at bounding box center [131, 189] width 83 height 26
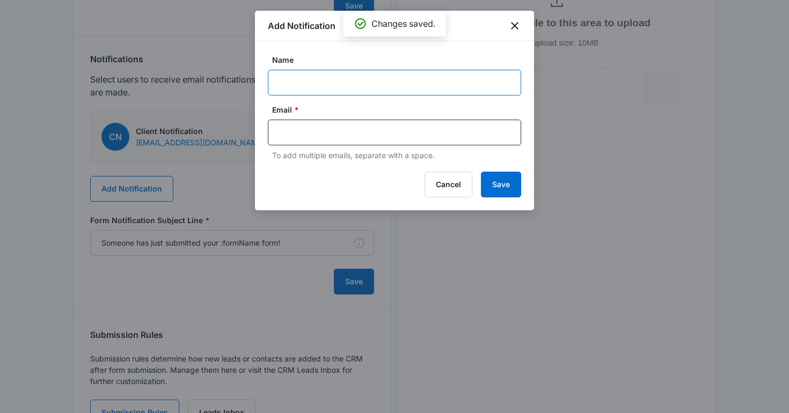
click at [283, 71] on input "Name" at bounding box center [394, 83] width 253 height 26
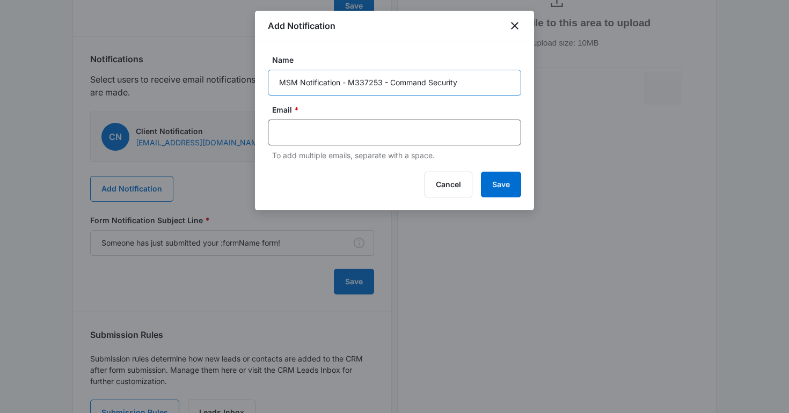
type input "MSM Notification - M337253 - Command Security"
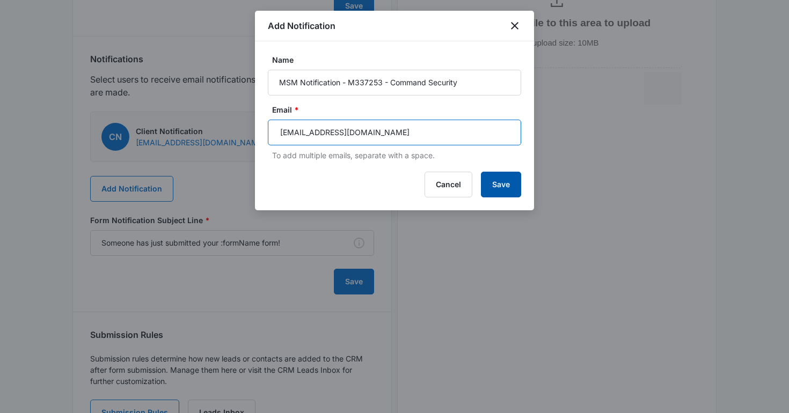
type input "[EMAIL_ADDRESS][DOMAIN_NAME]"
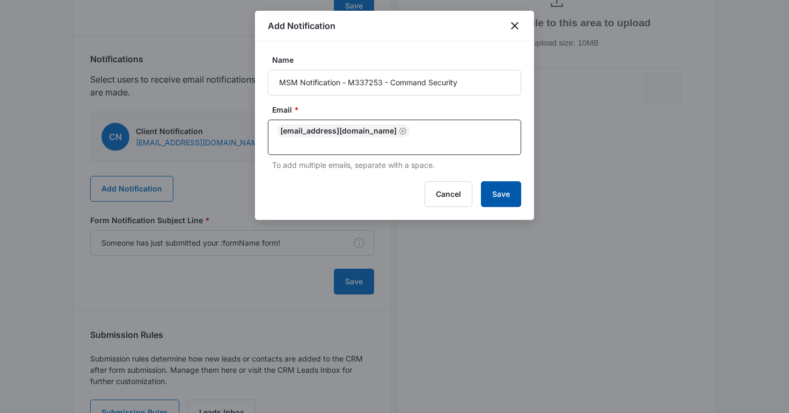
click at [495, 185] on button "Save" at bounding box center [501, 194] width 40 height 26
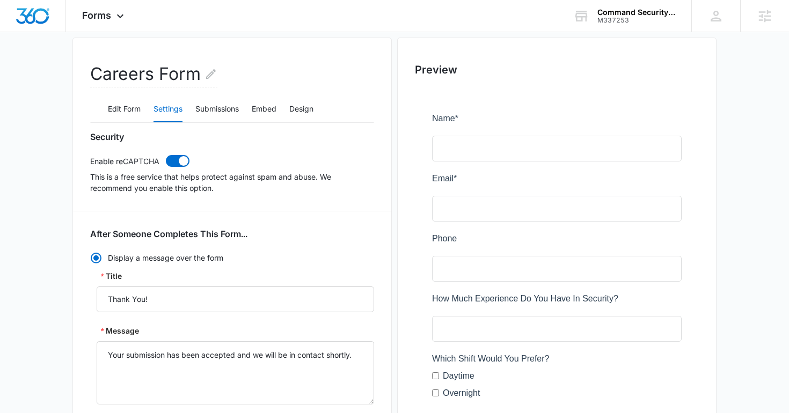
scroll to position [0, 0]
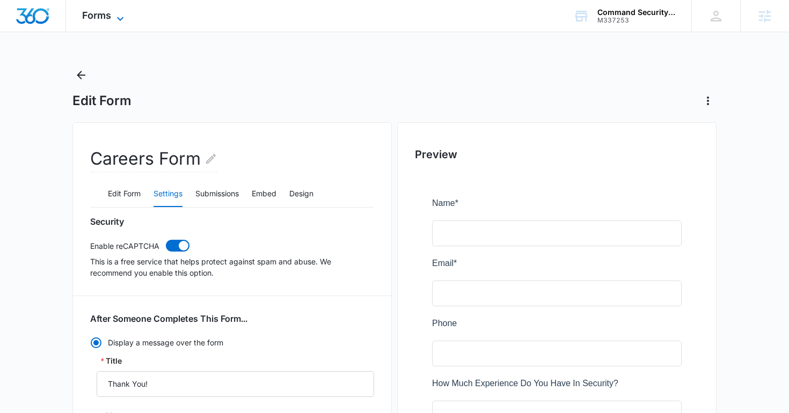
click at [114, 17] on icon at bounding box center [120, 18] width 13 height 13
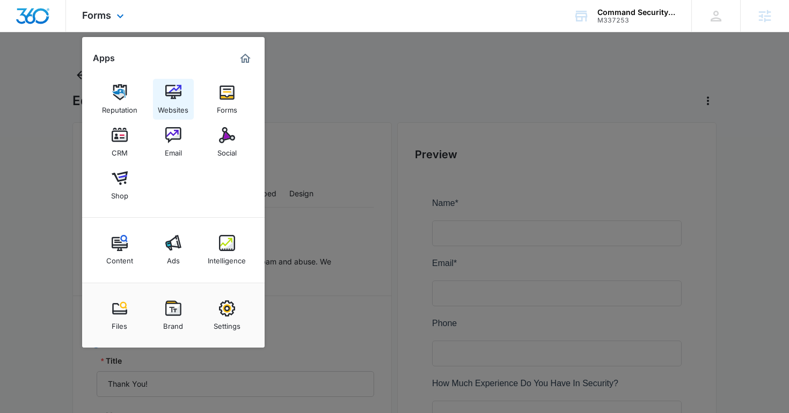
click at [175, 113] on div "Websites" at bounding box center [173, 107] width 31 height 14
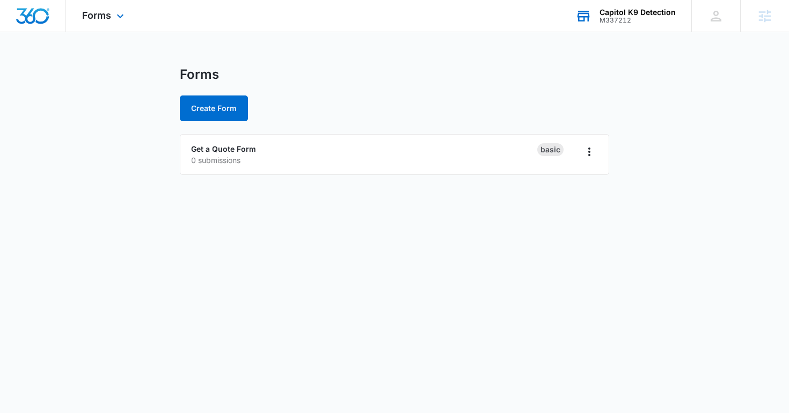
click at [622, 17] on div "M337212" at bounding box center [637, 21] width 76 height 8
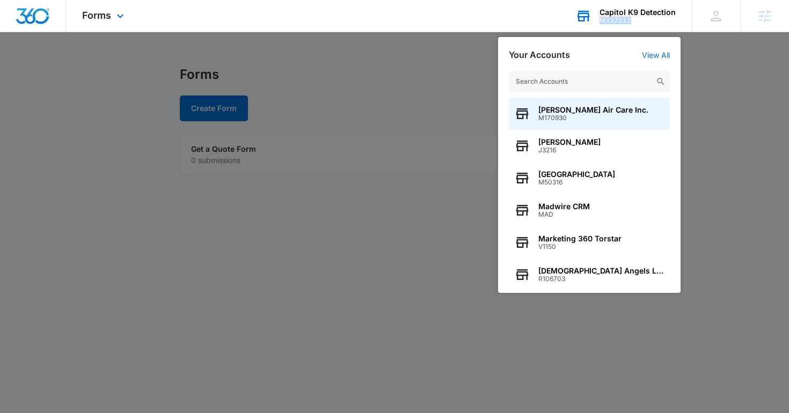
click at [622, 17] on div "M337212" at bounding box center [637, 21] width 76 height 8
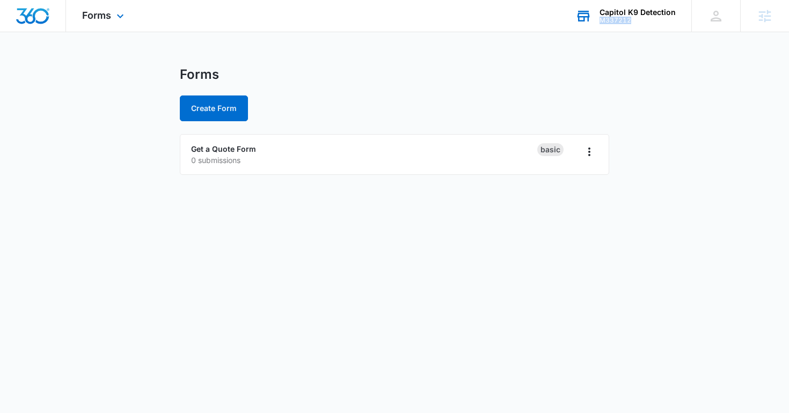
click at [622, 17] on div "M337212" at bounding box center [637, 21] width 76 height 8
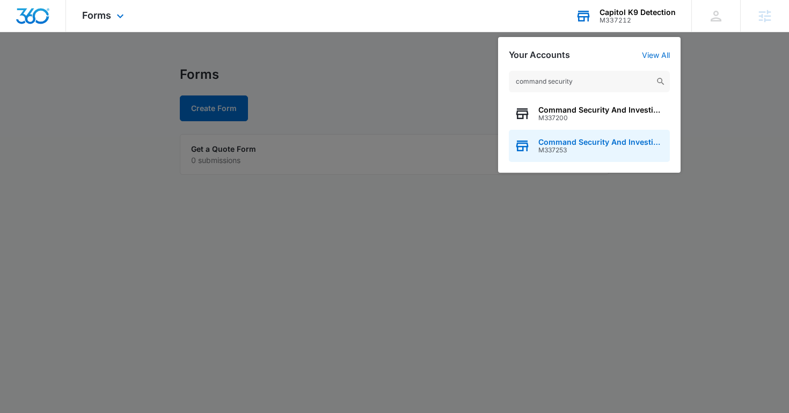
type input "command security"
click at [568, 143] on span "Command Security And Investigations" at bounding box center [601, 142] width 126 height 9
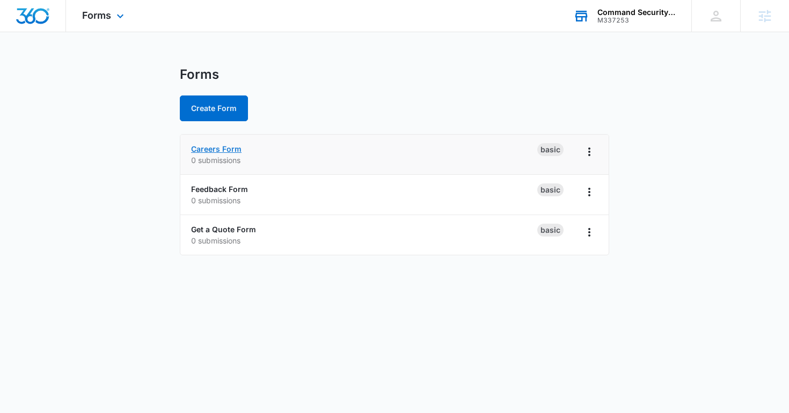
click at [215, 146] on link "Careers Form" at bounding box center [216, 148] width 50 height 9
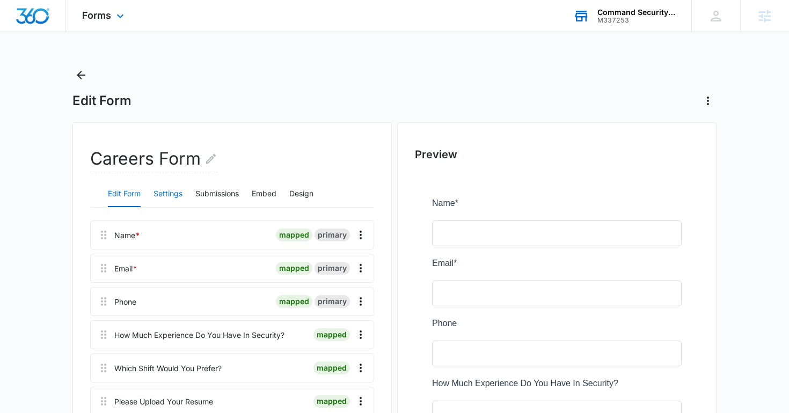
click at [158, 185] on button "Settings" at bounding box center [167, 194] width 29 height 26
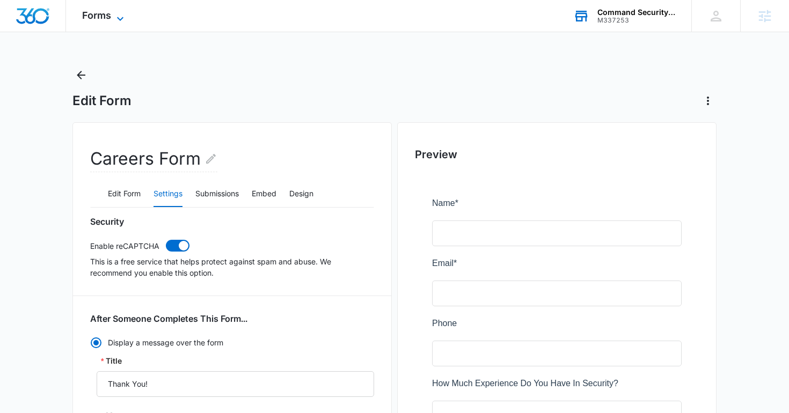
click at [108, 20] on span "Forms" at bounding box center [96, 15] width 29 height 11
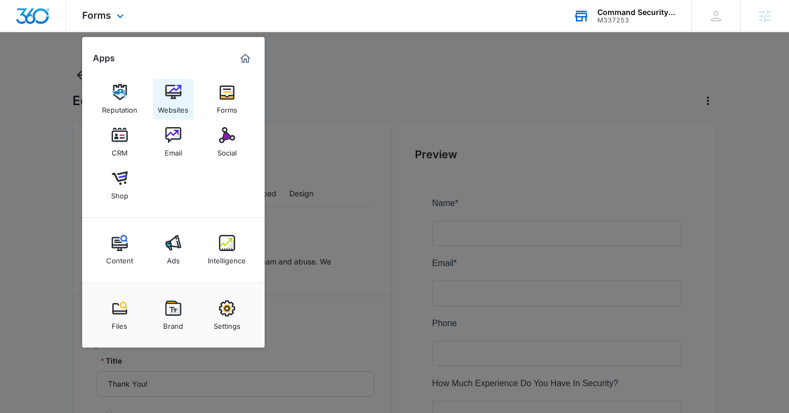
click at [181, 99] on img at bounding box center [173, 92] width 16 height 16
